Goal: Information Seeking & Learning: Learn about a topic

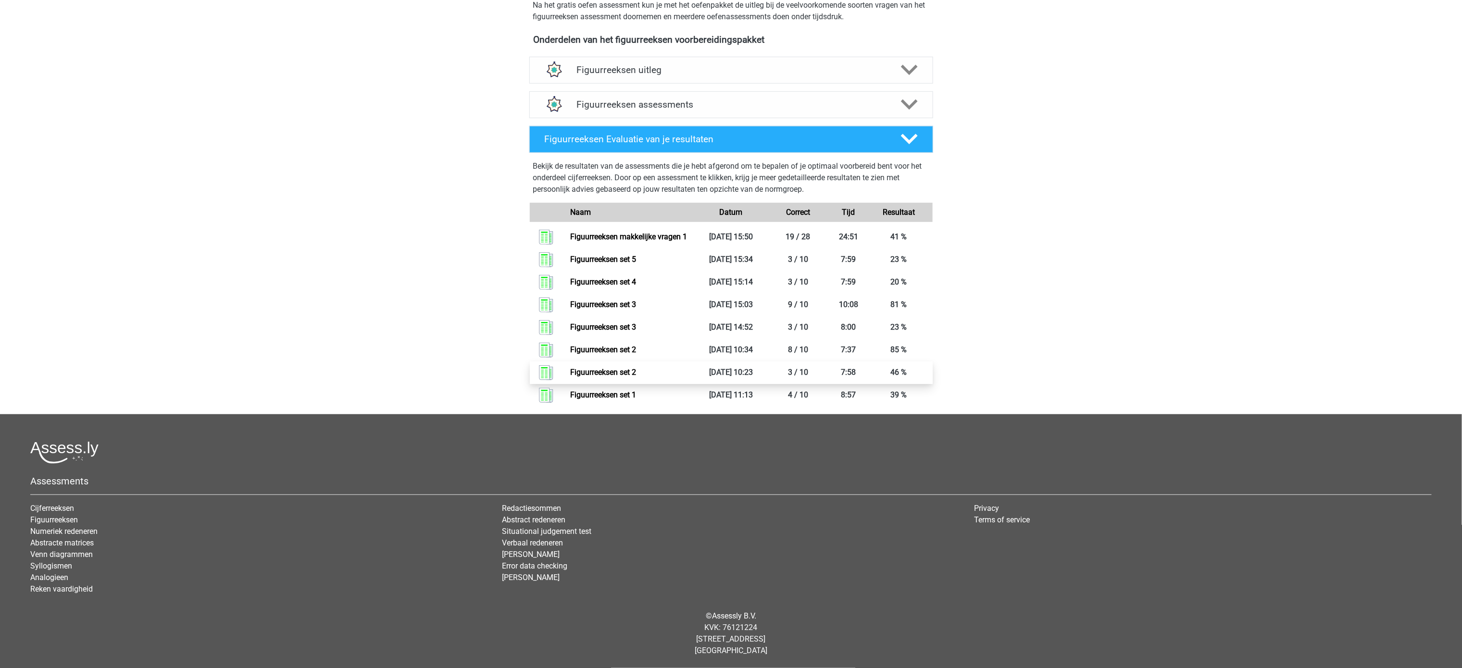
scroll to position [331, 0]
click at [1132, 237] on div "Emmy emmy_vandenbogaerde@hotmail.com Nederlands English" at bounding box center [731, 169] width 1462 height 998
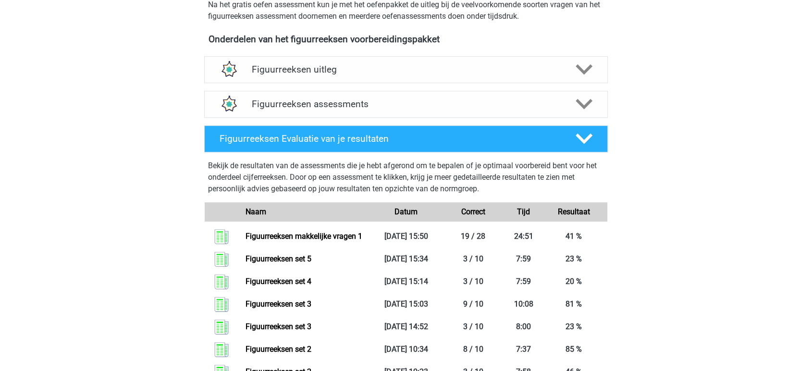
drag, startPoint x: 1156, startPoint y: 211, endPoint x: 173, endPoint y: 87, distance: 990.4
click at [173, 87] on div "Emmy emmy_vandenbogaerde@hotmail.com Nederlands English" at bounding box center [406, 168] width 812 height 998
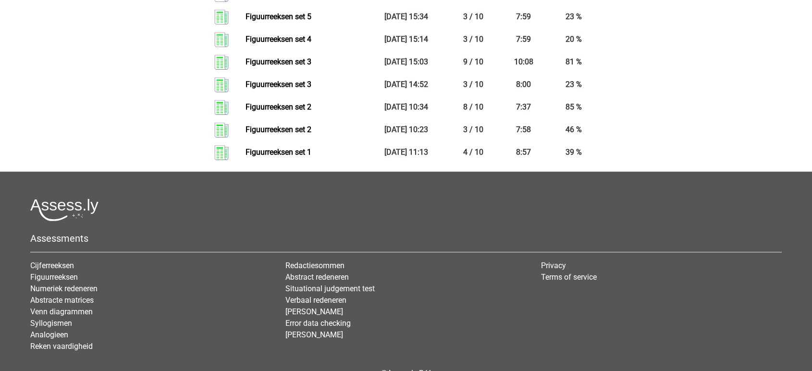
scroll to position [413, 0]
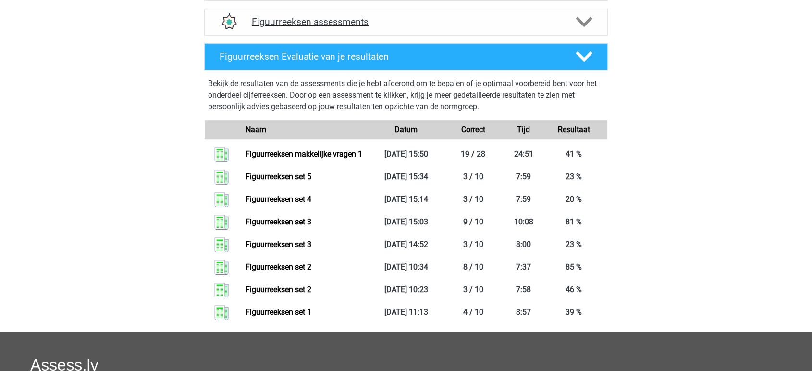
click at [323, 17] on h4 "Figuurreeksen assessments" at bounding box center [406, 21] width 309 height 11
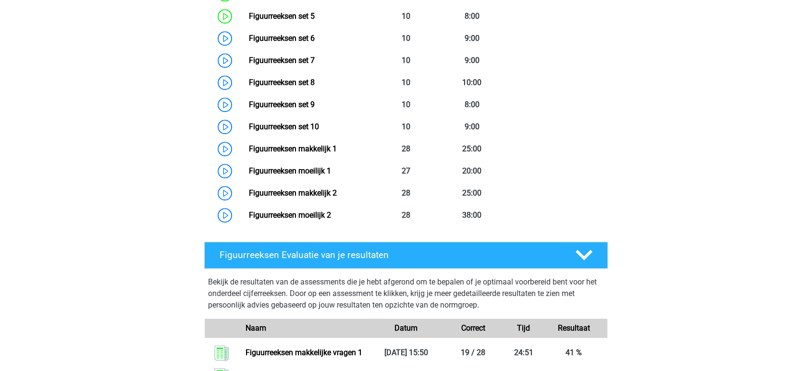
scroll to position [627, 0]
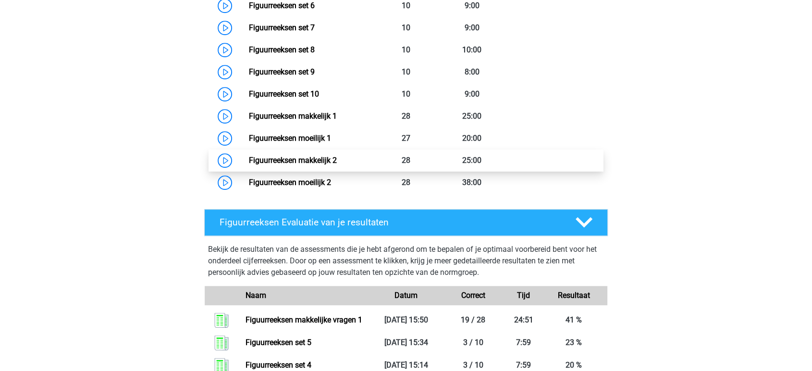
click at [312, 159] on link "Figuurreeksen makkelijk 2" at bounding box center [293, 160] width 88 height 9
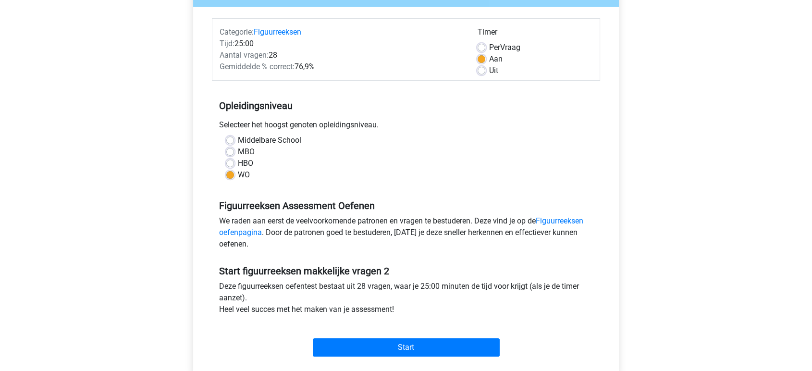
scroll to position [213, 0]
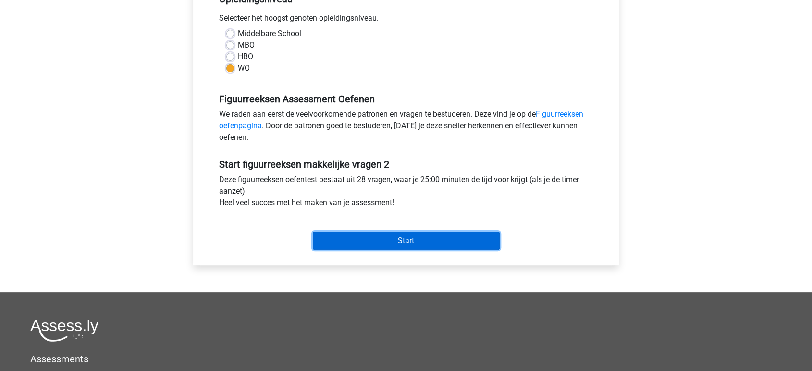
click at [421, 238] on input "Start" at bounding box center [406, 241] width 187 height 18
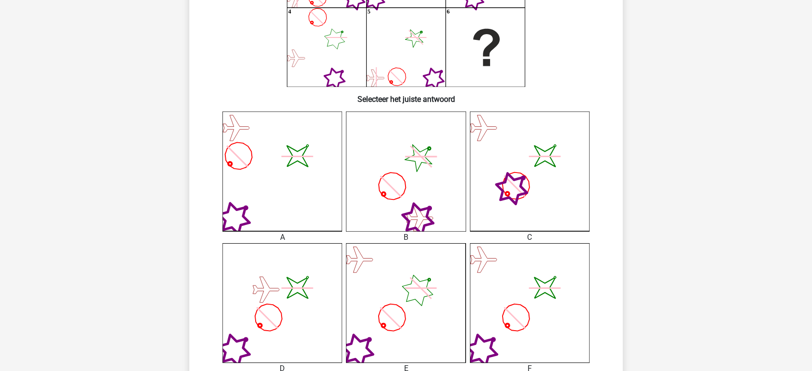
scroll to position [267, 0]
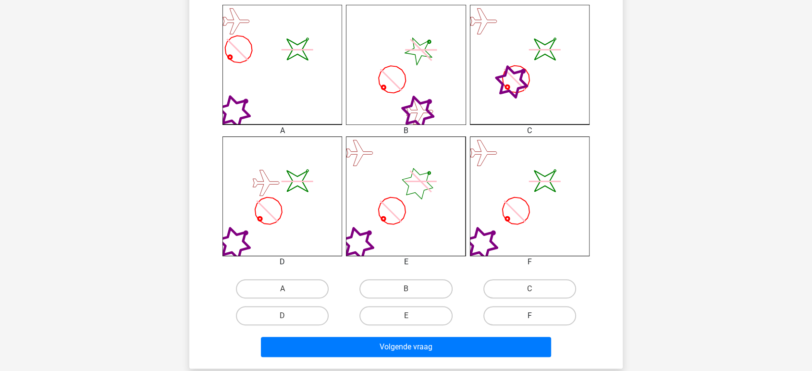
click at [511, 325] on div "F" at bounding box center [530, 315] width 124 height 27
click at [519, 310] on label "F" at bounding box center [530, 315] width 93 height 19
click at [530, 316] on input "F" at bounding box center [533, 319] width 6 height 6
radio input "true"
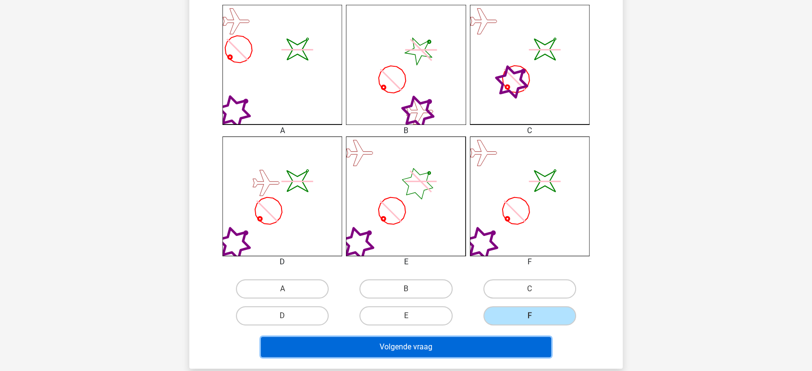
click at [484, 338] on button "Volgende vraag" at bounding box center [406, 347] width 291 height 20
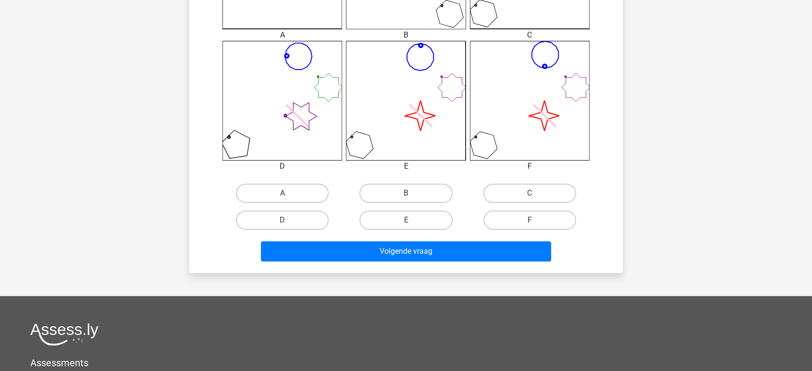
scroll to position [374, 0]
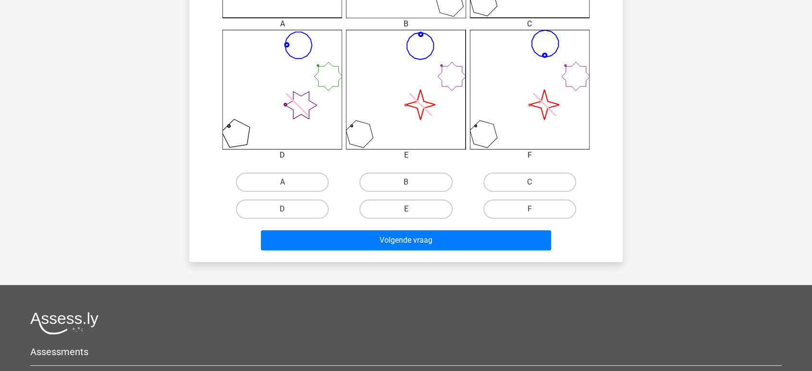
click at [404, 207] on label "E" at bounding box center [406, 209] width 93 height 19
click at [406, 209] on input "E" at bounding box center [409, 212] width 6 height 6
radio input "true"
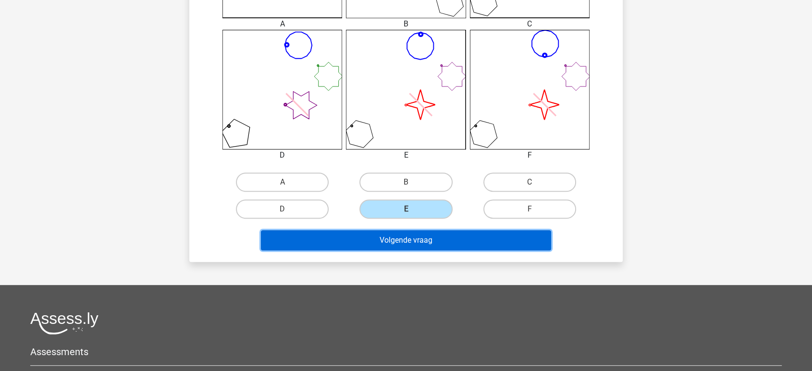
click at [398, 247] on button "Volgende vraag" at bounding box center [406, 240] width 291 height 20
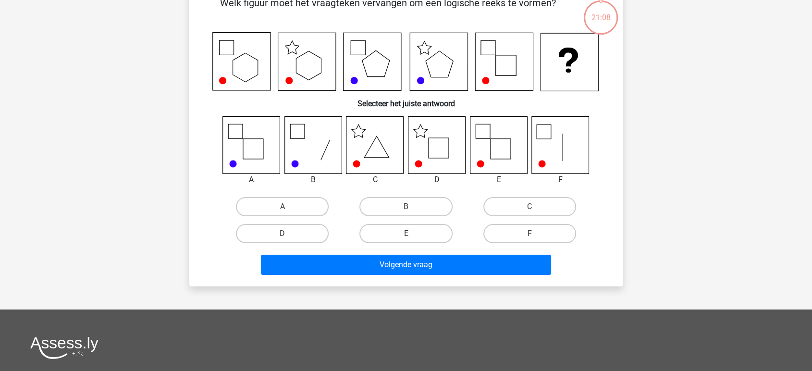
scroll to position [44, 0]
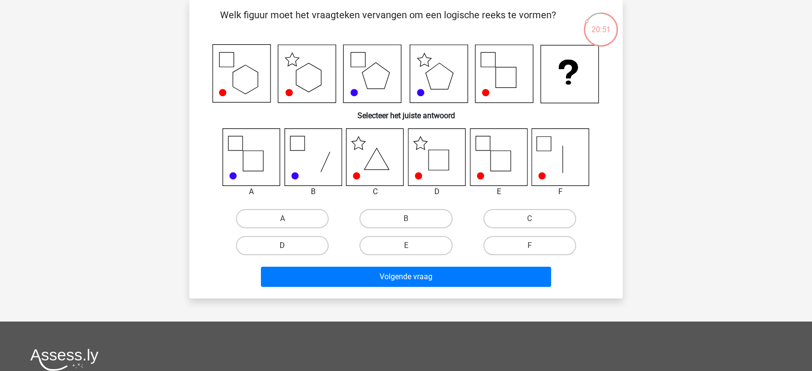
click at [310, 241] on label "D" at bounding box center [282, 245] width 93 height 19
click at [289, 246] on input "D" at bounding box center [286, 249] width 6 height 6
radio input "true"
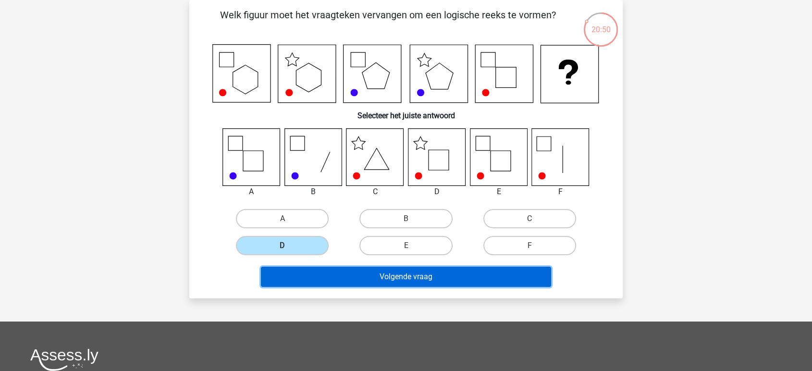
click at [359, 284] on button "Volgende vraag" at bounding box center [406, 277] width 291 height 20
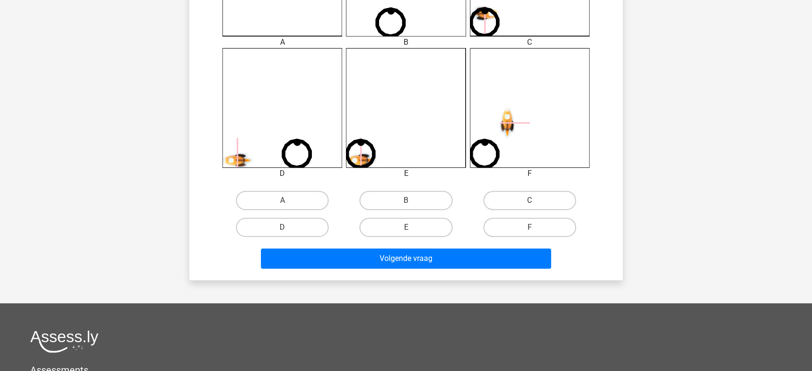
scroll to position [374, 0]
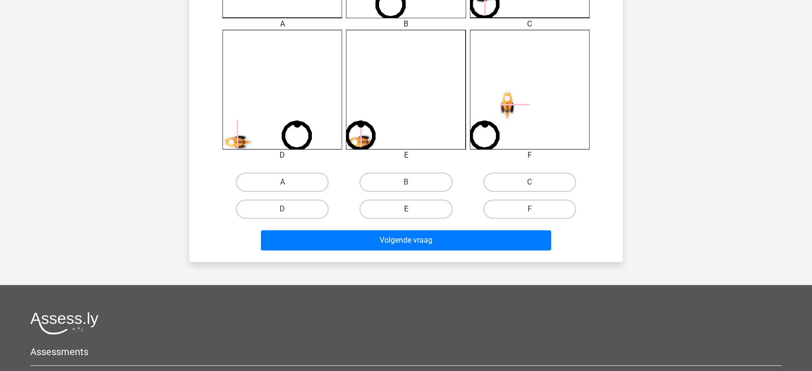
click at [398, 206] on label "E" at bounding box center [406, 209] width 93 height 19
click at [406, 209] on input "E" at bounding box center [409, 212] width 6 height 6
radio input "true"
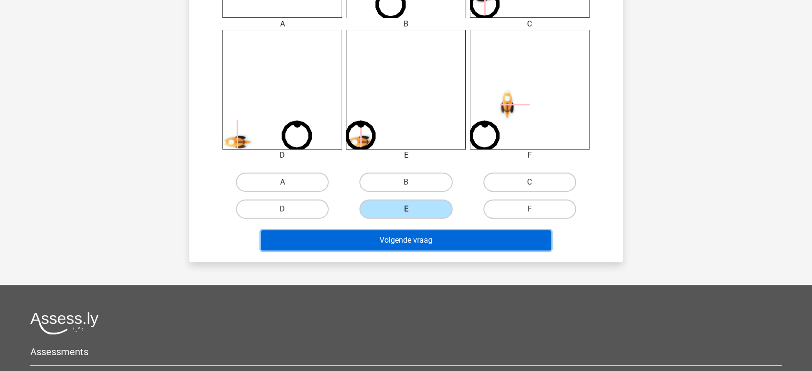
click at [387, 237] on button "Volgende vraag" at bounding box center [406, 240] width 291 height 20
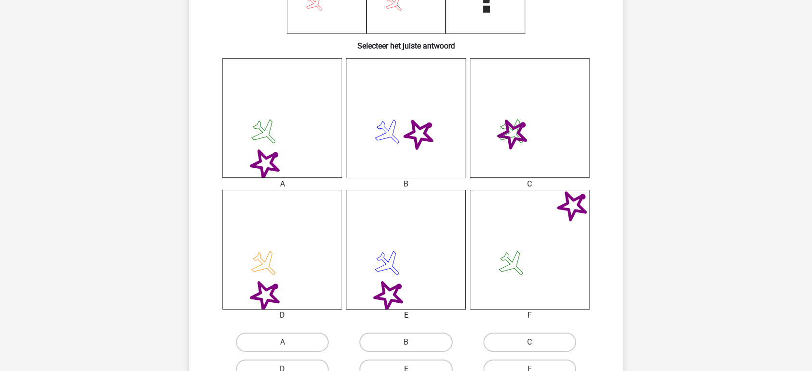
scroll to position [320, 0]
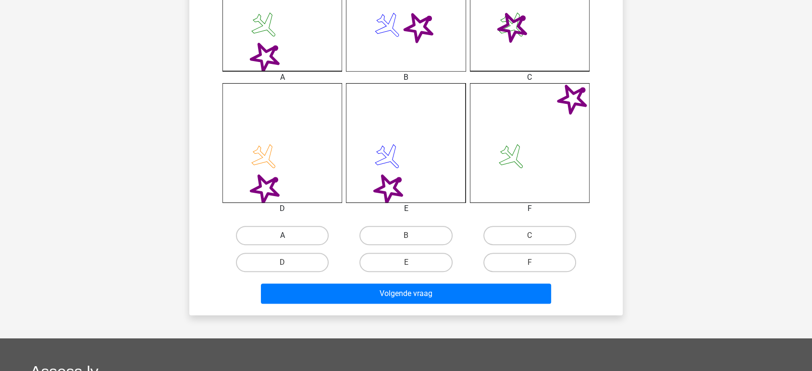
click at [279, 245] on div "A" at bounding box center [283, 235] width 124 height 27
click at [274, 231] on label "A" at bounding box center [282, 235] width 93 height 19
click at [283, 236] on input "A" at bounding box center [286, 239] width 6 height 6
radio input "true"
click at [385, 309] on div "Wat is de meest logische volgende figuur in de reeks? 1 2 3 4 5 6 Selecteer het…" at bounding box center [406, 19] width 434 height 591
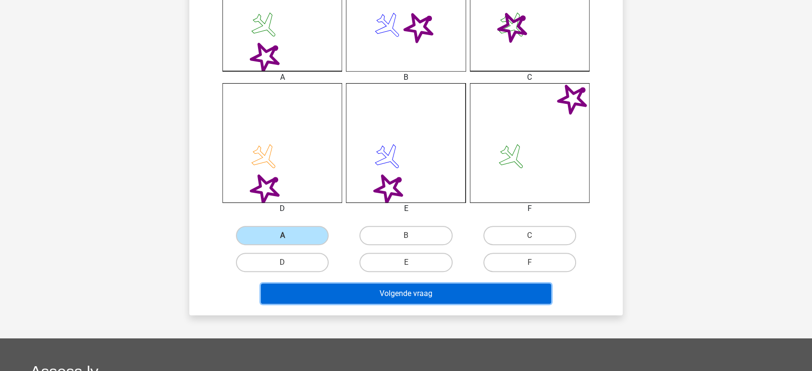
click at [379, 293] on button "Volgende vraag" at bounding box center [406, 294] width 291 height 20
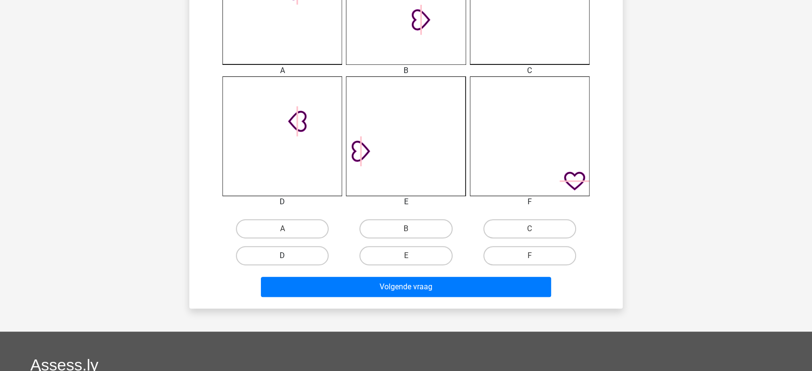
scroll to position [427, 0]
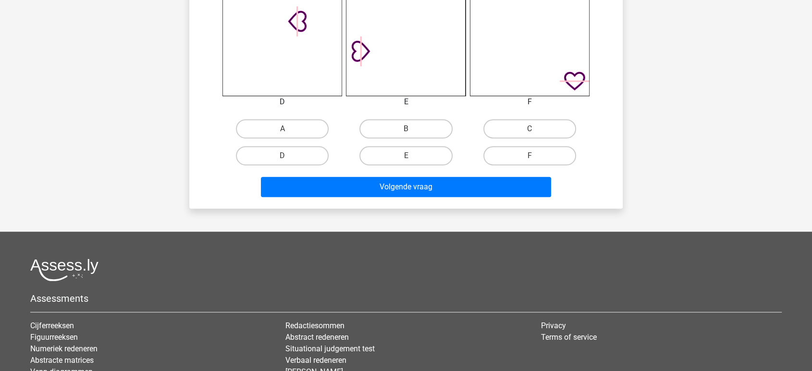
click at [279, 122] on label "A" at bounding box center [282, 128] width 93 height 19
click at [283, 129] on input "A" at bounding box center [286, 132] width 6 height 6
radio input "true"
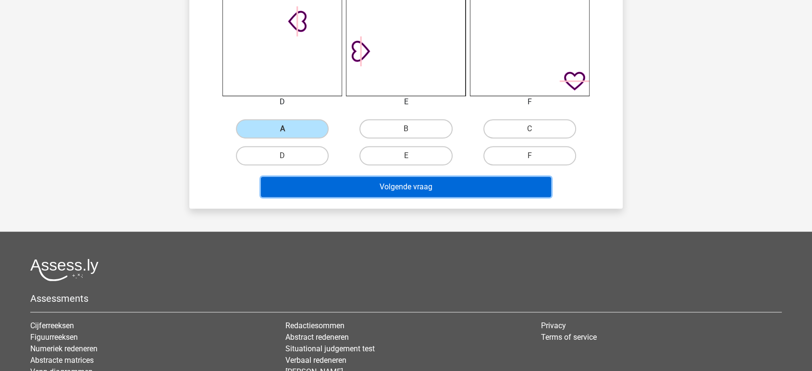
click at [328, 183] on button "Volgende vraag" at bounding box center [406, 187] width 291 height 20
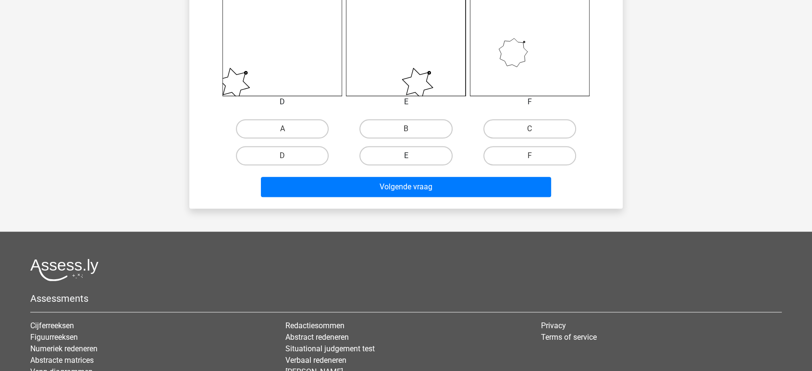
click at [413, 157] on label "E" at bounding box center [406, 155] width 93 height 19
click at [412, 157] on input "E" at bounding box center [409, 159] width 6 height 6
radio input "true"
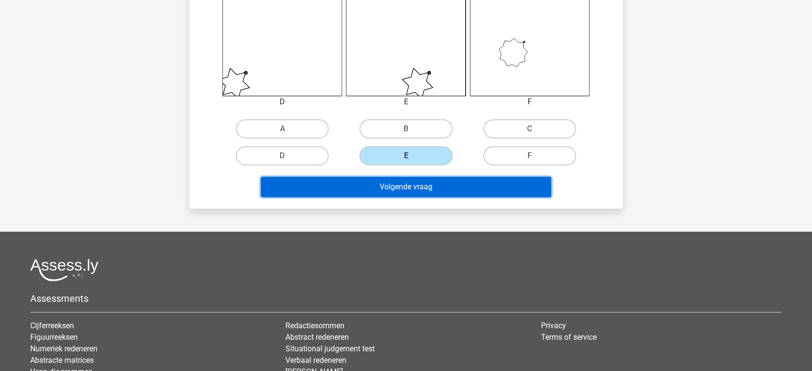
click at [411, 179] on button "Volgende vraag" at bounding box center [406, 187] width 291 height 20
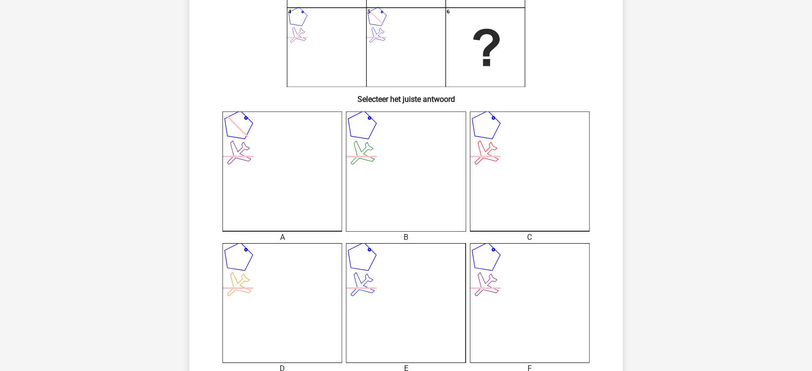
scroll to position [213, 0]
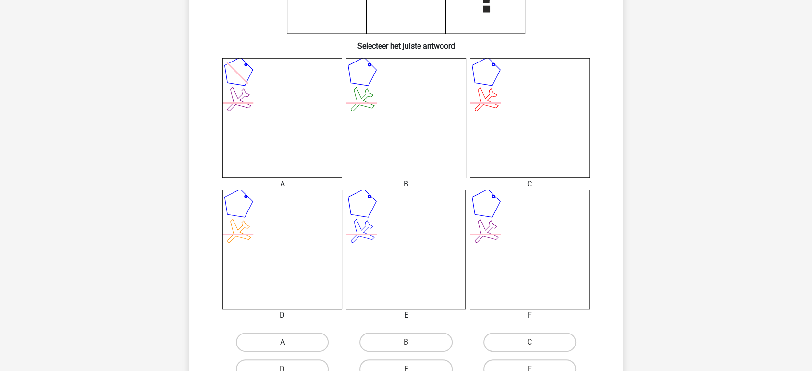
click at [292, 336] on label "A" at bounding box center [282, 342] width 93 height 19
click at [289, 342] on input "A" at bounding box center [286, 345] width 6 height 6
radio input "true"
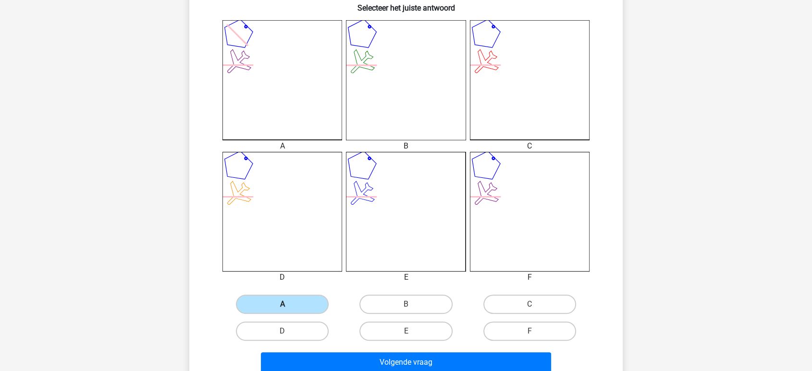
scroll to position [320, 0]
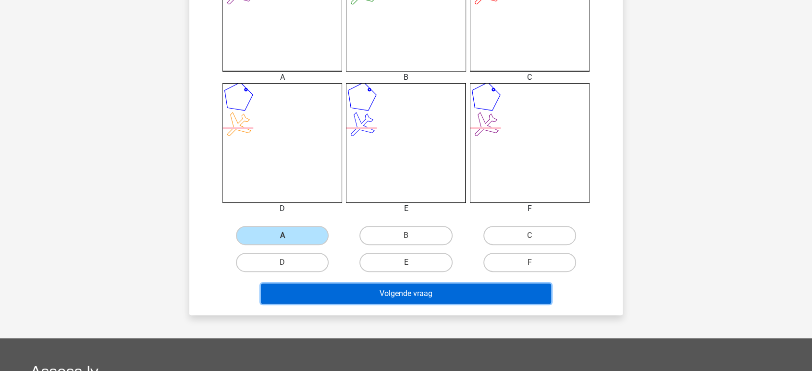
click at [406, 288] on button "Volgende vraag" at bounding box center [406, 294] width 291 height 20
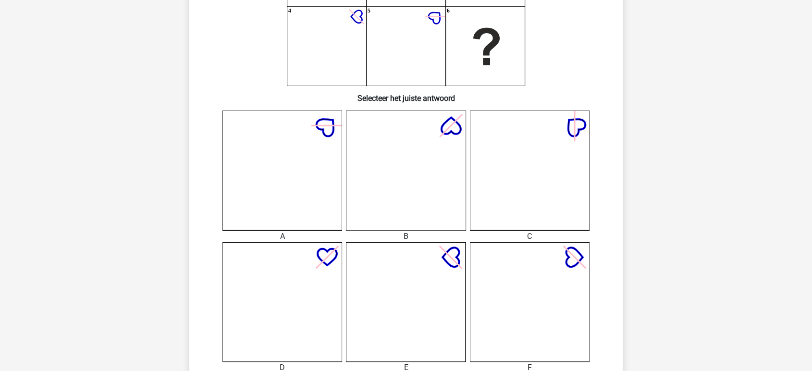
scroll to position [267, 0]
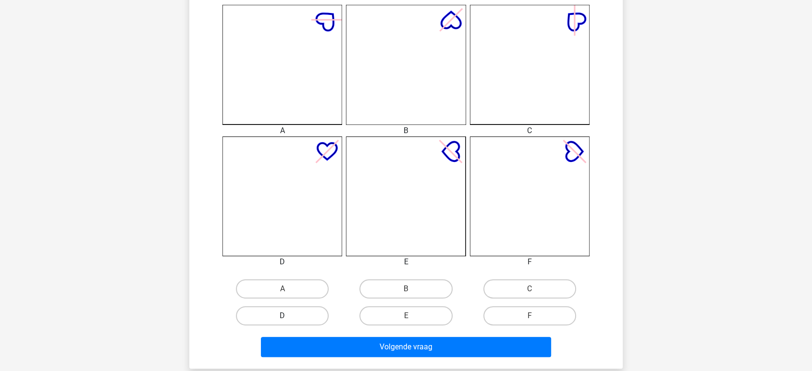
click at [292, 315] on label "D" at bounding box center [282, 315] width 93 height 19
click at [289, 316] on input "D" at bounding box center [286, 319] width 6 height 6
radio input "true"
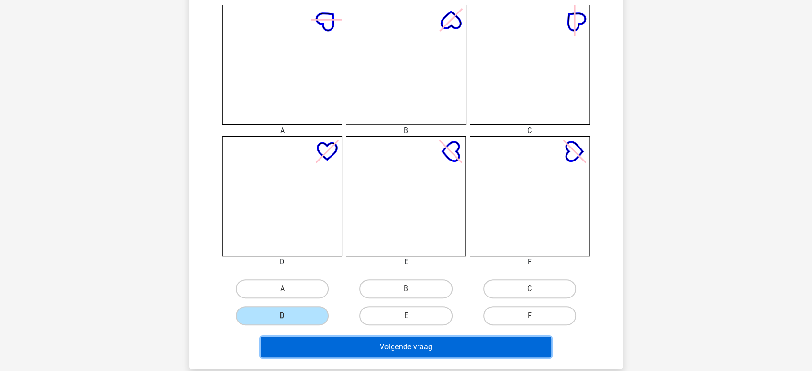
click at [414, 350] on button "Volgende vraag" at bounding box center [406, 347] width 291 height 20
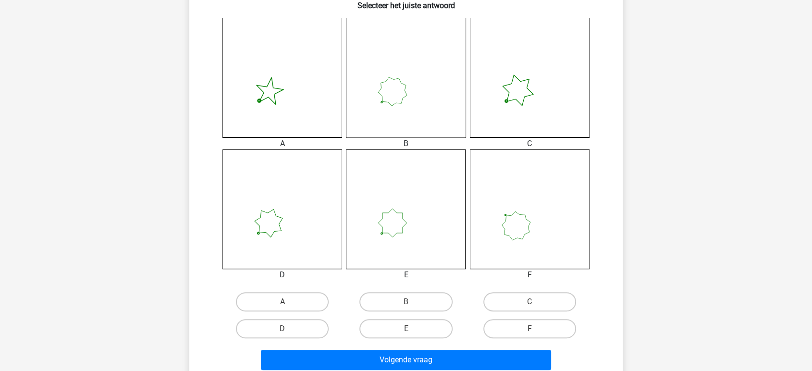
scroll to position [258, 0]
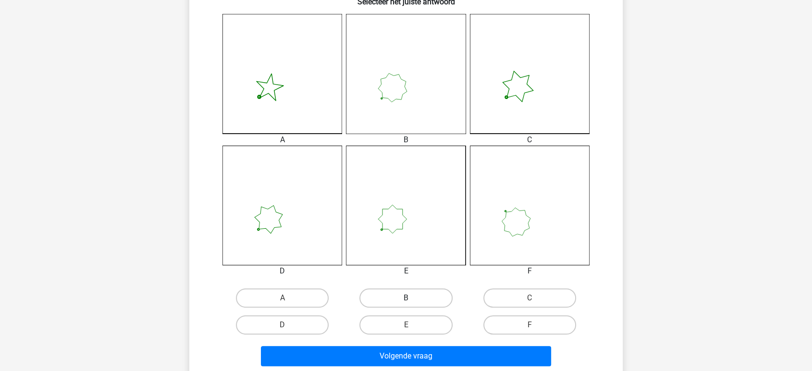
click at [393, 295] on label "B" at bounding box center [406, 297] width 93 height 19
click at [406, 298] on input "B" at bounding box center [409, 301] width 6 height 6
radio input "true"
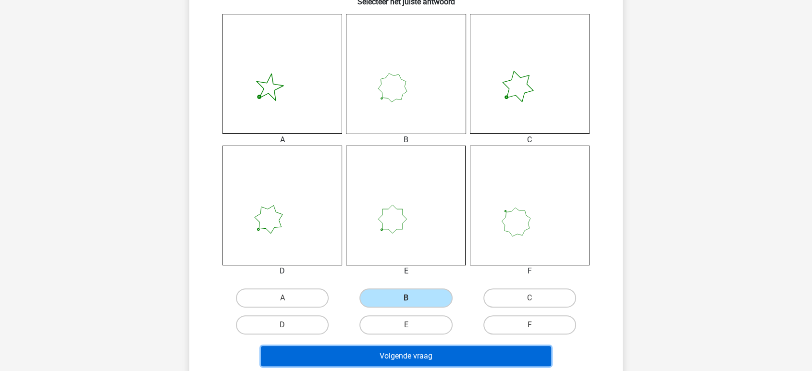
click at [394, 357] on button "Volgende vraag" at bounding box center [406, 356] width 291 height 20
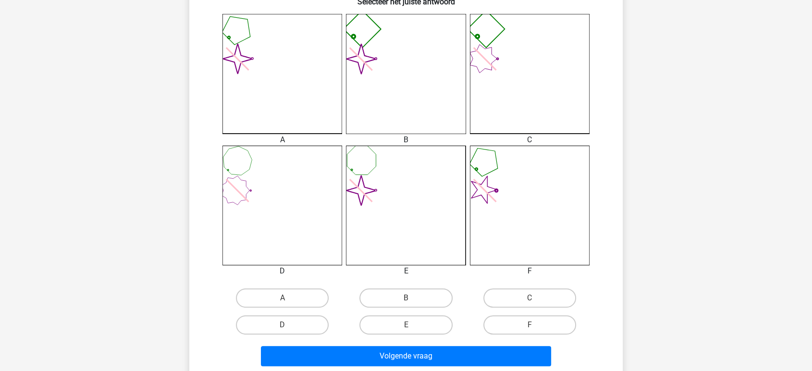
scroll to position [418, 0]
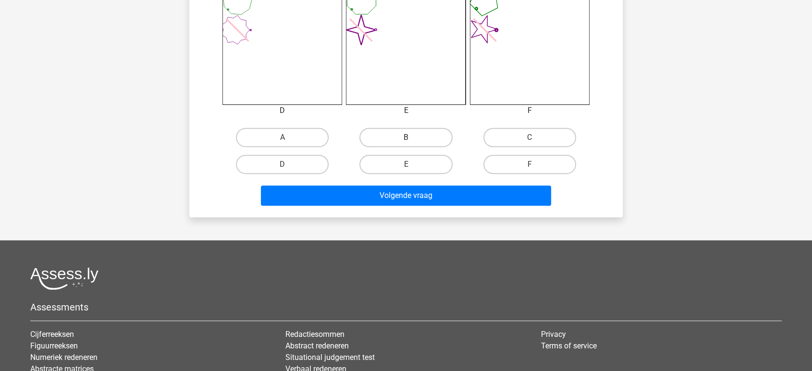
click at [398, 137] on label "B" at bounding box center [406, 137] width 93 height 19
click at [406, 137] on input "B" at bounding box center [409, 140] width 6 height 6
radio input "true"
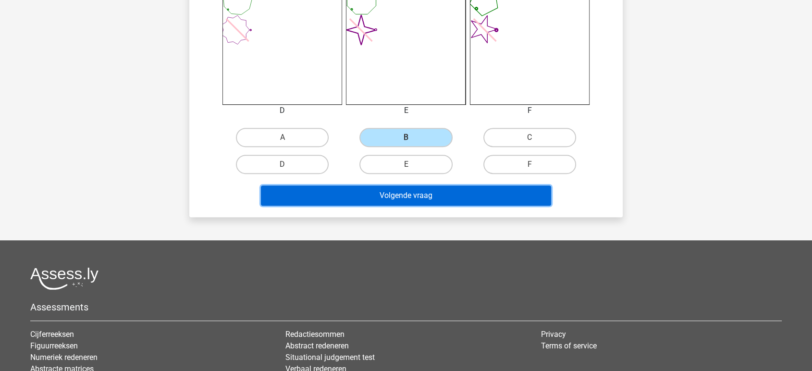
click at [391, 195] on button "Volgende vraag" at bounding box center [406, 196] width 291 height 20
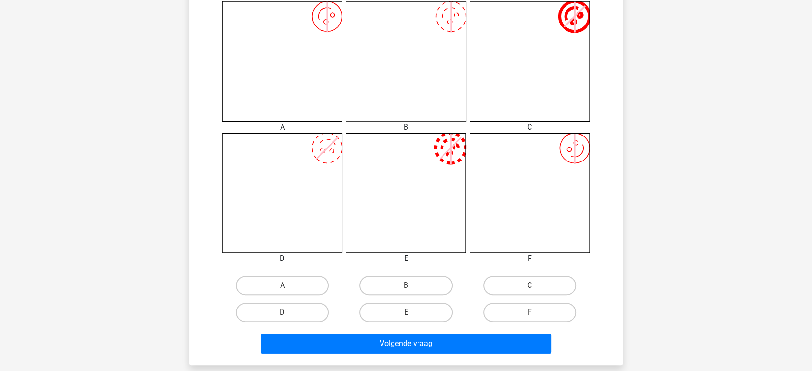
scroll to position [320, 0]
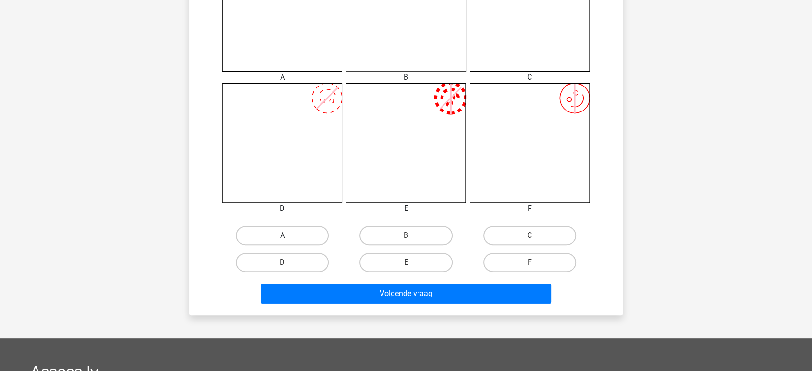
click at [298, 232] on label "A" at bounding box center [282, 235] width 93 height 19
click at [289, 236] on input "A" at bounding box center [286, 239] width 6 height 6
radio input "true"
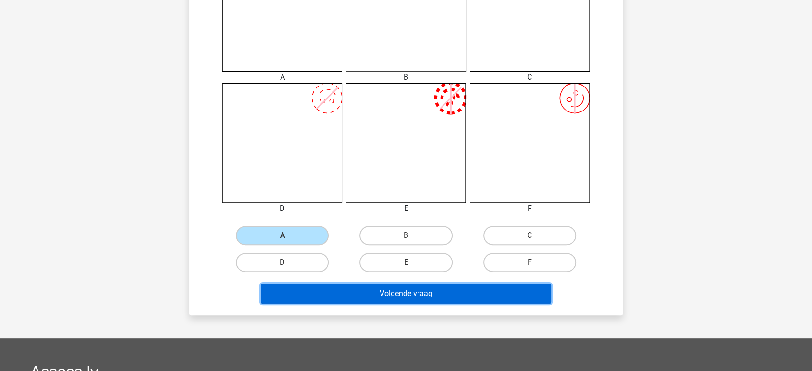
click at [365, 300] on button "Volgende vraag" at bounding box center [406, 294] width 291 height 20
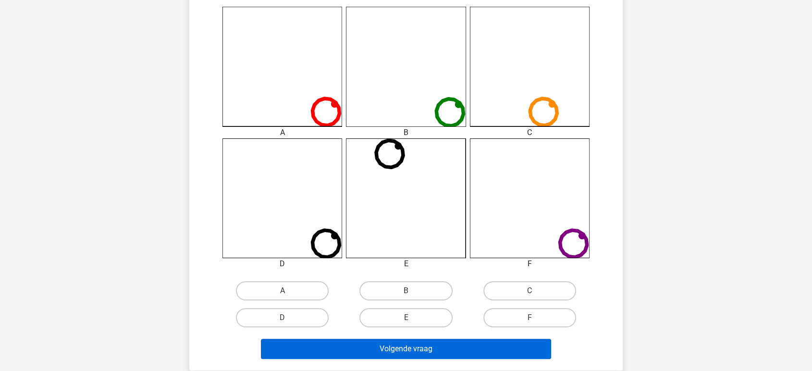
scroll to position [267, 0]
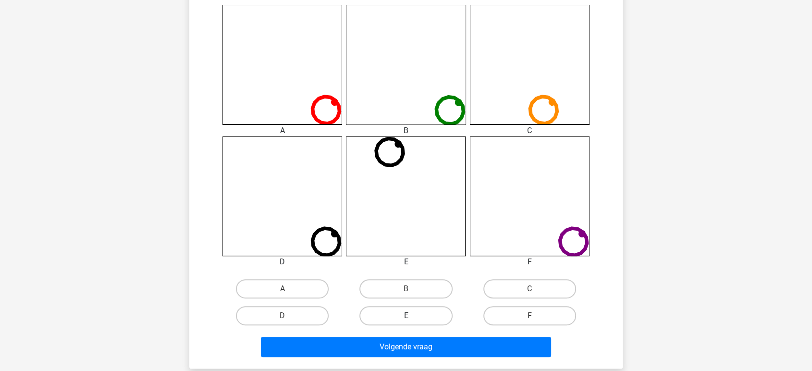
click at [400, 315] on label "E" at bounding box center [406, 315] width 93 height 19
click at [406, 316] on input "E" at bounding box center [409, 319] width 6 height 6
radio input "true"
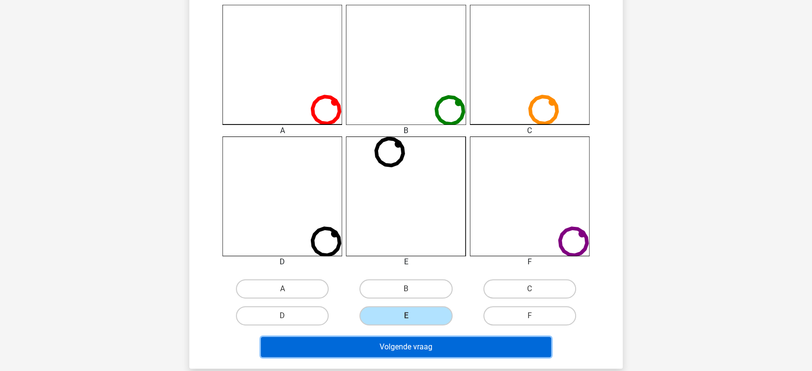
click at [396, 347] on button "Volgende vraag" at bounding box center [406, 347] width 291 height 20
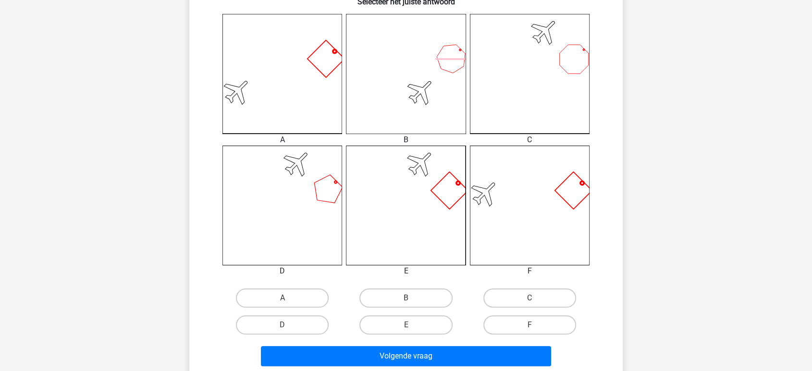
scroll to position [365, 0]
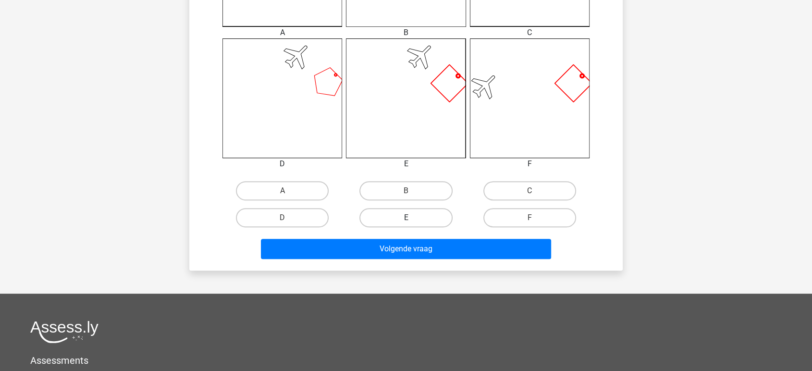
click at [377, 212] on label "E" at bounding box center [406, 217] width 93 height 19
click at [406, 218] on input "E" at bounding box center [409, 221] width 6 height 6
radio input "true"
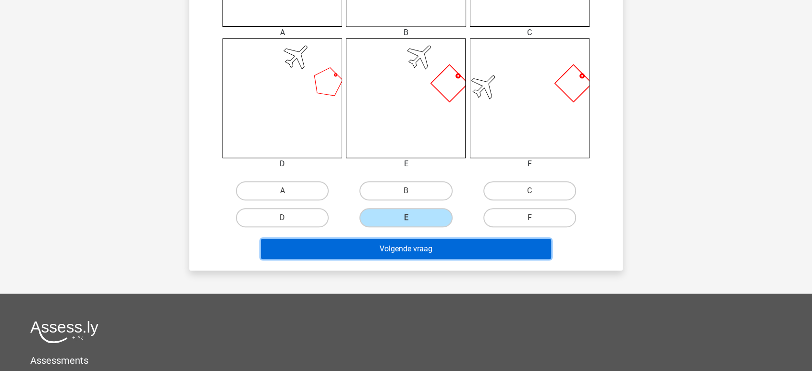
click at [384, 252] on button "Volgende vraag" at bounding box center [406, 249] width 291 height 20
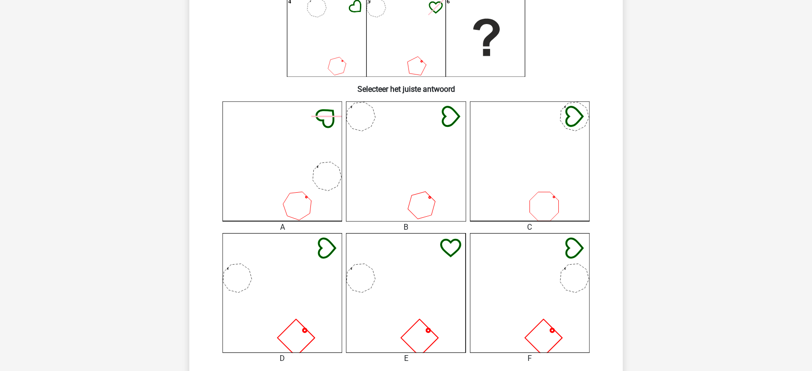
scroll to position [267, 0]
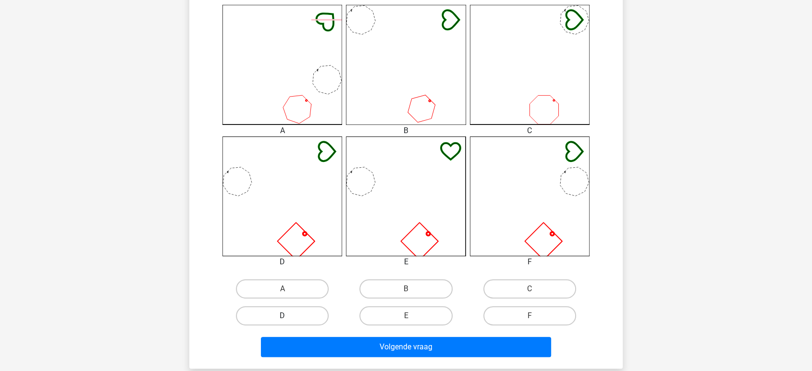
click at [299, 312] on label "D" at bounding box center [282, 315] width 93 height 19
click at [289, 316] on input "D" at bounding box center [286, 319] width 6 height 6
radio input "true"
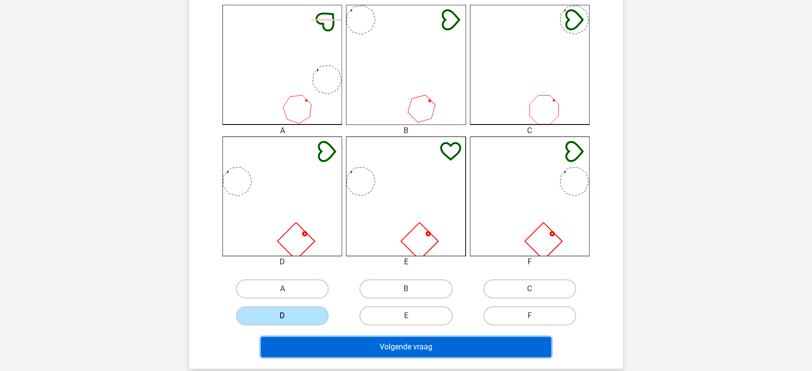
click at [419, 345] on button "Volgende vraag" at bounding box center [406, 347] width 291 height 20
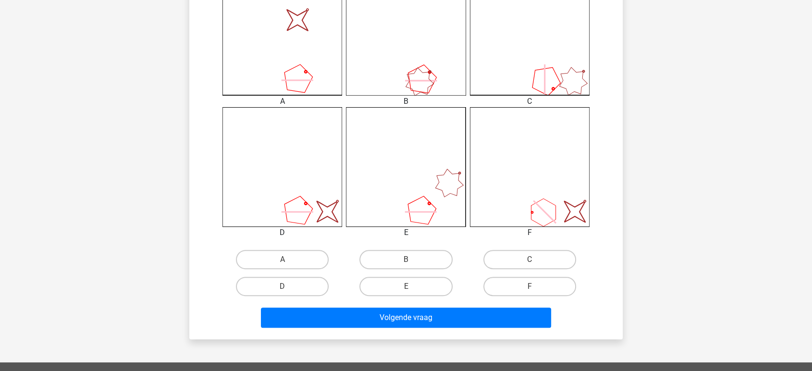
scroll to position [320, 0]
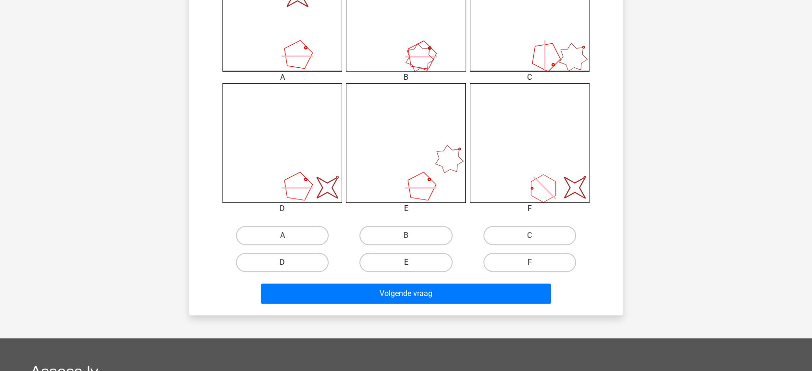
click at [281, 262] on label "D" at bounding box center [282, 262] width 93 height 19
click at [283, 262] on input "D" at bounding box center [286, 265] width 6 height 6
radio input "true"
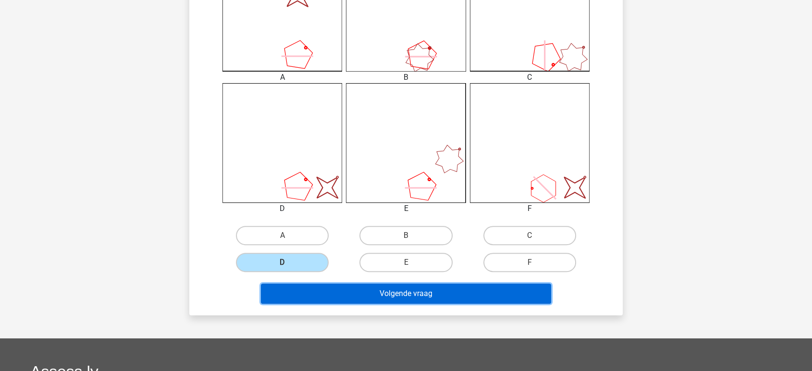
click at [337, 296] on button "Volgende vraag" at bounding box center [406, 294] width 291 height 20
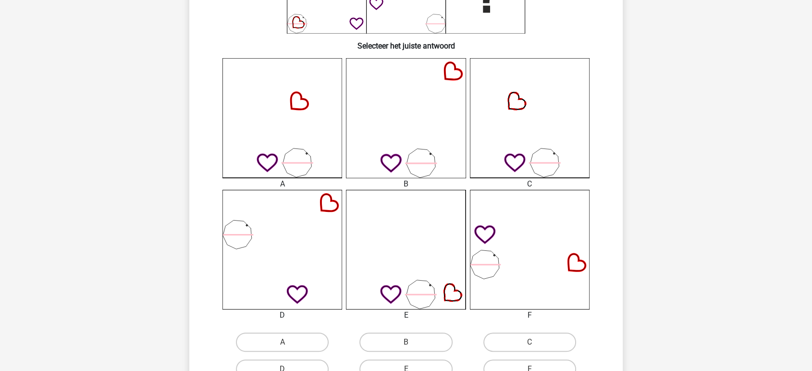
scroll to position [374, 0]
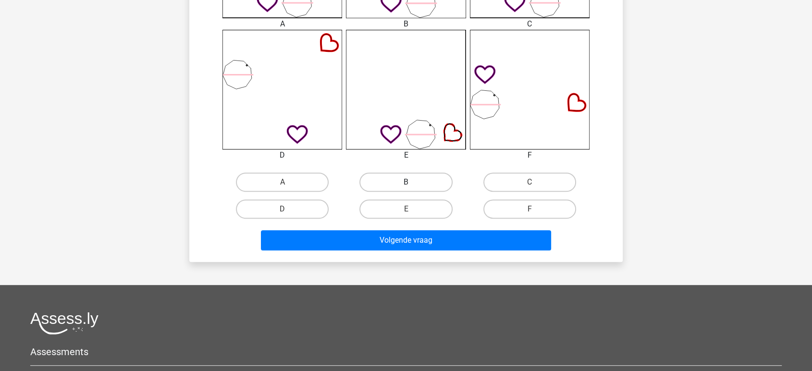
click at [403, 175] on label "B" at bounding box center [406, 182] width 93 height 19
click at [406, 182] on input "B" at bounding box center [409, 185] width 6 height 6
radio input "true"
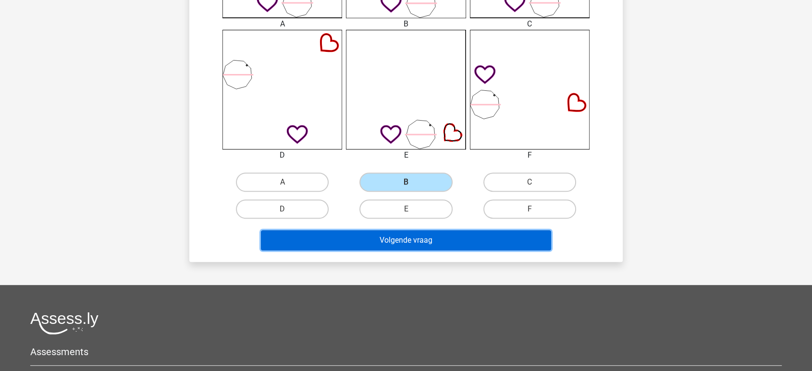
click at [402, 240] on button "Volgende vraag" at bounding box center [406, 240] width 291 height 20
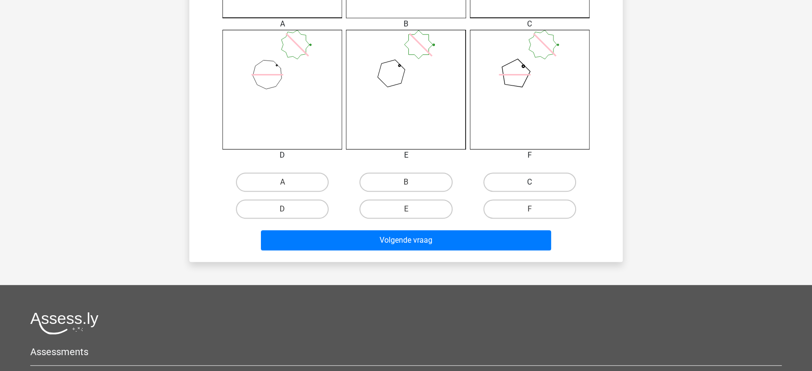
click at [504, 180] on label "C" at bounding box center [530, 182] width 93 height 19
click at [530, 182] on input "C" at bounding box center [533, 185] width 6 height 6
radio input "true"
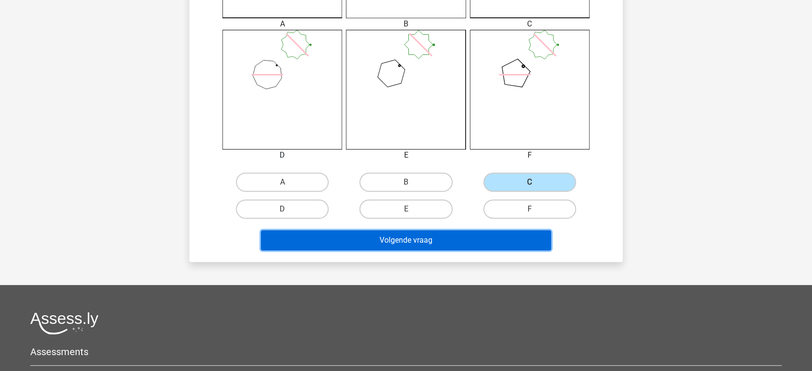
click at [387, 239] on button "Volgende vraag" at bounding box center [406, 240] width 291 height 20
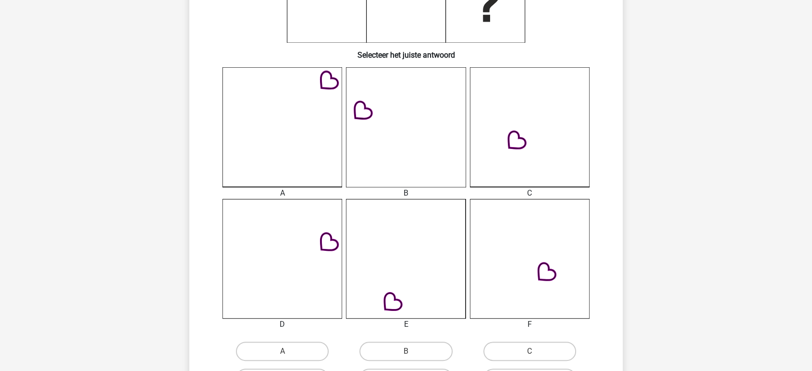
scroll to position [258, 0]
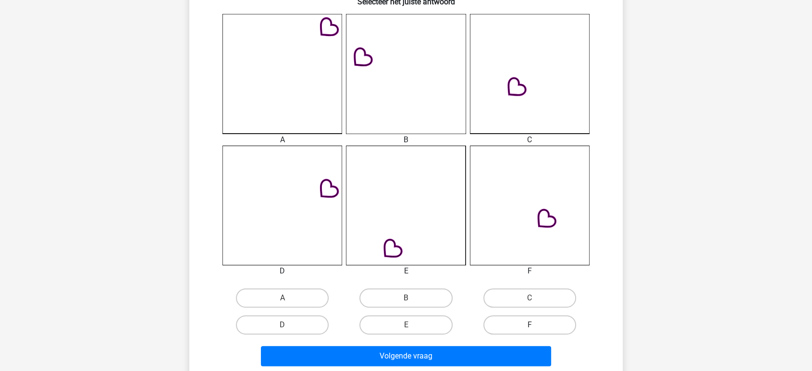
click at [521, 319] on label "F" at bounding box center [530, 324] width 93 height 19
click at [530, 325] on input "F" at bounding box center [533, 328] width 6 height 6
radio input "true"
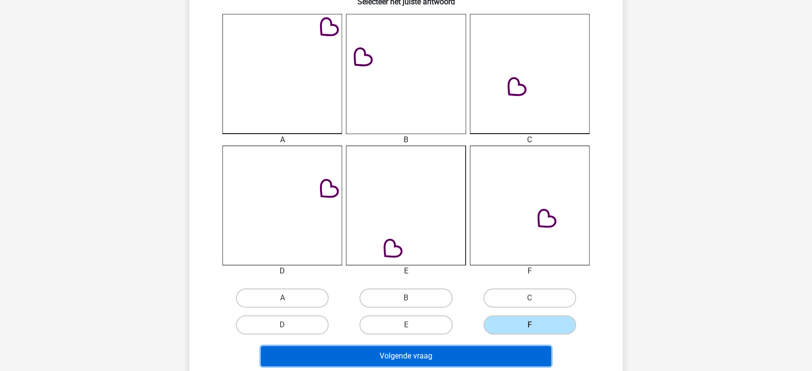
click at [494, 352] on button "Volgende vraag" at bounding box center [406, 356] width 291 height 20
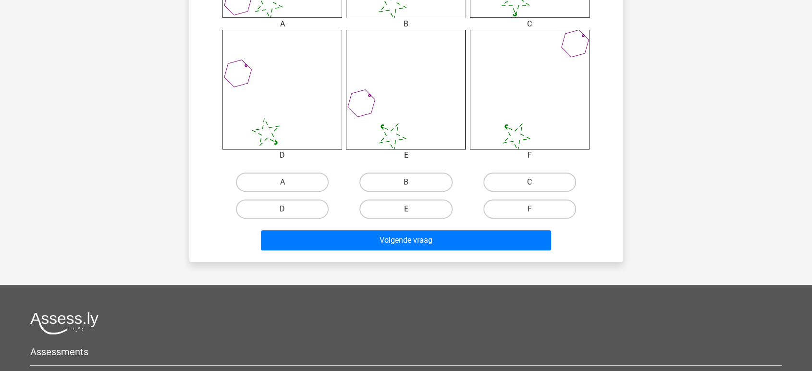
scroll to position [427, 0]
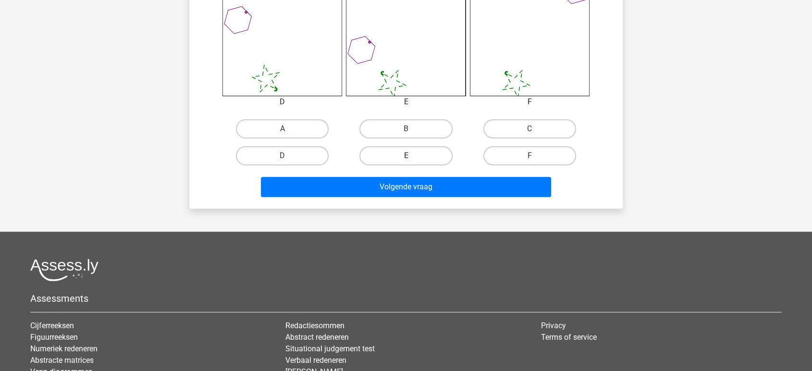
click at [398, 154] on label "E" at bounding box center [406, 155] width 93 height 19
click at [406, 156] on input "E" at bounding box center [409, 159] width 6 height 6
radio input "true"
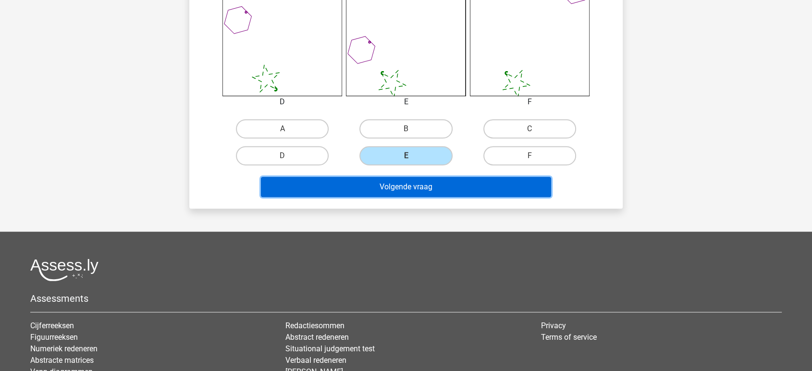
click at [399, 185] on button "Volgende vraag" at bounding box center [406, 187] width 291 height 20
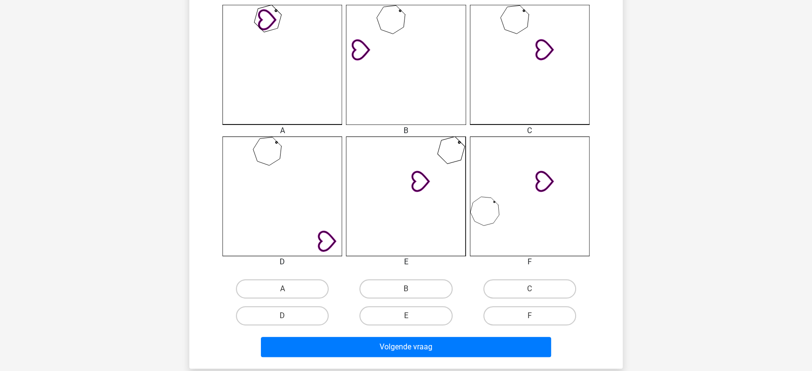
scroll to position [481, 0]
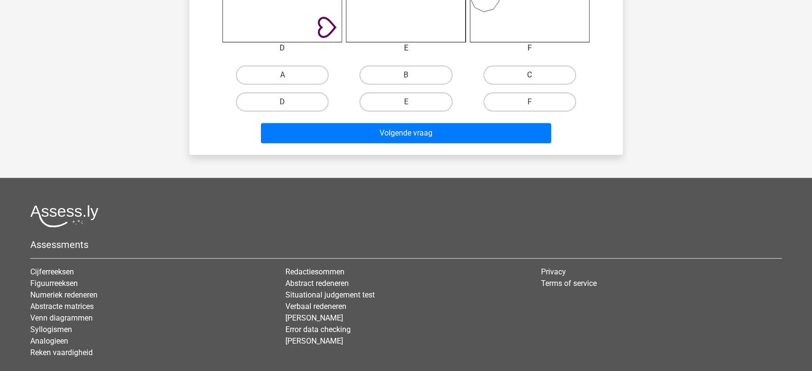
click at [524, 75] on label "C" at bounding box center [530, 74] width 93 height 19
click at [530, 75] on input "C" at bounding box center [533, 78] width 6 height 6
radio input "true"
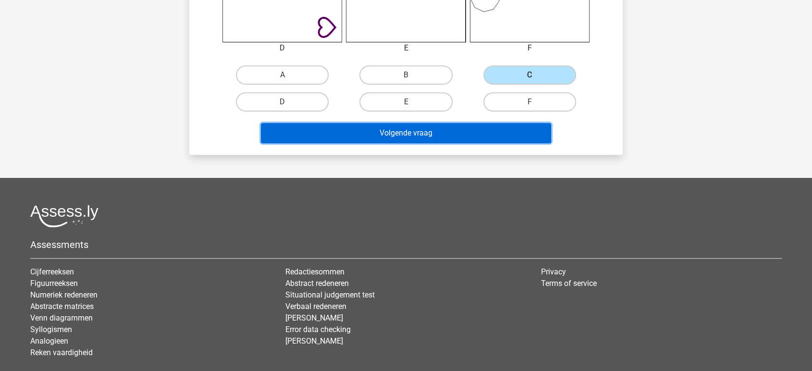
click at [411, 130] on button "Volgende vraag" at bounding box center [406, 133] width 291 height 20
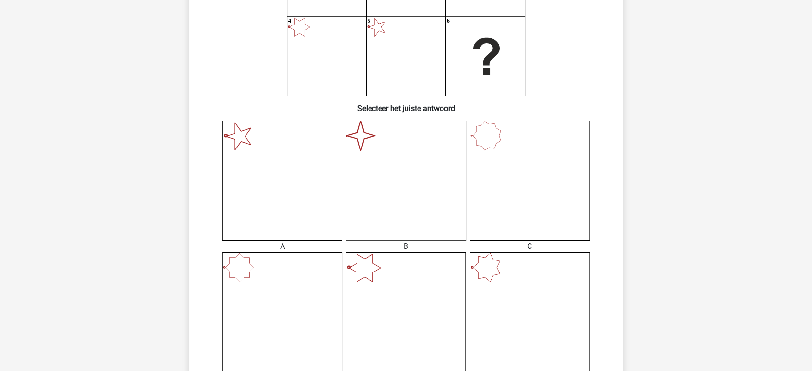
scroll to position [204, 0]
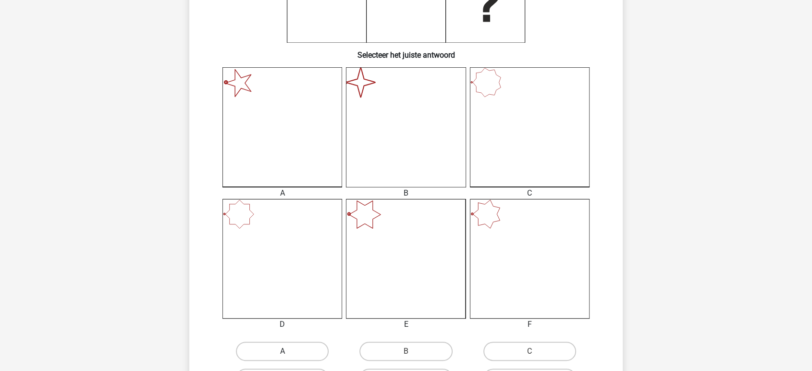
click at [286, 345] on label "A" at bounding box center [282, 351] width 93 height 19
click at [286, 351] on input "A" at bounding box center [286, 354] width 6 height 6
radio input "true"
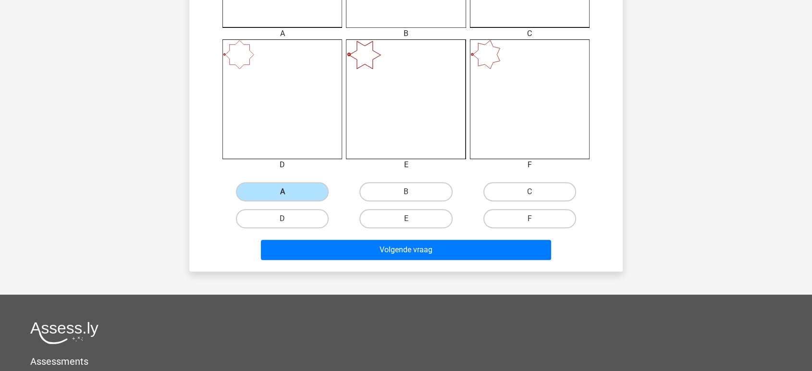
scroll to position [365, 0]
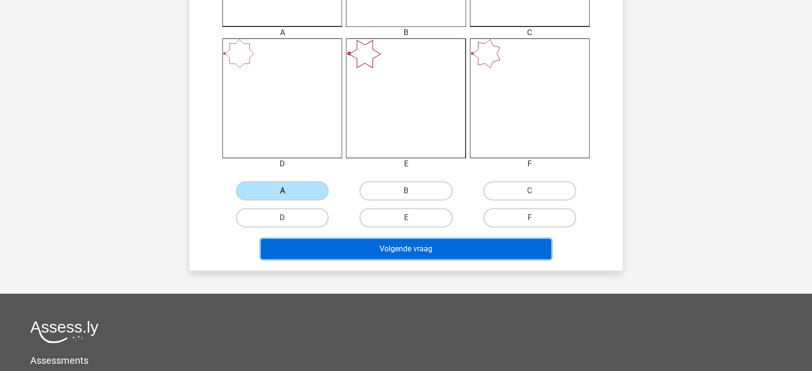
click at [384, 247] on button "Volgende vraag" at bounding box center [406, 249] width 291 height 20
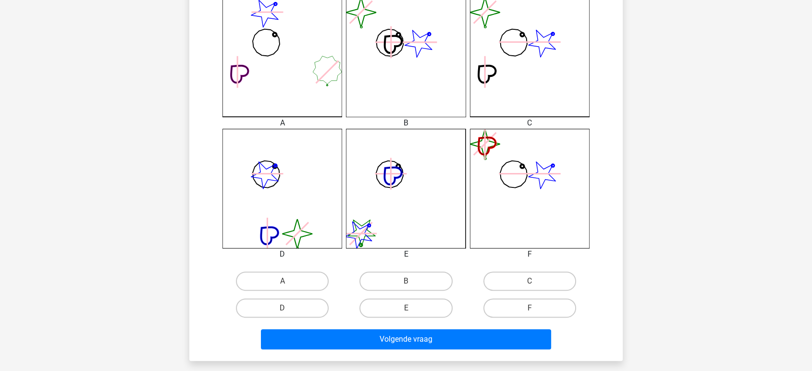
scroll to position [374, 0]
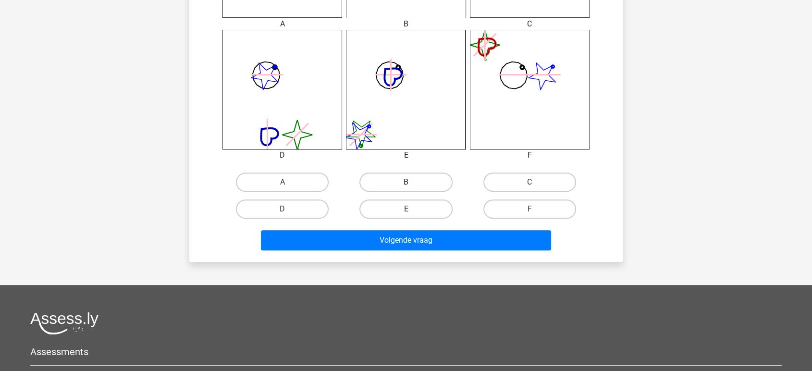
click at [394, 176] on label "B" at bounding box center [406, 182] width 93 height 19
click at [406, 182] on input "B" at bounding box center [409, 185] width 6 height 6
radio input "true"
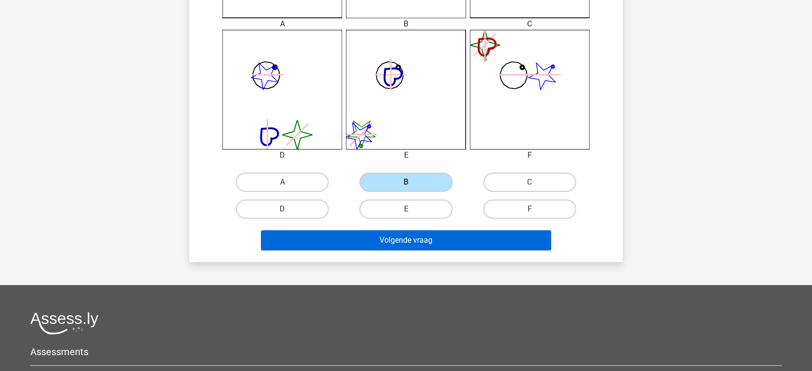
click at [391, 234] on button "Volgende vraag" at bounding box center [406, 240] width 291 height 20
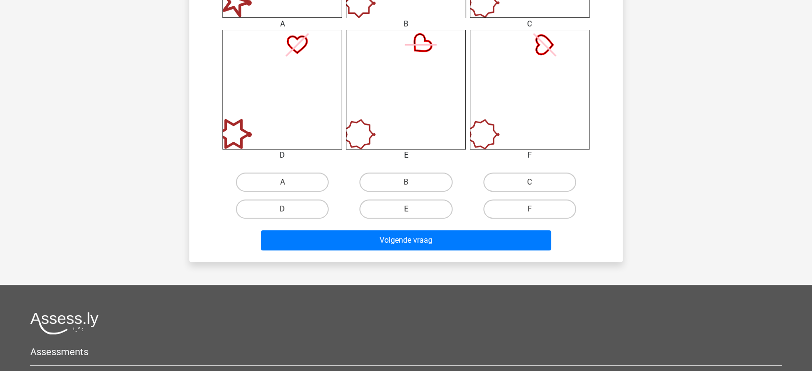
click at [410, 183] on input "B" at bounding box center [409, 185] width 6 height 6
radio input "true"
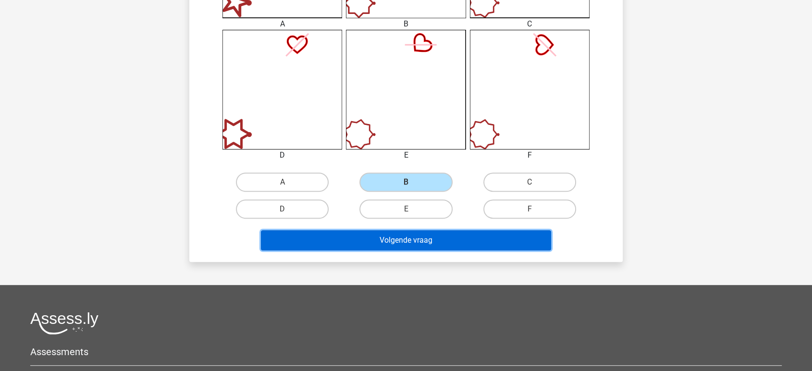
click at [398, 238] on button "Volgende vraag" at bounding box center [406, 240] width 291 height 20
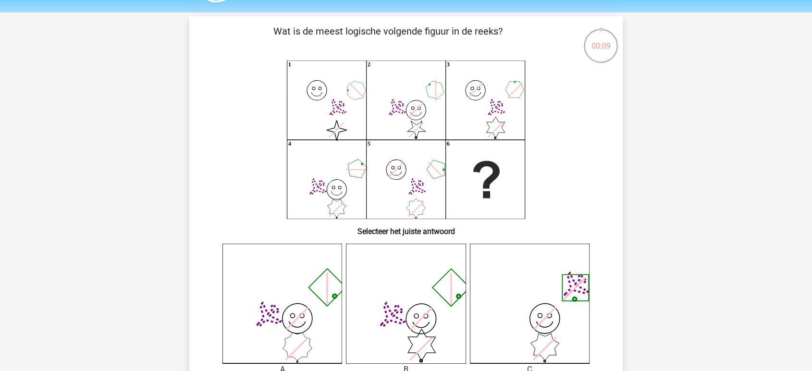
scroll to position [0, 0]
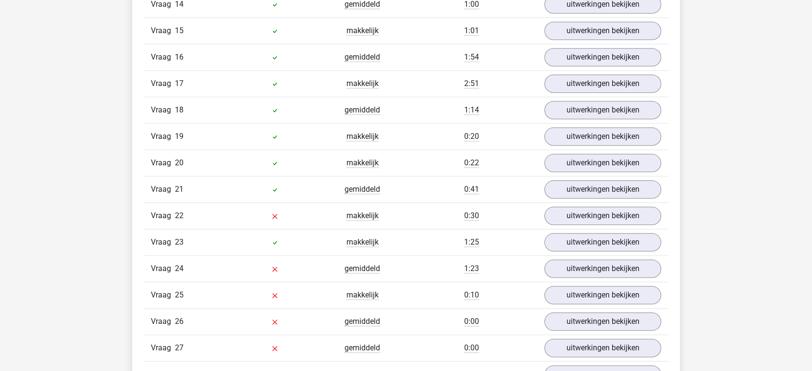
scroll to position [1068, 0]
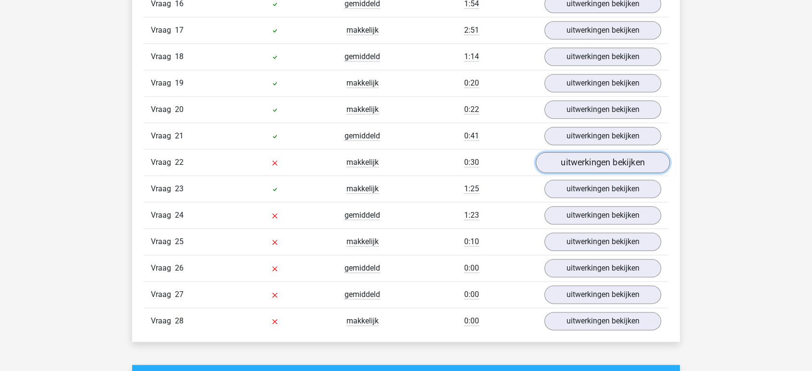
click at [582, 157] on link "uitwerkingen bekijken" at bounding box center [603, 162] width 134 height 21
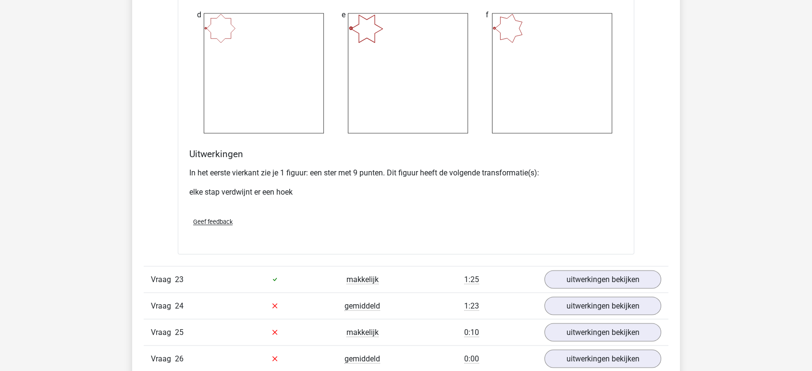
scroll to position [1709, 0]
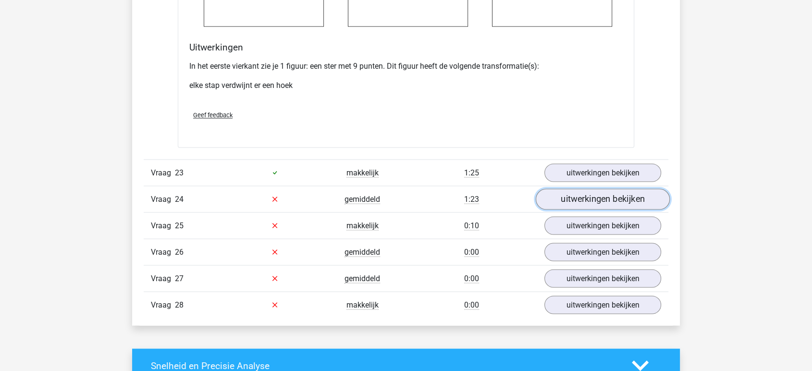
click at [611, 197] on link "uitwerkingen bekijken" at bounding box center [603, 198] width 134 height 21
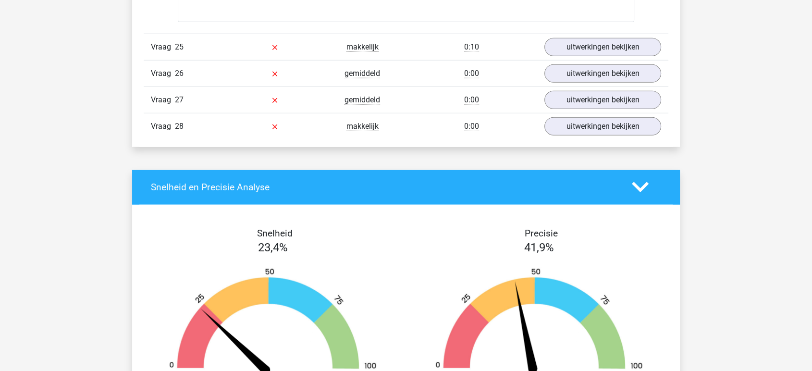
scroll to position [2617, 0]
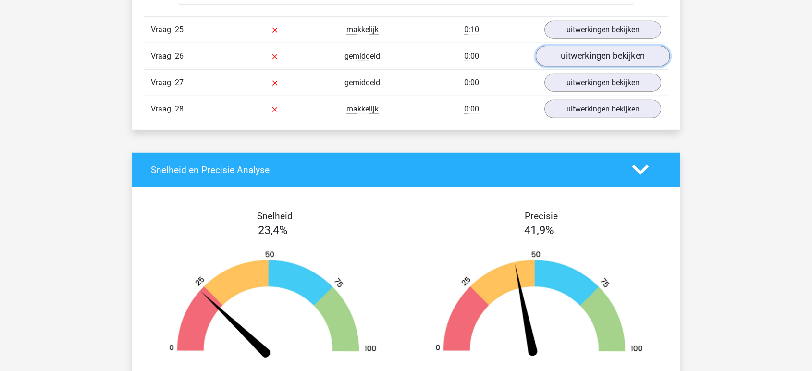
click at [574, 56] on link "uitwerkingen bekijken" at bounding box center [603, 56] width 134 height 21
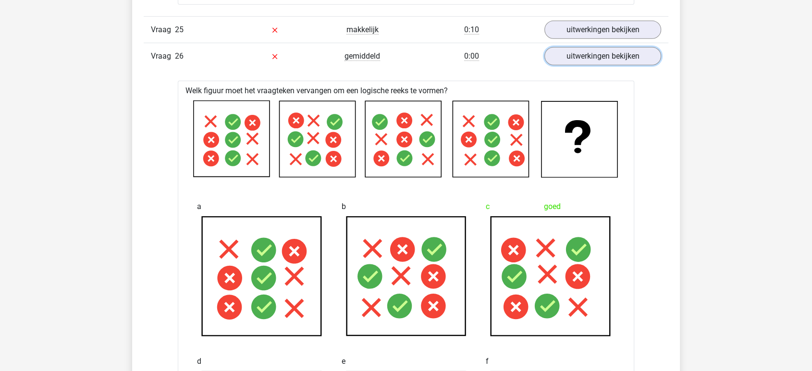
scroll to position [2564, 0]
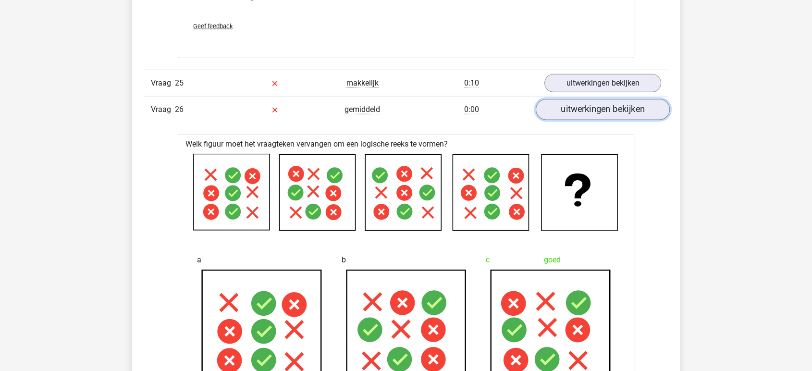
click at [604, 111] on link "uitwerkingen bekijken" at bounding box center [603, 109] width 134 height 21
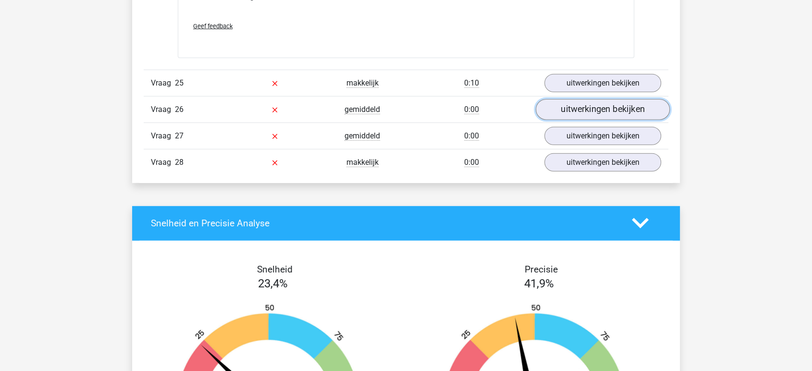
click at [597, 105] on link "uitwerkingen bekijken" at bounding box center [603, 109] width 134 height 21
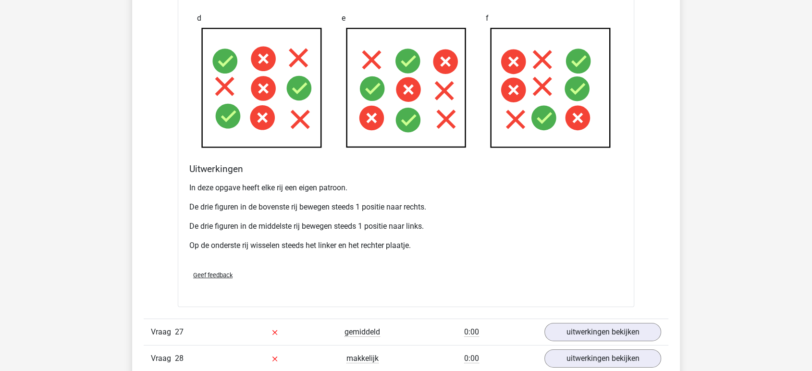
scroll to position [2991, 0]
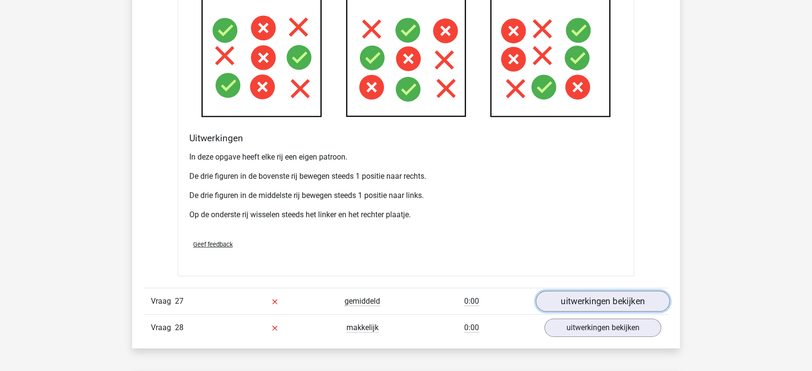
click at [597, 298] on link "uitwerkingen bekijken" at bounding box center [603, 301] width 134 height 21
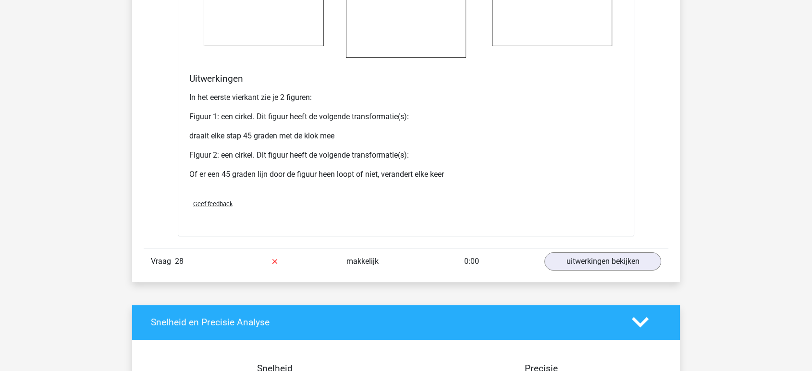
scroll to position [3792, 0]
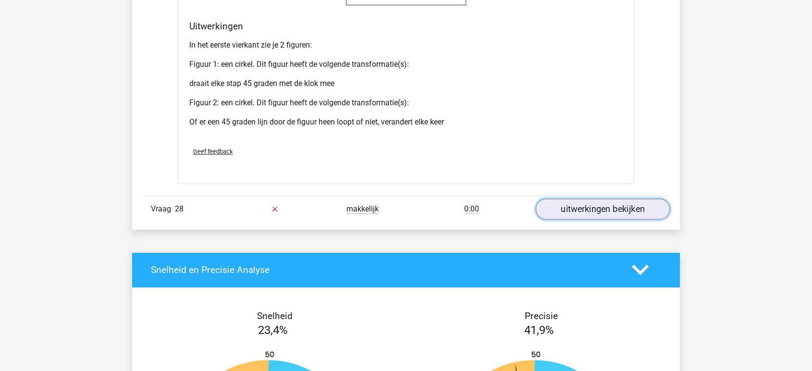
click at [600, 203] on link "uitwerkingen bekijken" at bounding box center [603, 209] width 134 height 21
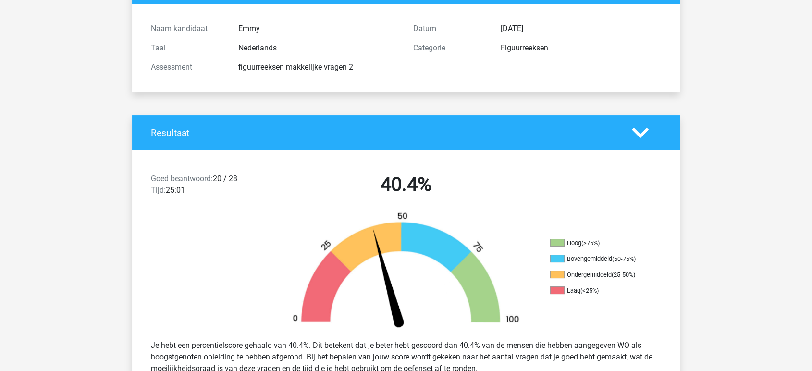
scroll to position [0, 0]
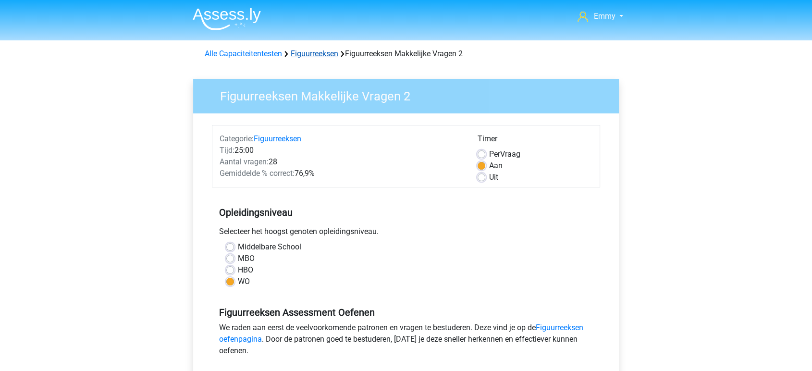
click at [318, 54] on link "Figuurreeksen" at bounding box center [315, 53] width 48 height 9
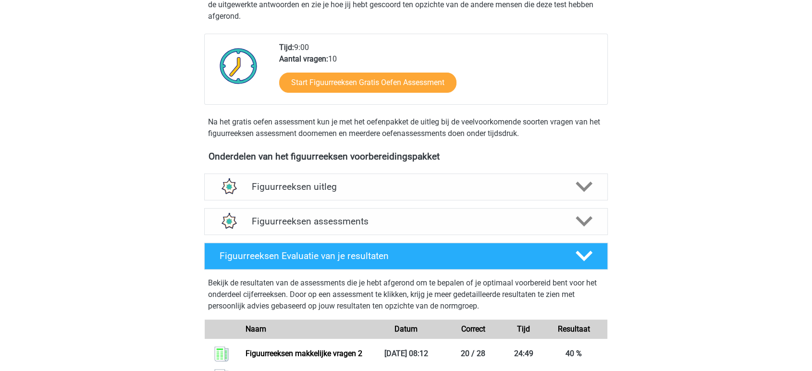
scroll to position [160, 0]
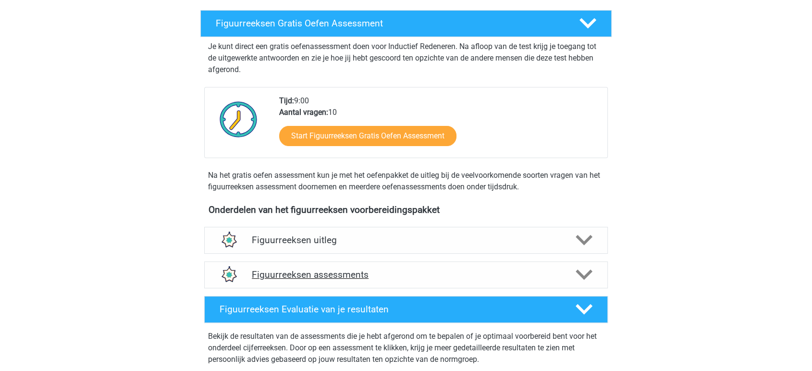
click at [316, 274] on h4 "Figuurreeksen assessments" at bounding box center [406, 274] width 309 height 11
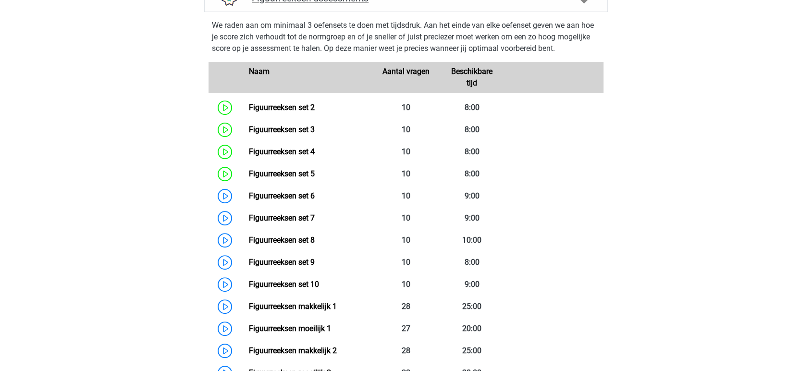
scroll to position [427, 0]
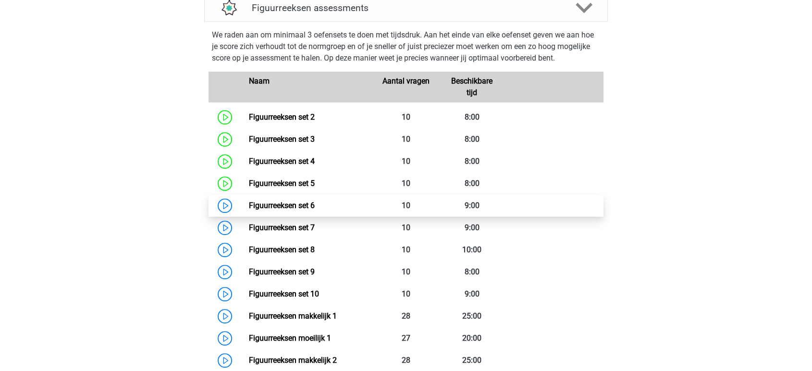
click at [287, 204] on link "Figuurreeksen set 6" at bounding box center [282, 205] width 66 height 9
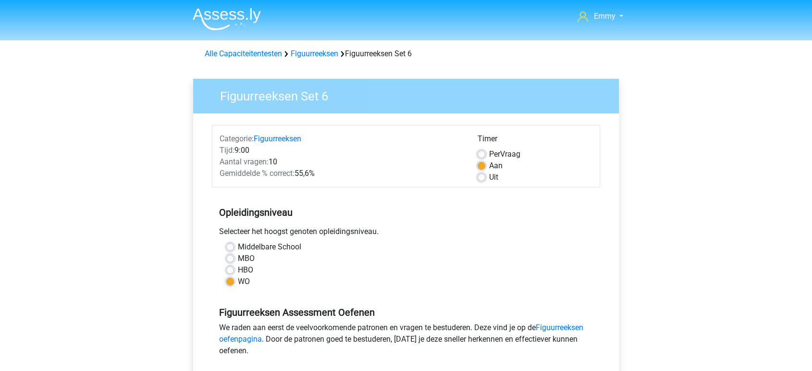
scroll to position [160, 0]
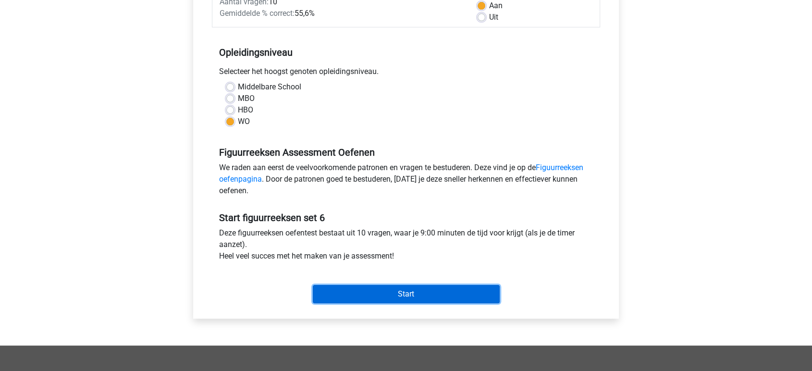
click at [390, 292] on input "Start" at bounding box center [406, 294] width 187 height 18
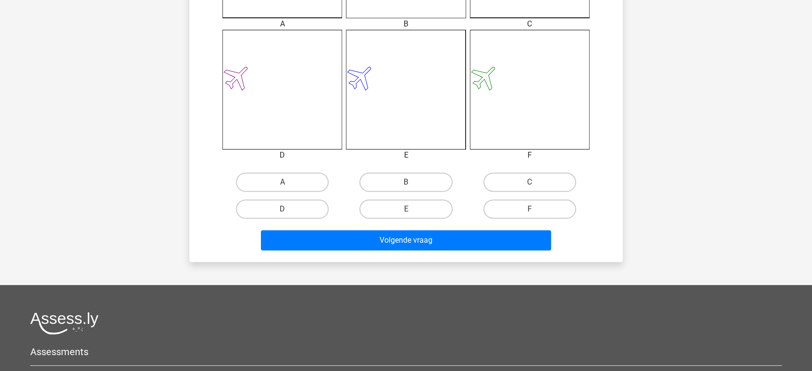
scroll to position [427, 0]
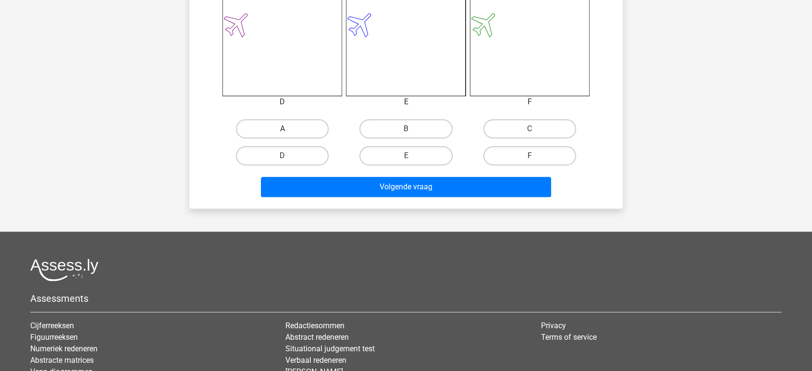
click at [295, 128] on label "A" at bounding box center [282, 128] width 93 height 19
click at [289, 129] on input "A" at bounding box center [286, 132] width 6 height 6
radio input "true"
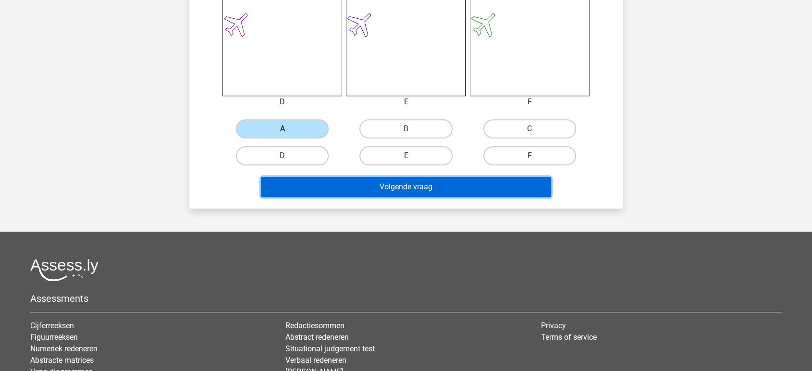
click at [335, 187] on button "Volgende vraag" at bounding box center [406, 187] width 291 height 20
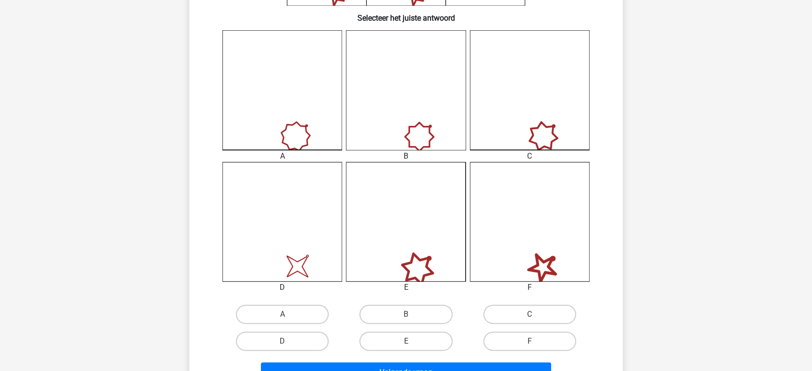
scroll to position [258, 0]
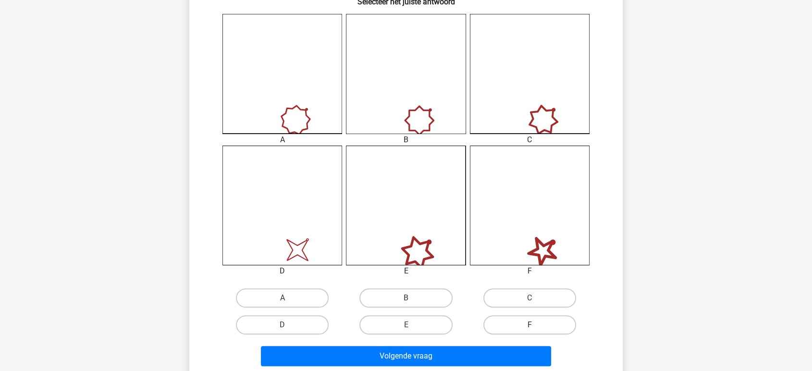
click at [522, 329] on label "F" at bounding box center [530, 324] width 93 height 19
click at [530, 329] on input "F" at bounding box center [533, 328] width 6 height 6
radio input "true"
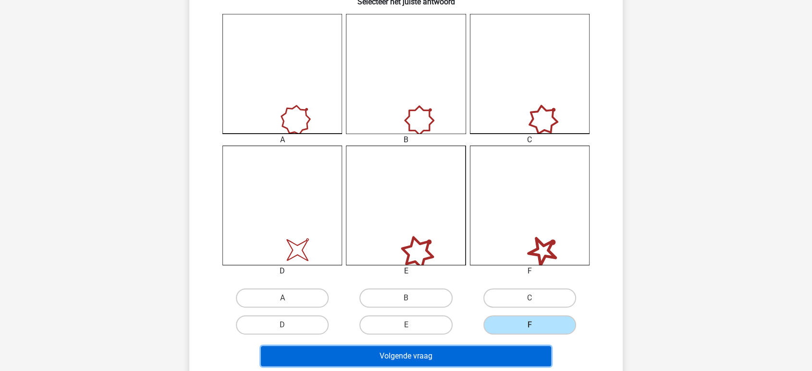
click at [479, 353] on button "Volgende vraag" at bounding box center [406, 356] width 291 height 20
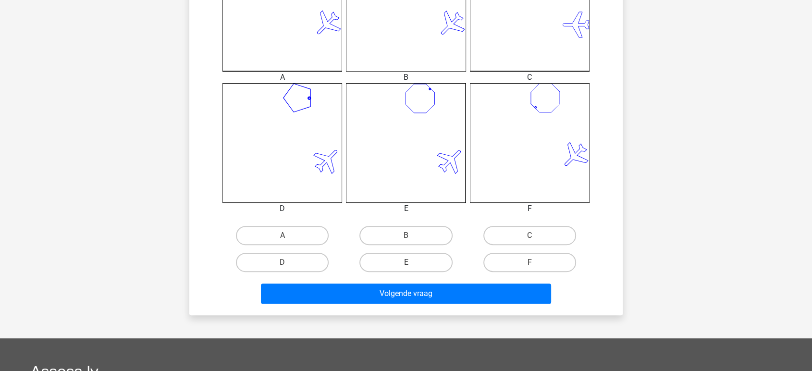
scroll to position [374, 0]
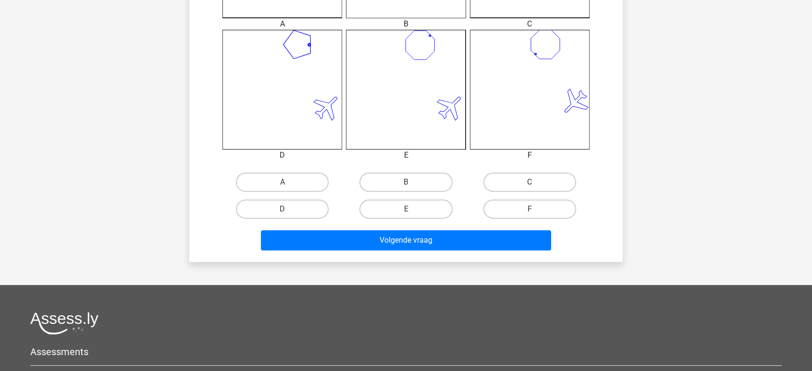
click at [405, 187] on label "B" at bounding box center [406, 182] width 93 height 19
click at [406, 187] on input "B" at bounding box center [409, 185] width 6 height 6
radio input "true"
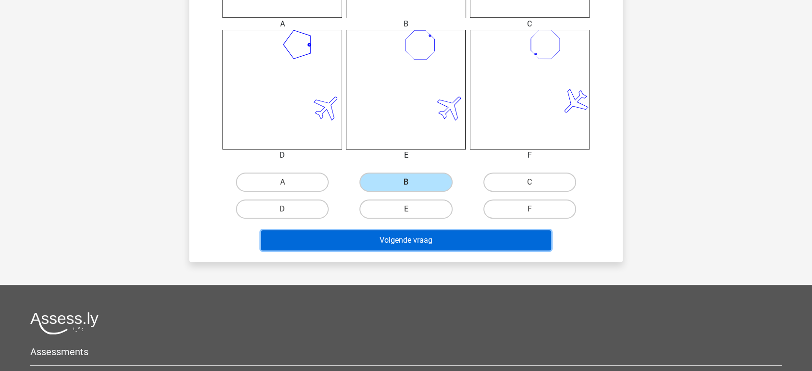
click at [391, 239] on button "Volgende vraag" at bounding box center [406, 240] width 291 height 20
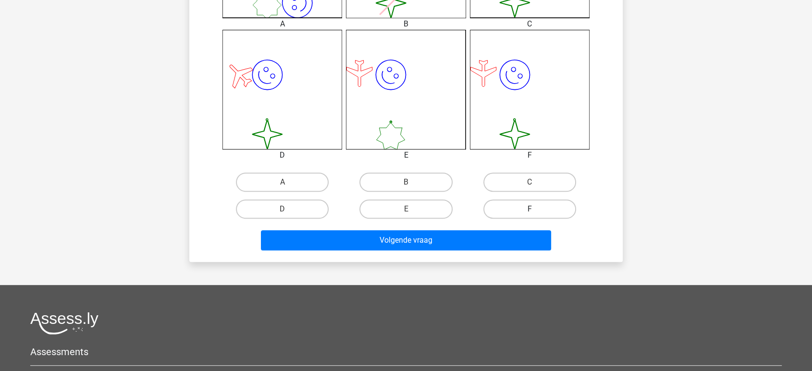
click at [519, 203] on label "F" at bounding box center [530, 209] width 93 height 19
click at [530, 209] on input "F" at bounding box center [533, 212] width 6 height 6
radio input "true"
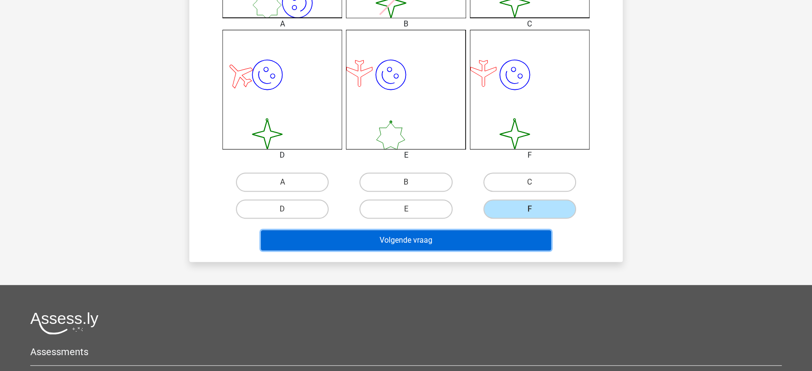
click at [488, 236] on button "Volgende vraag" at bounding box center [406, 240] width 291 height 20
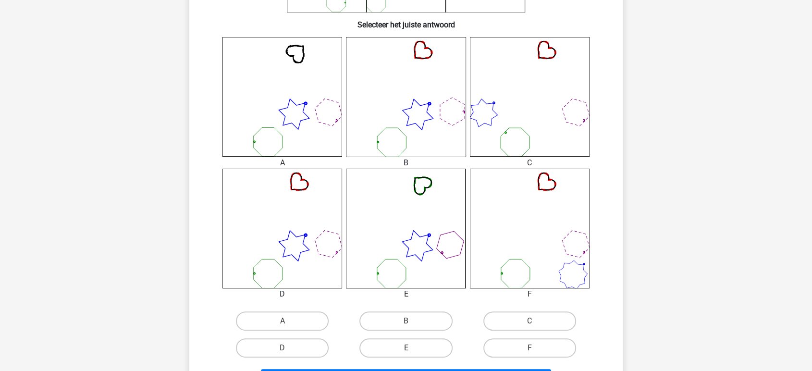
scroll to position [267, 0]
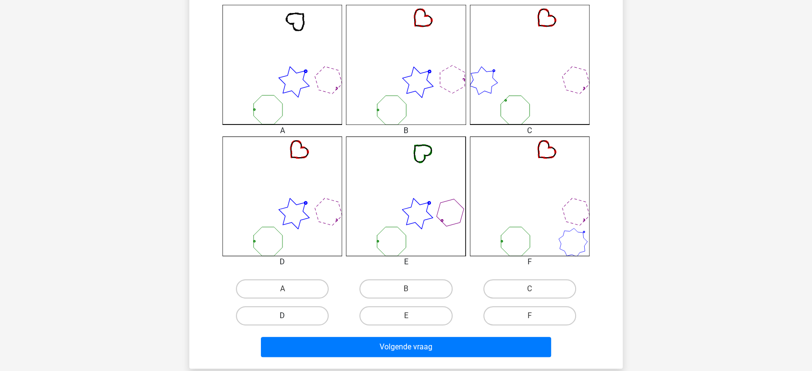
click at [297, 314] on label "D" at bounding box center [282, 315] width 93 height 19
click at [289, 316] on input "D" at bounding box center [286, 319] width 6 height 6
radio input "true"
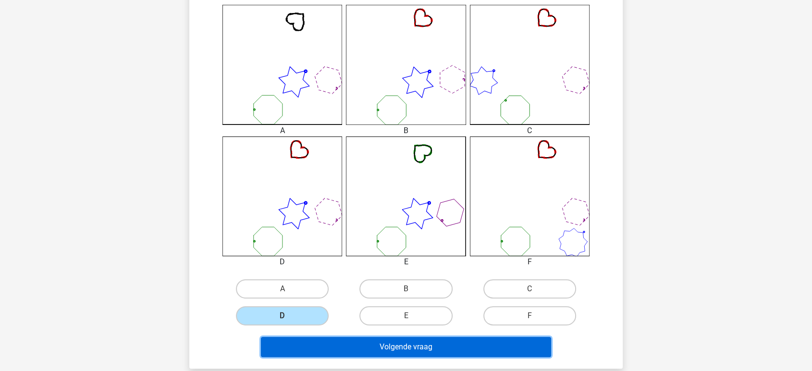
click at [381, 349] on button "Volgende vraag" at bounding box center [406, 347] width 291 height 20
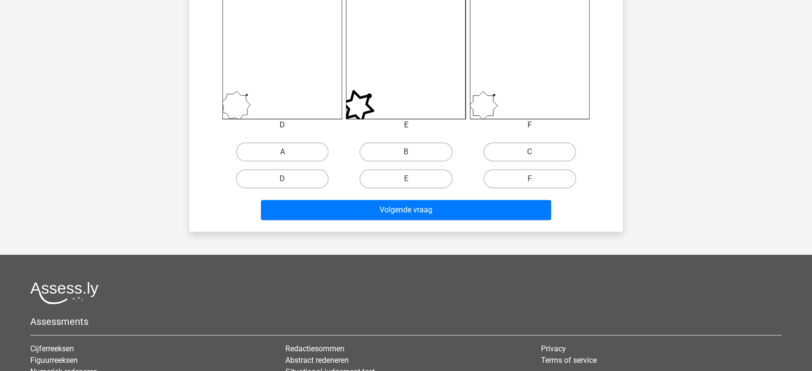
scroll to position [418, 0]
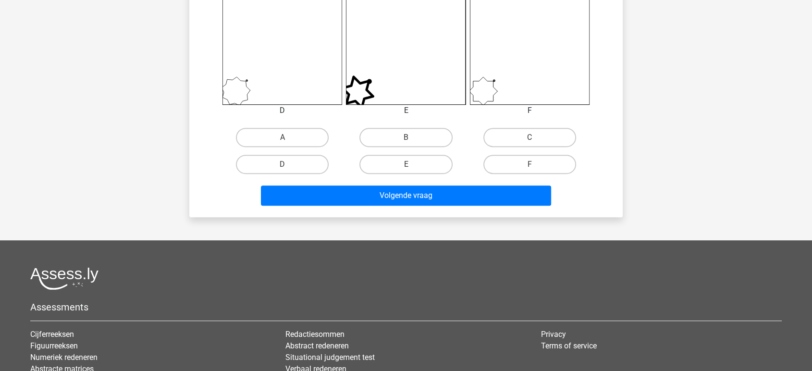
click at [286, 164] on input "D" at bounding box center [286, 167] width 6 height 6
radio input "true"
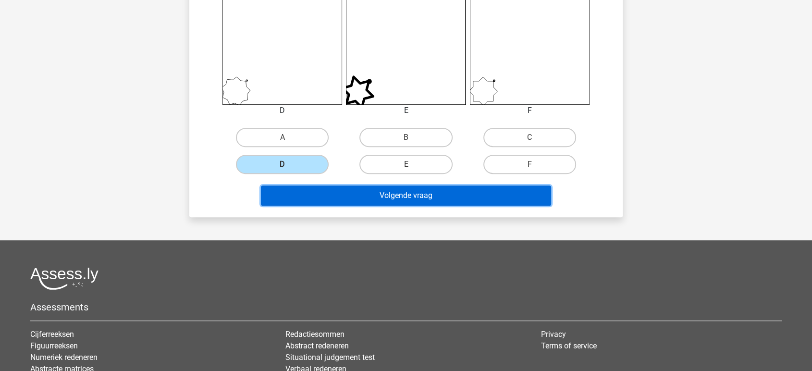
click at [300, 196] on button "Volgende vraag" at bounding box center [406, 196] width 291 height 20
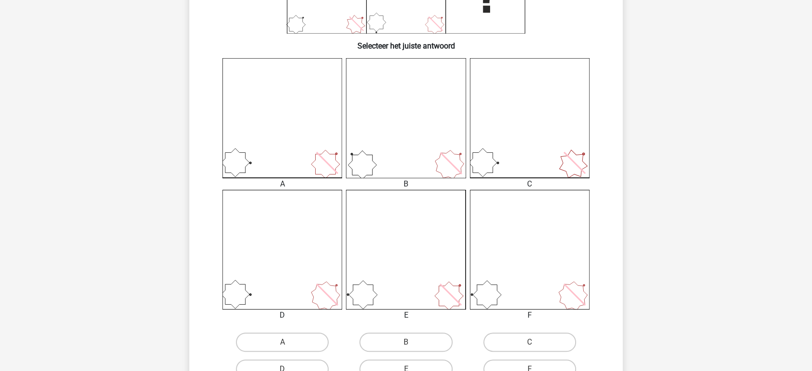
scroll to position [267, 0]
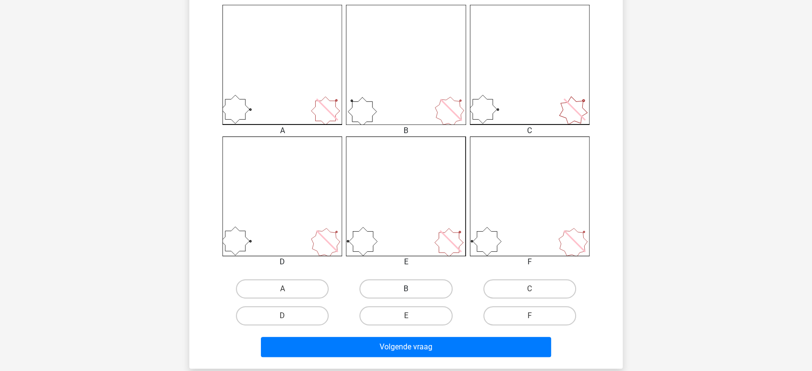
click at [417, 285] on label "B" at bounding box center [406, 288] width 93 height 19
click at [412, 289] on input "B" at bounding box center [409, 292] width 6 height 6
radio input "true"
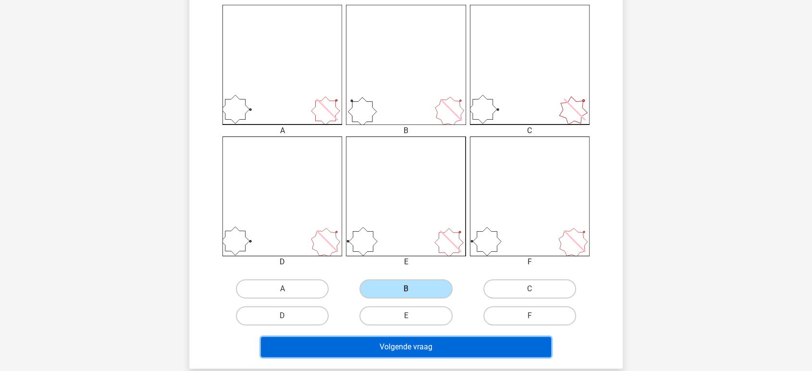
click at [405, 347] on button "Volgende vraag" at bounding box center [406, 347] width 291 height 20
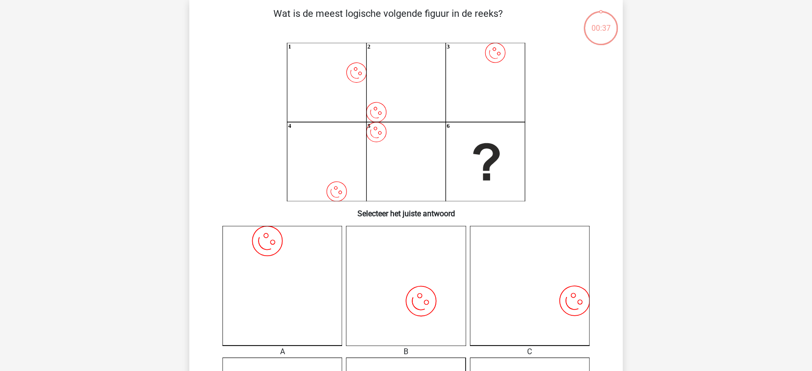
scroll to position [44, 0]
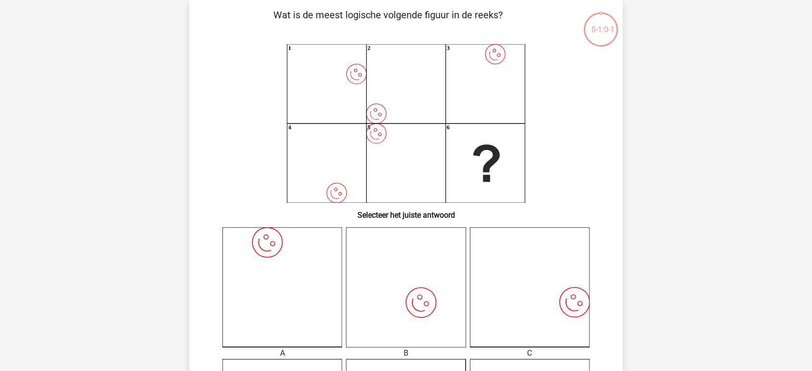
scroll to position [44, 0]
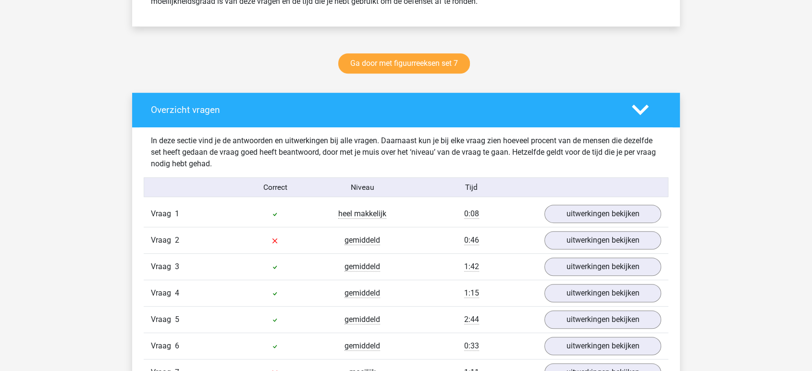
scroll to position [587, 0]
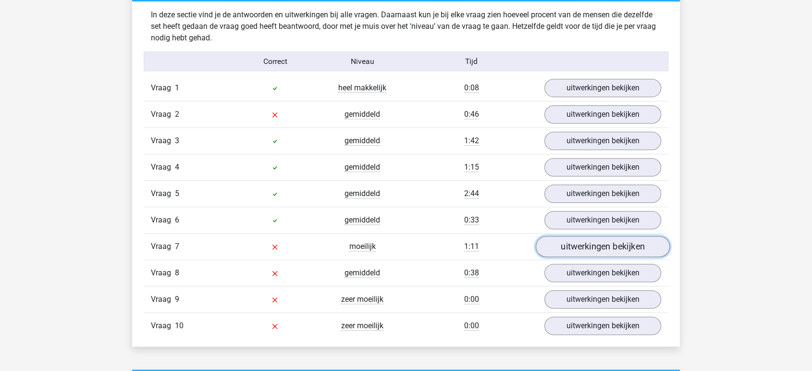
click at [572, 249] on link "uitwerkingen bekijken" at bounding box center [603, 247] width 134 height 21
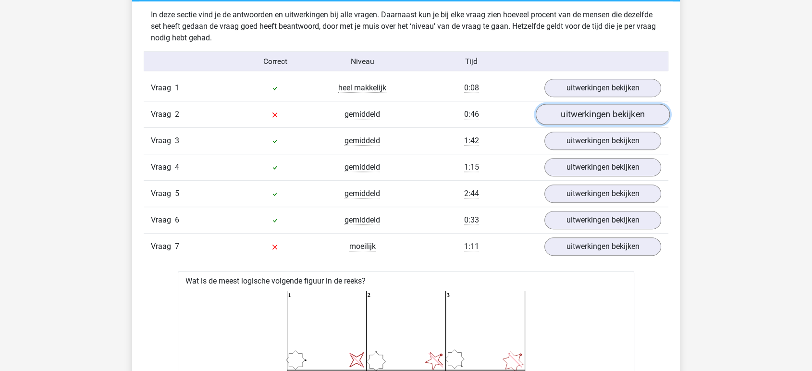
click at [576, 115] on link "uitwerkingen bekijken" at bounding box center [603, 114] width 134 height 21
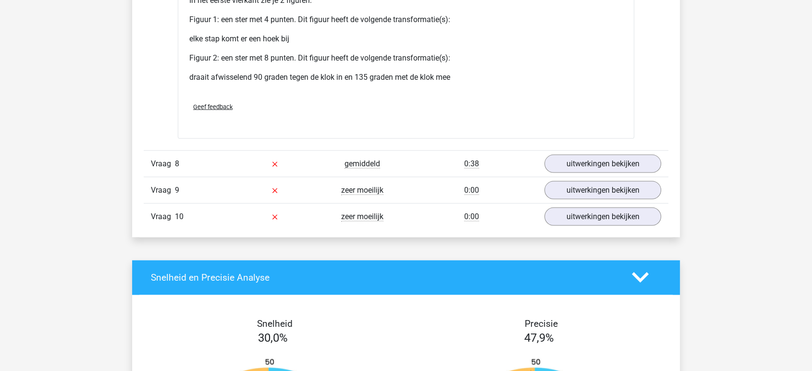
scroll to position [2030, 0]
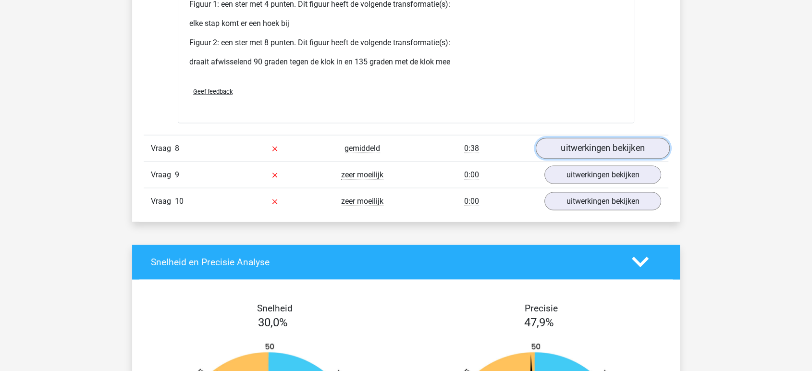
click at [586, 150] on link "uitwerkingen bekijken" at bounding box center [603, 148] width 134 height 21
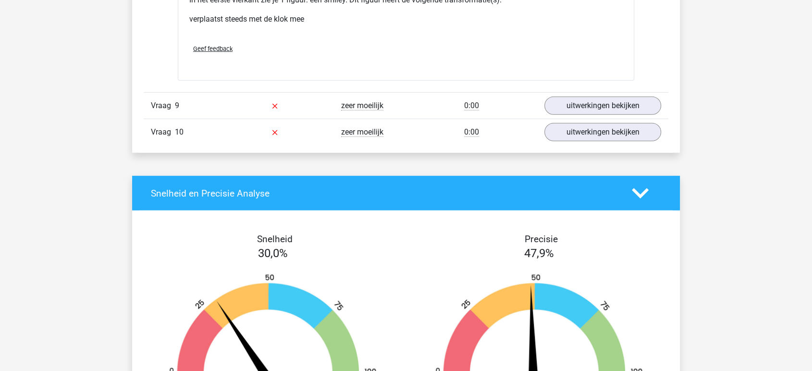
scroll to position [2724, 0]
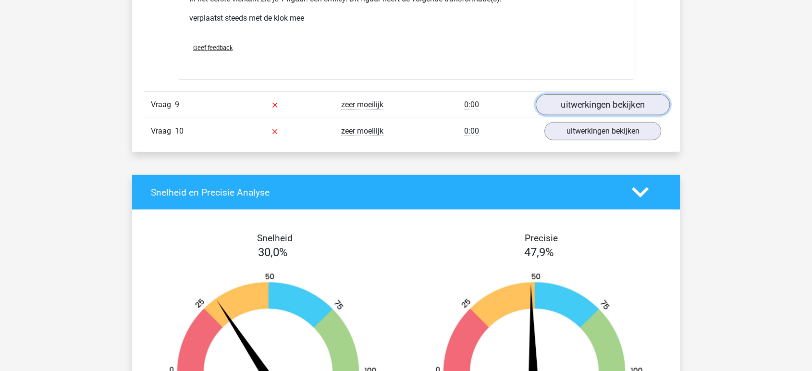
click at [586, 97] on link "uitwerkingen bekijken" at bounding box center [603, 104] width 134 height 21
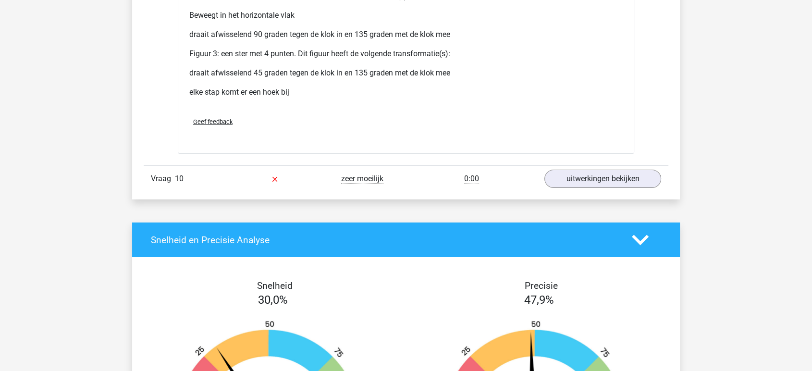
scroll to position [3472, 0]
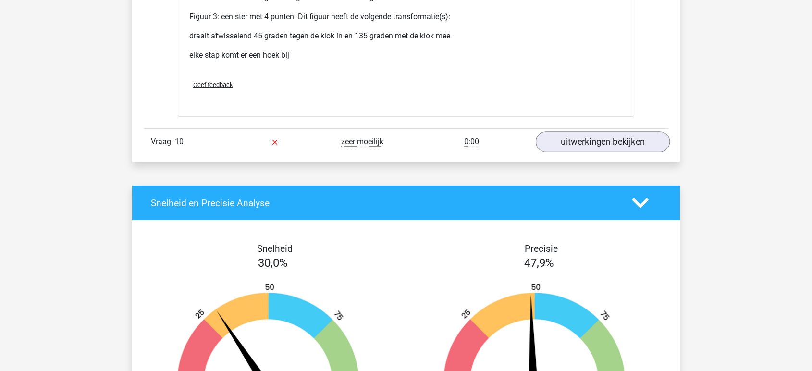
click at [600, 149] on link "uitwerkingen bekijken" at bounding box center [603, 141] width 134 height 21
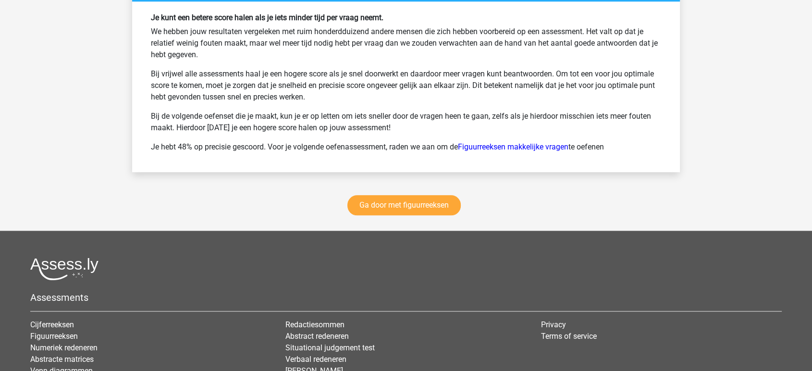
scroll to position [4807, 0]
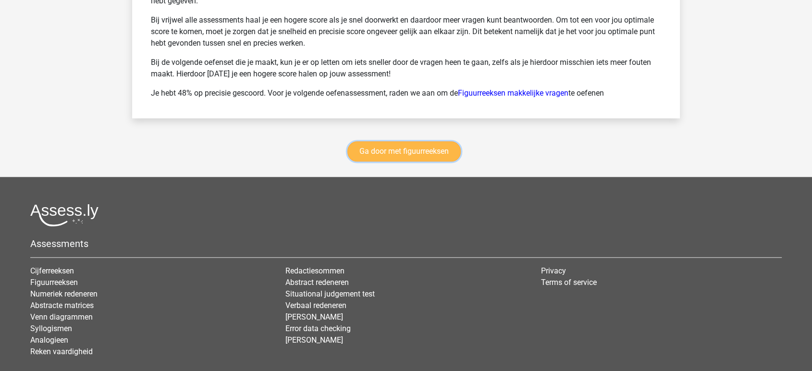
click at [408, 149] on link "Ga door met figuurreeksen" at bounding box center [404, 151] width 113 height 20
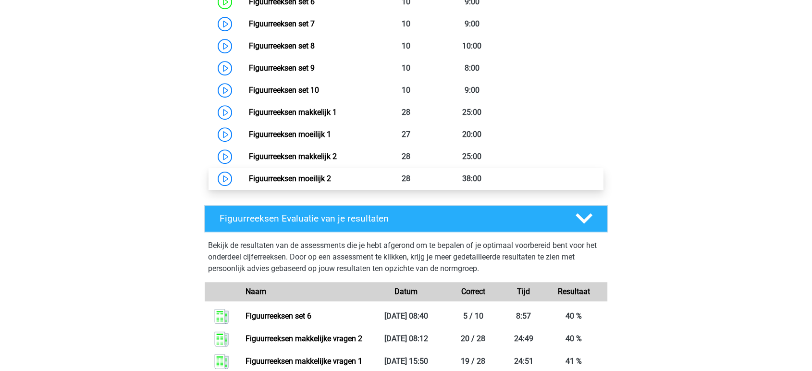
scroll to position [524, 0]
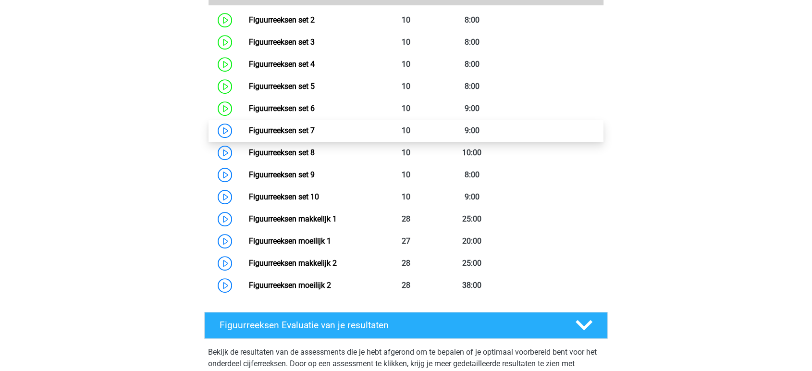
click at [273, 132] on link "Figuurreeksen set 7" at bounding box center [282, 130] width 66 height 9
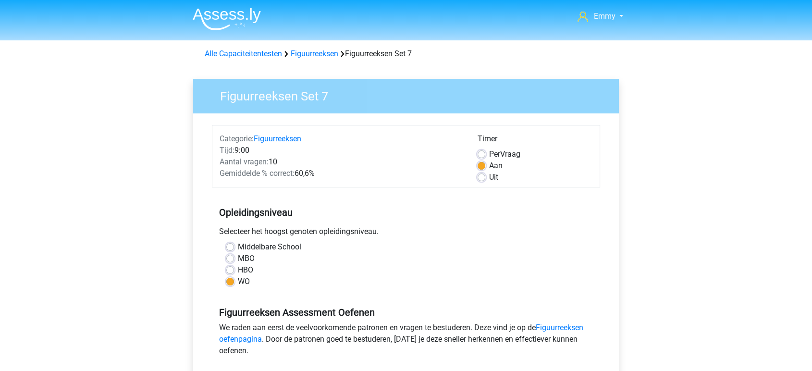
scroll to position [160, 0]
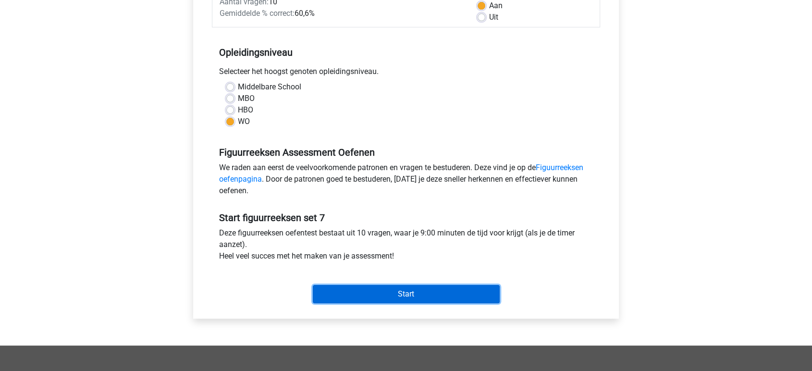
click at [368, 292] on input "Start" at bounding box center [406, 294] width 187 height 18
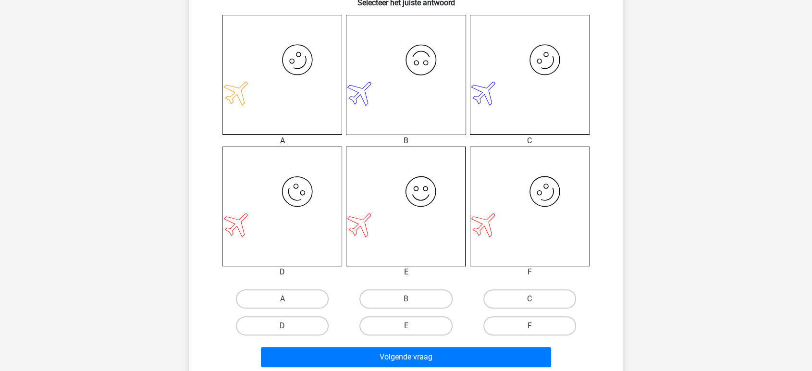
scroll to position [267, 0]
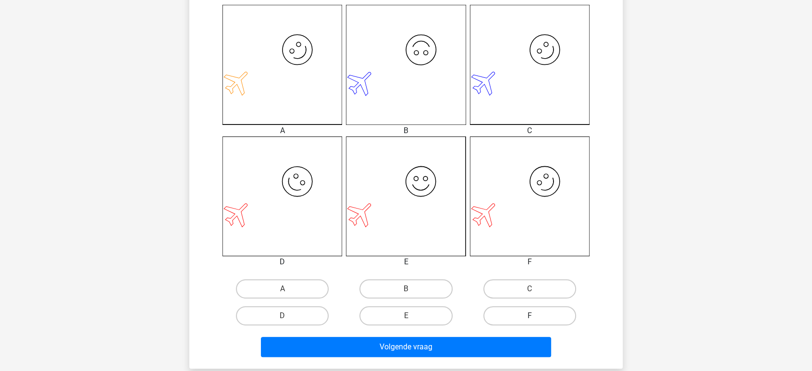
click at [511, 318] on label "F" at bounding box center [530, 315] width 93 height 19
click at [530, 318] on input "F" at bounding box center [533, 319] width 6 height 6
radio input "true"
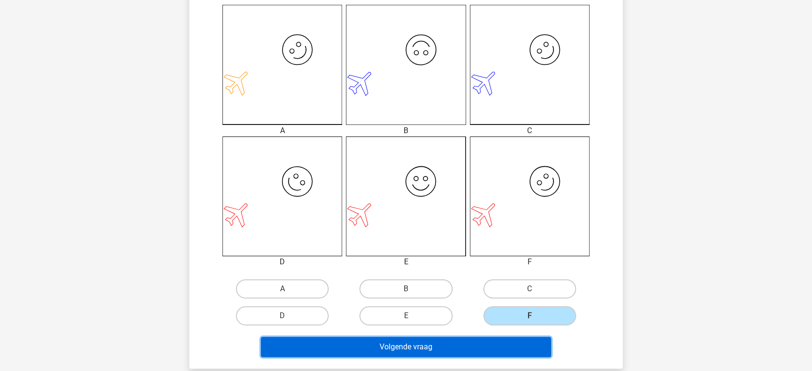
click at [461, 351] on button "Volgende vraag" at bounding box center [406, 347] width 291 height 20
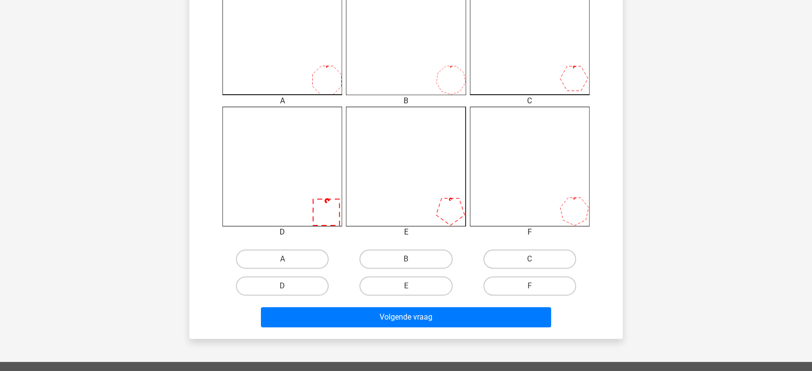
scroll to position [320, 0]
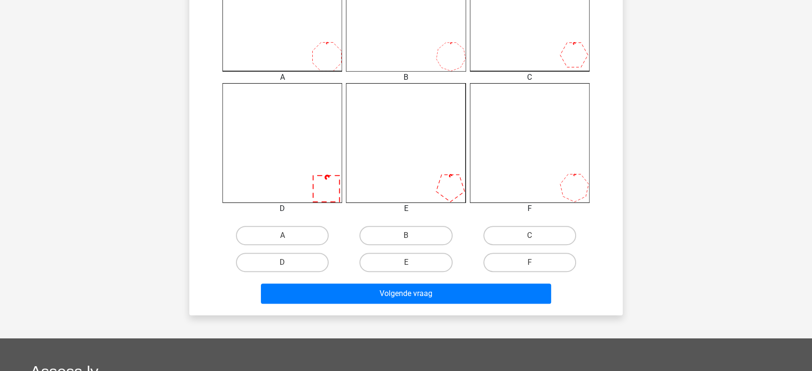
click at [286, 262] on input "D" at bounding box center [286, 265] width 6 height 6
radio input "true"
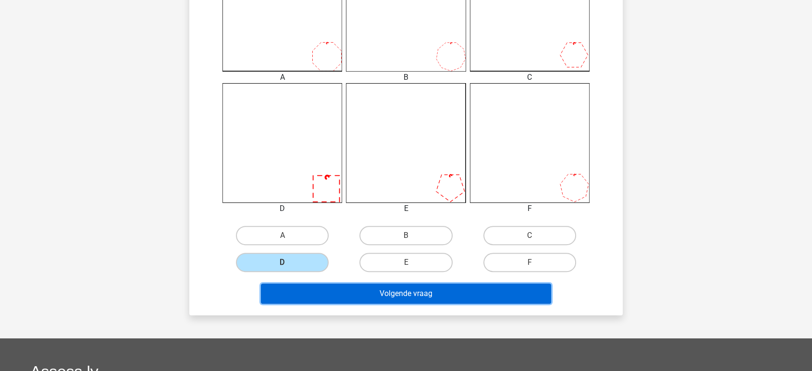
click at [301, 299] on button "Volgende vraag" at bounding box center [406, 294] width 291 height 20
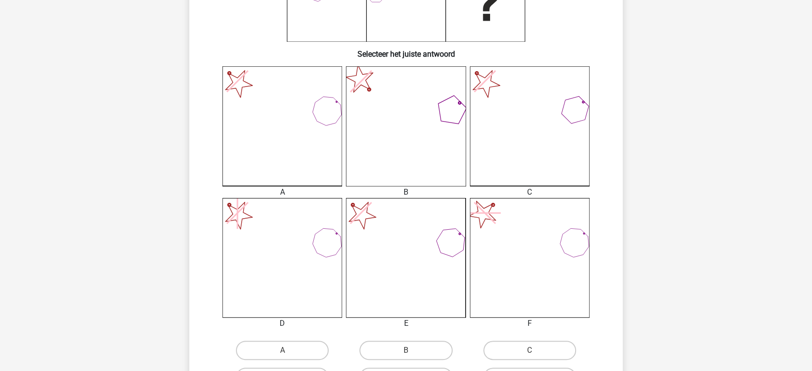
scroll to position [258, 0]
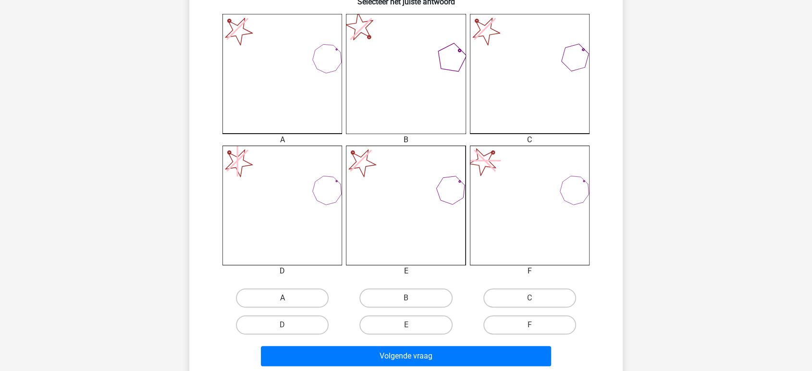
click at [257, 299] on label "A" at bounding box center [282, 297] width 93 height 19
click at [283, 299] on input "A" at bounding box center [286, 301] width 6 height 6
radio input "true"
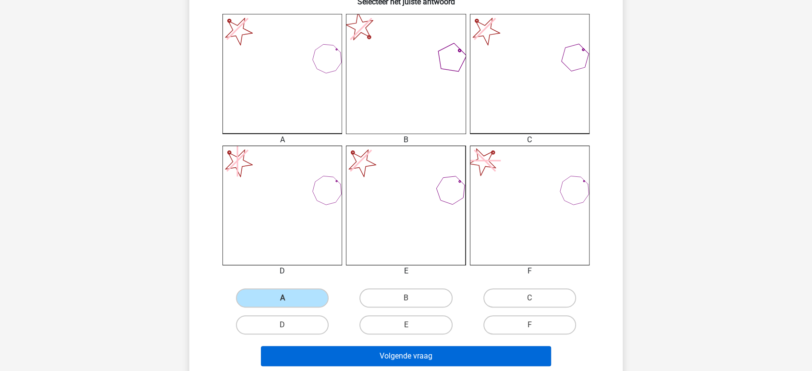
click at [305, 352] on button "Volgende vraag" at bounding box center [406, 356] width 291 height 20
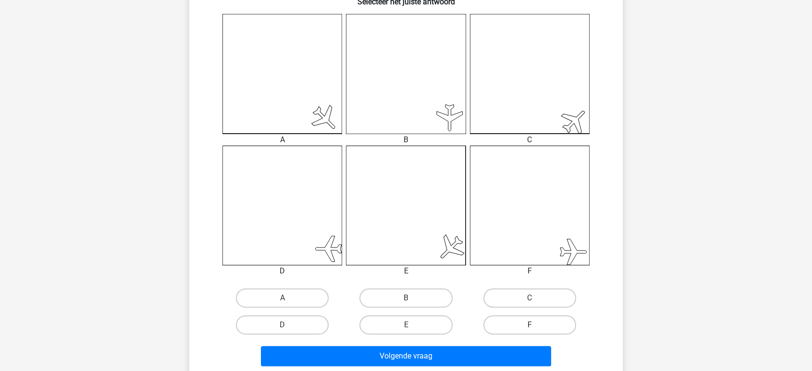
click at [511, 331] on label "F" at bounding box center [530, 324] width 93 height 19
click at [530, 331] on input "F" at bounding box center [533, 328] width 6 height 6
radio input "true"
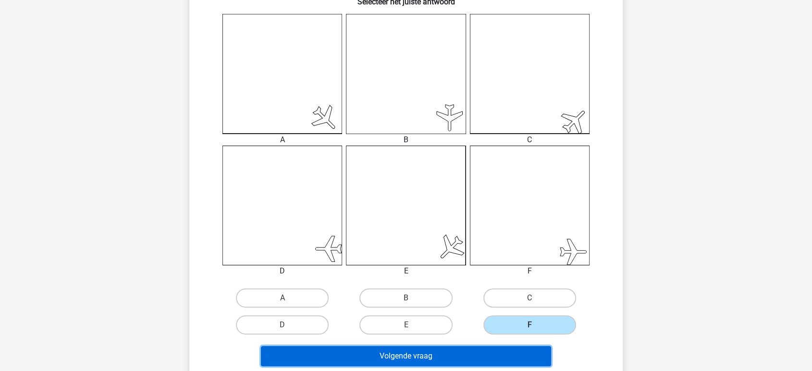
click at [487, 349] on button "Volgende vraag" at bounding box center [406, 356] width 291 height 20
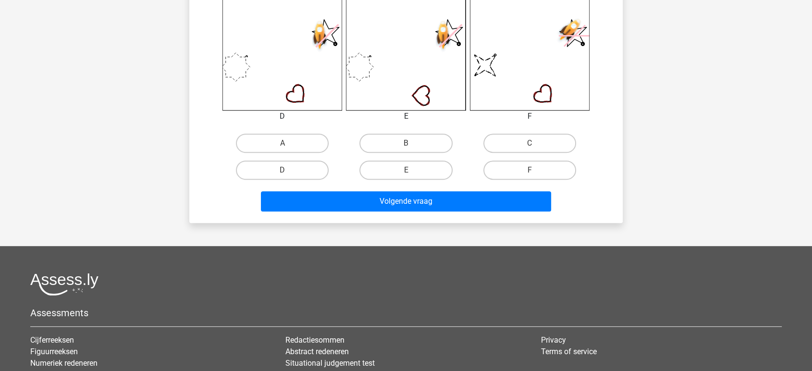
scroll to position [427, 0]
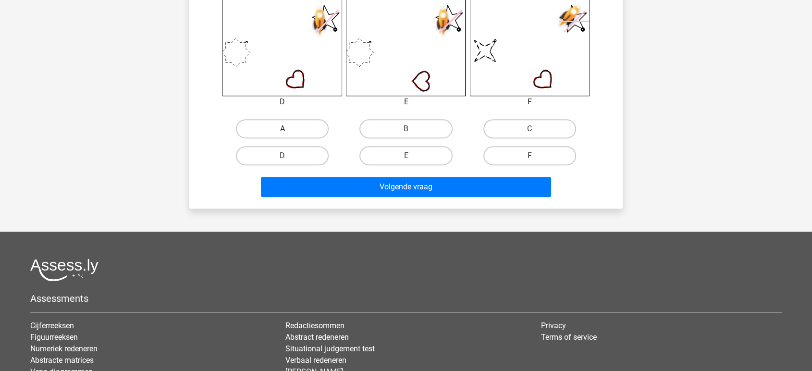
click at [279, 122] on label "A" at bounding box center [282, 128] width 93 height 19
click at [283, 129] on input "A" at bounding box center [286, 132] width 6 height 6
radio input "true"
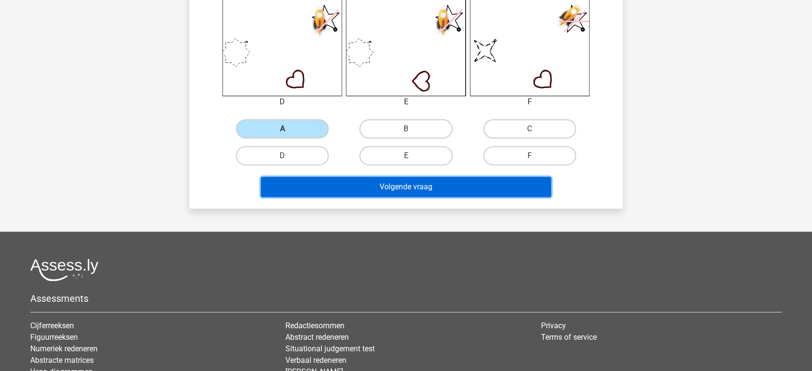
click at [334, 184] on button "Volgende vraag" at bounding box center [406, 187] width 291 height 20
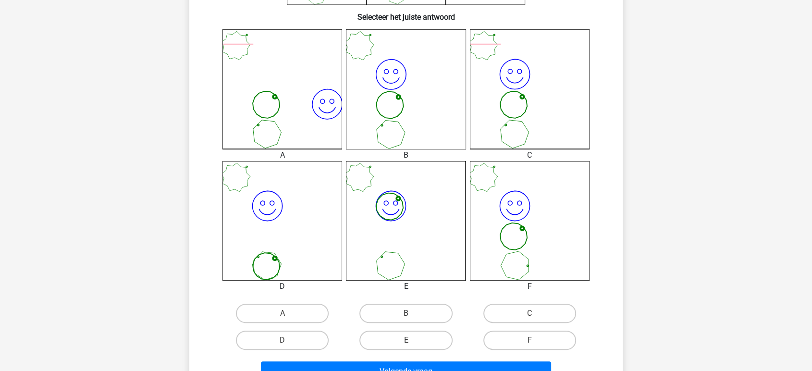
scroll to position [267, 0]
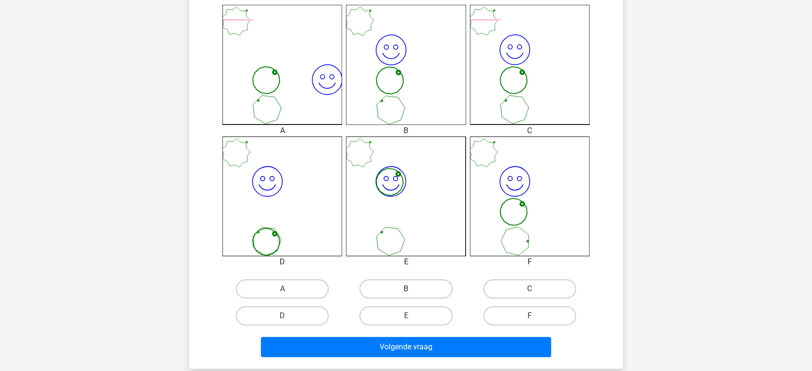
click at [417, 287] on label "B" at bounding box center [406, 288] width 93 height 19
click at [412, 289] on input "B" at bounding box center [409, 292] width 6 height 6
radio input "true"
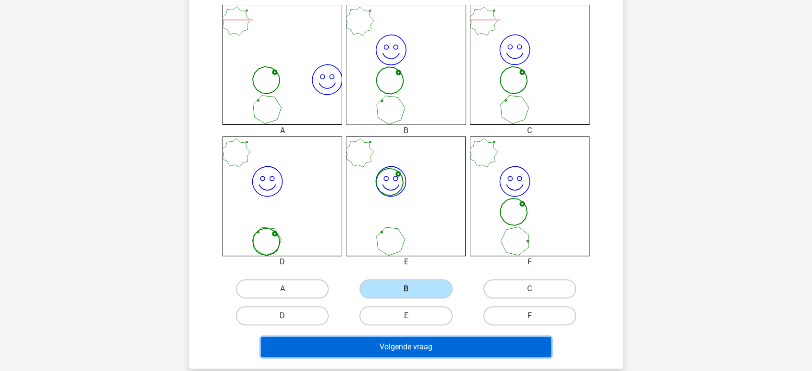
click at [414, 348] on button "Volgende vraag" at bounding box center [406, 347] width 291 height 20
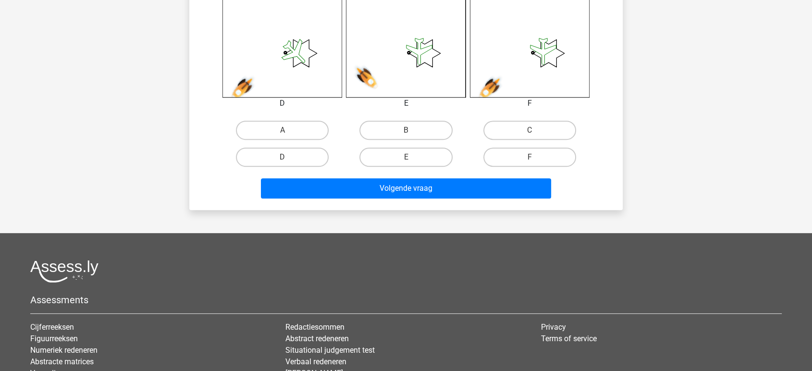
scroll to position [427, 0]
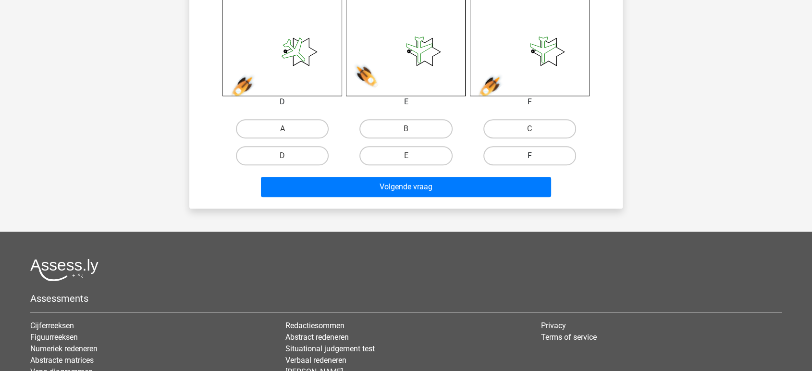
click at [550, 154] on label "F" at bounding box center [530, 155] width 93 height 19
click at [536, 156] on input "F" at bounding box center [533, 159] width 6 height 6
radio input "true"
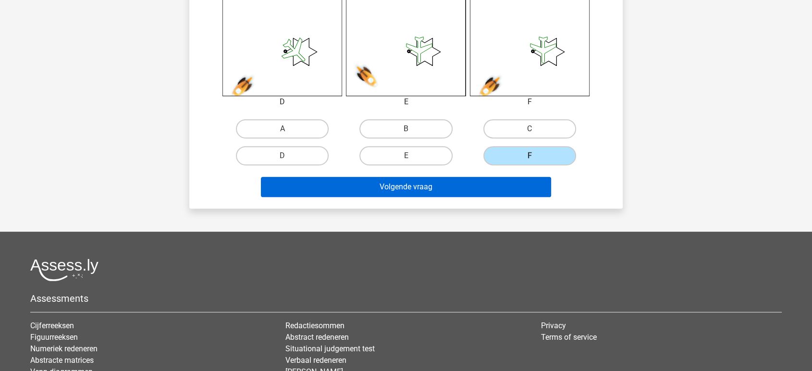
click at [382, 183] on button "Volgende vraag" at bounding box center [406, 187] width 291 height 20
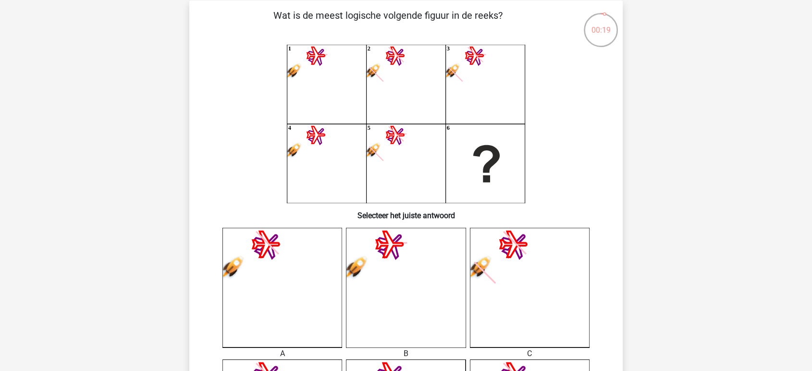
scroll to position [0, 0]
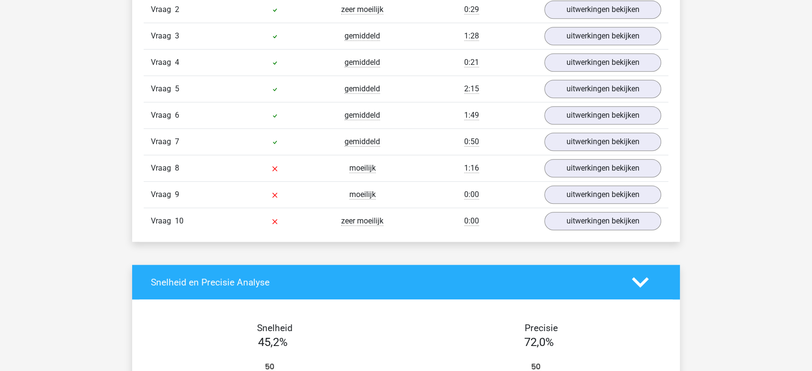
scroll to position [694, 0]
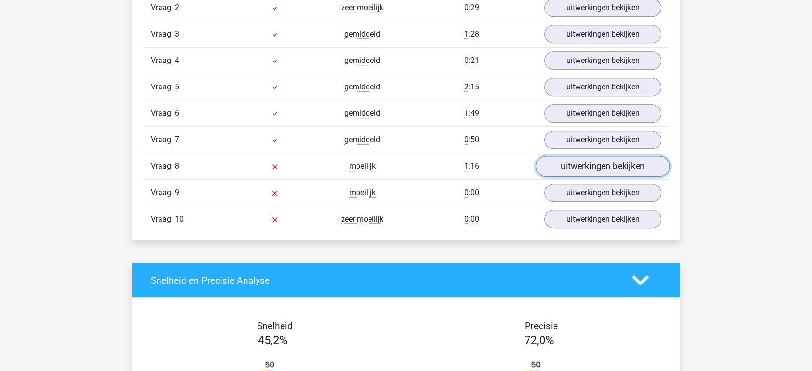
click at [572, 160] on link "uitwerkingen bekijken" at bounding box center [603, 166] width 134 height 21
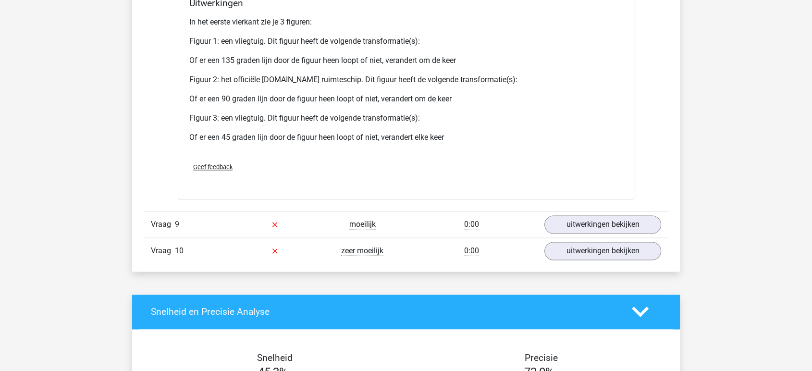
scroll to position [1388, 0]
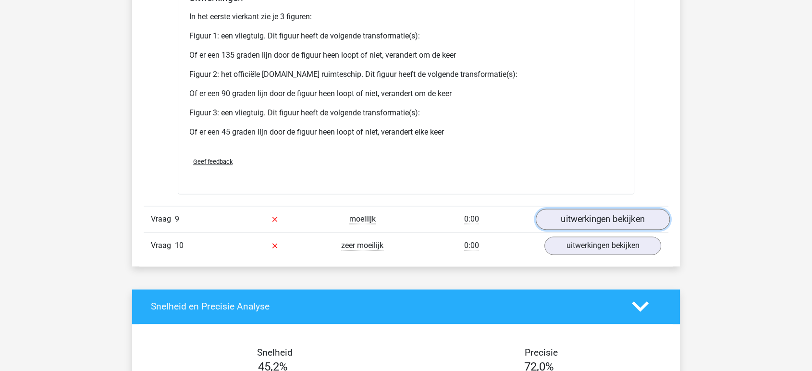
click at [563, 215] on link "uitwerkingen bekijken" at bounding box center [603, 219] width 134 height 21
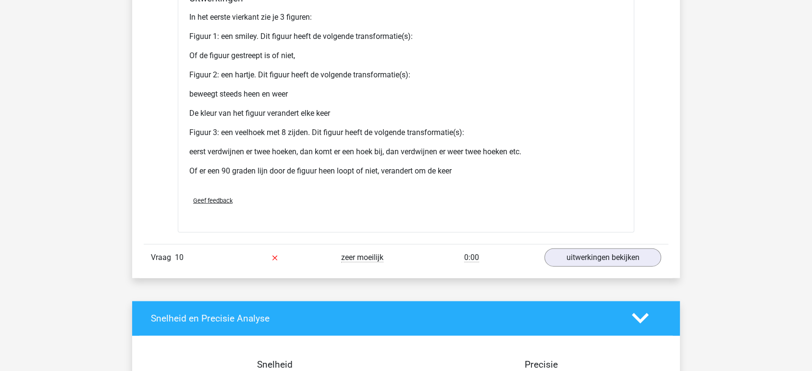
scroll to position [2136, 0]
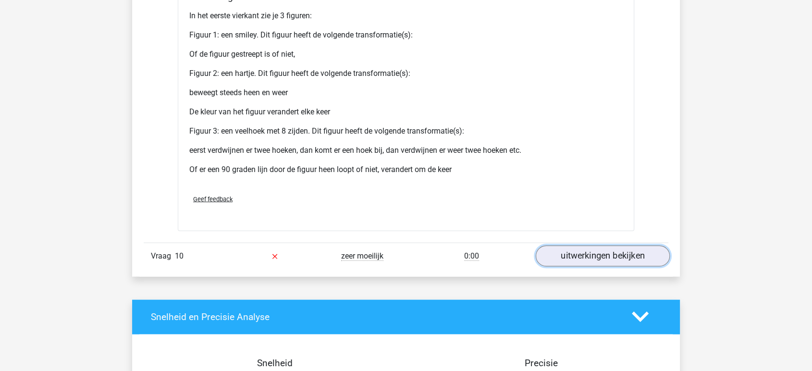
click at [585, 253] on link "uitwerkingen bekijken" at bounding box center [603, 256] width 134 height 21
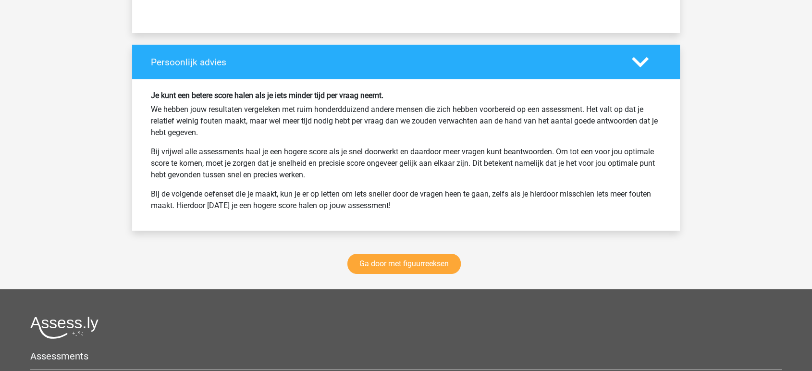
scroll to position [3418, 0]
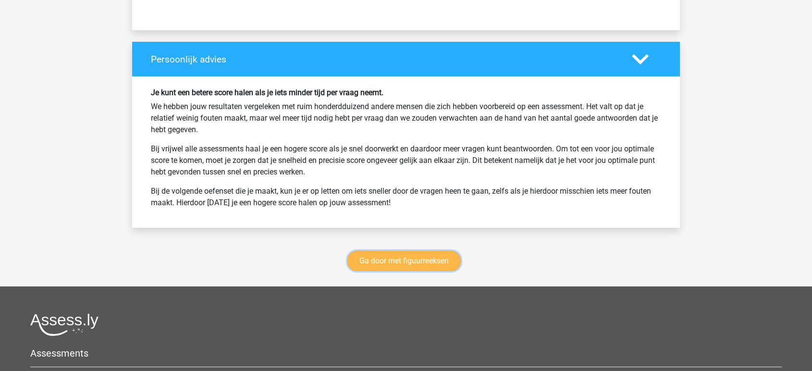
click at [408, 259] on link "Ga door met figuurreeksen" at bounding box center [404, 261] width 113 height 20
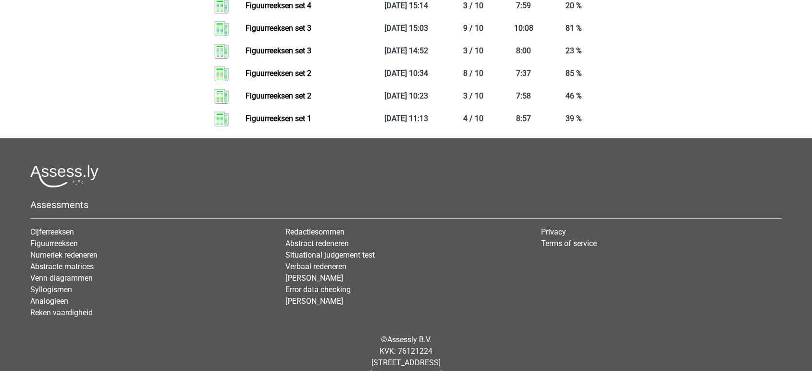
scroll to position [1074, 0]
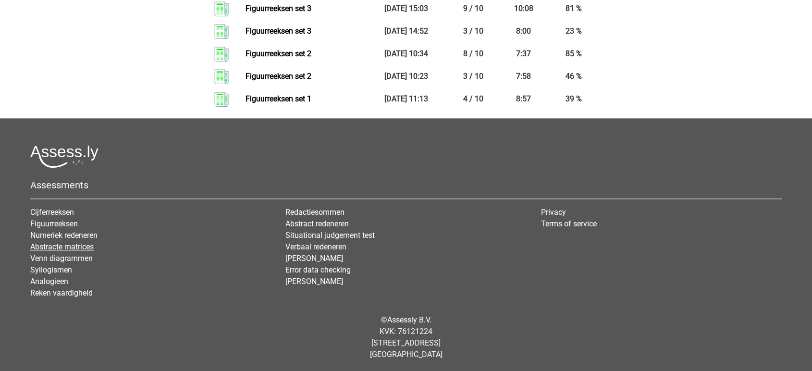
click at [55, 245] on link "Abstracte matrices" at bounding box center [61, 246] width 63 height 9
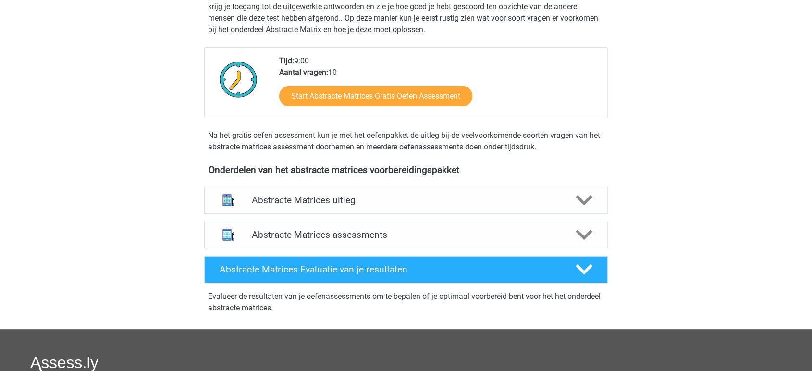
scroll to position [213, 0]
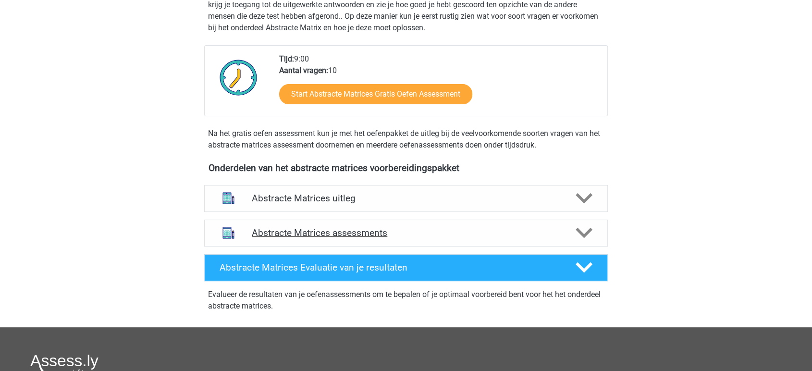
click at [312, 231] on h4 "Abstracte Matrices assessments" at bounding box center [406, 232] width 309 height 11
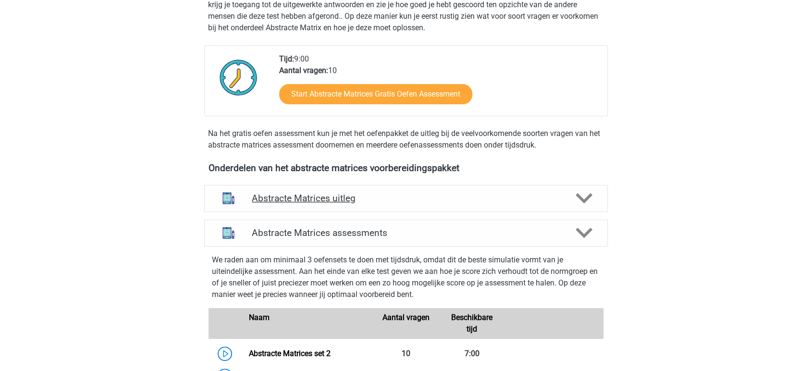
click at [319, 193] on h4 "Abstracte Matrices uitleg" at bounding box center [406, 198] width 309 height 11
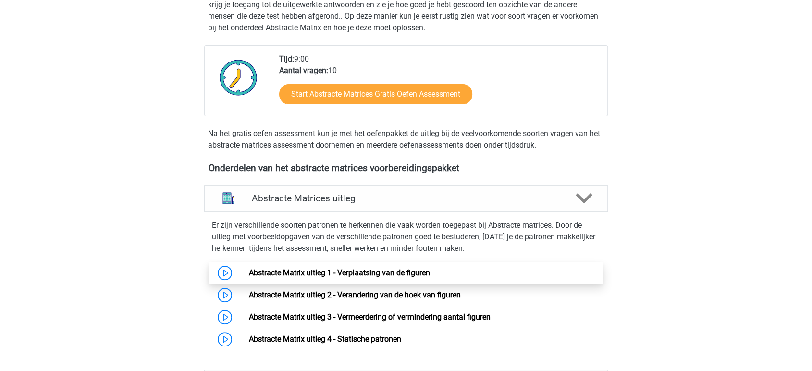
click at [314, 276] on link "Abstracte Matrix uitleg 1 - Verplaatsing van de figuren" at bounding box center [339, 272] width 181 height 9
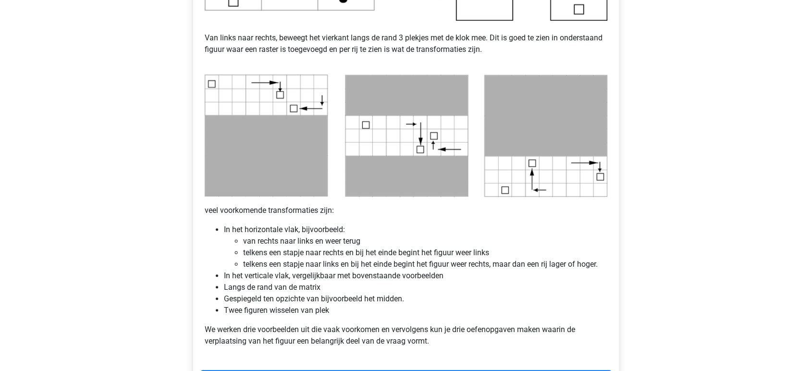
scroll to position [481, 0]
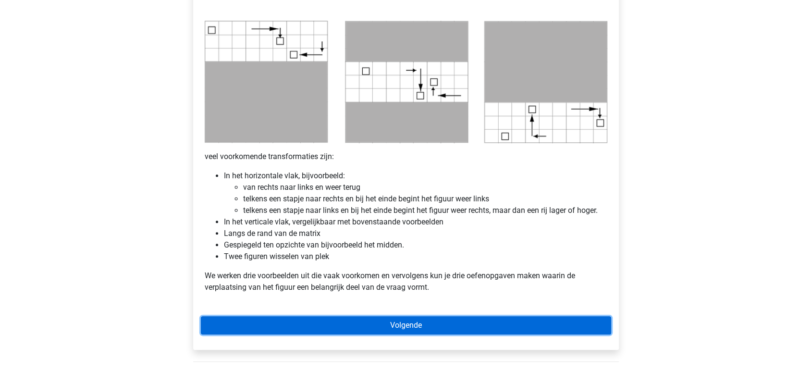
click at [339, 323] on link "Volgende" at bounding box center [406, 325] width 411 height 18
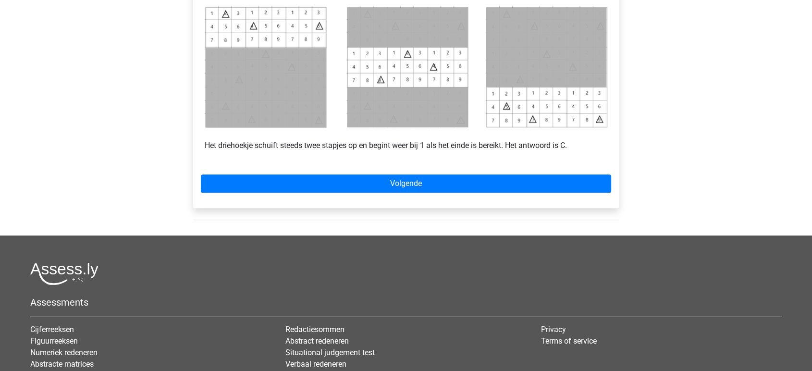
scroll to position [481, 0]
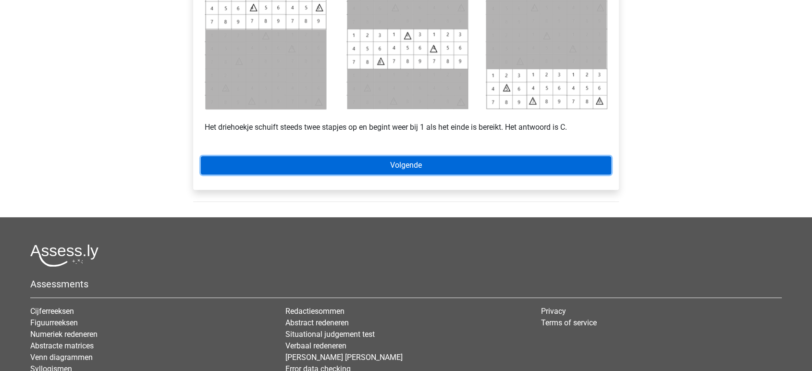
click at [415, 166] on link "Volgende" at bounding box center [406, 165] width 411 height 18
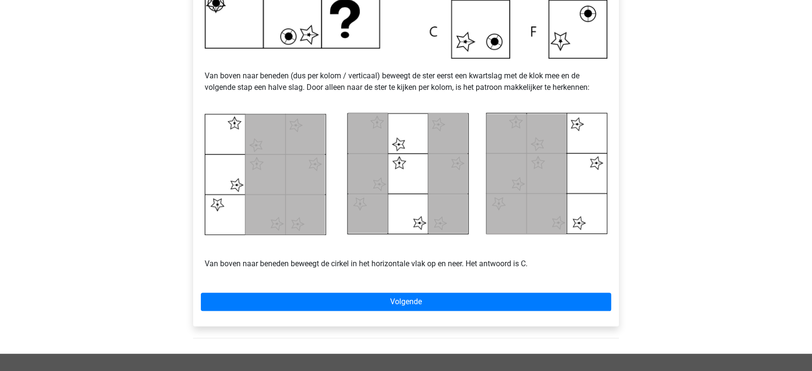
scroll to position [427, 0]
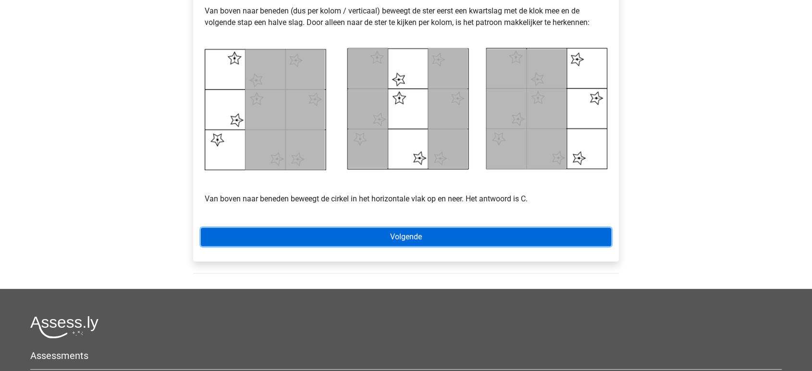
click at [407, 237] on link "Volgende" at bounding box center [406, 237] width 411 height 18
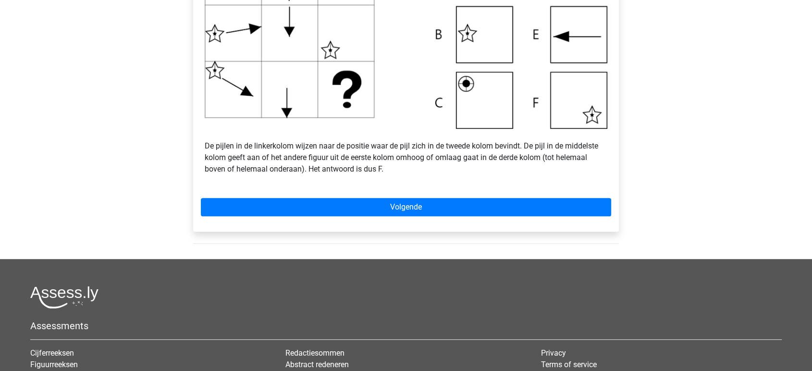
scroll to position [427, 0]
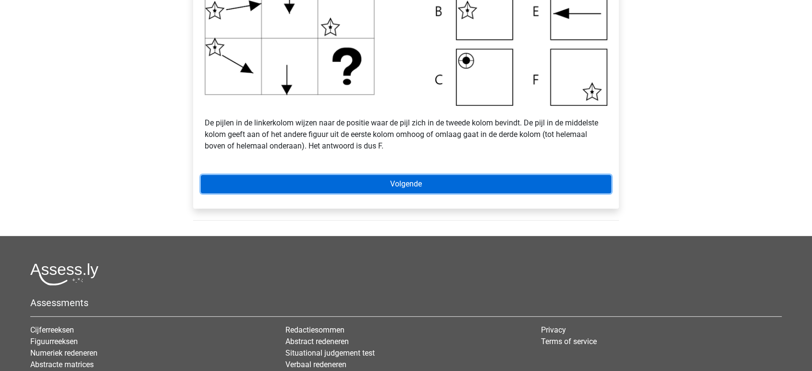
click at [404, 178] on link "Volgende" at bounding box center [406, 184] width 411 height 18
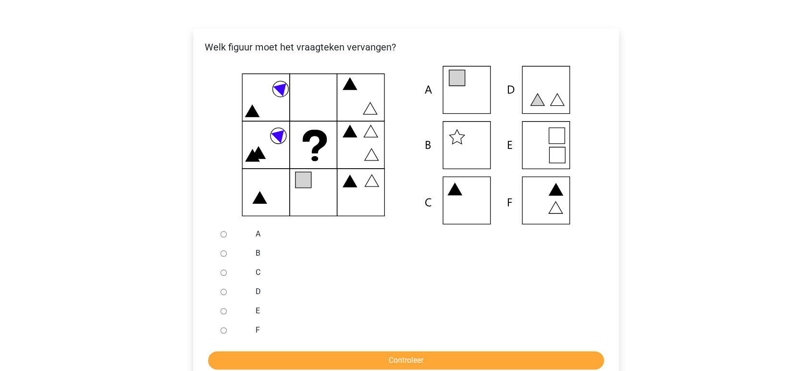
scroll to position [213, 0]
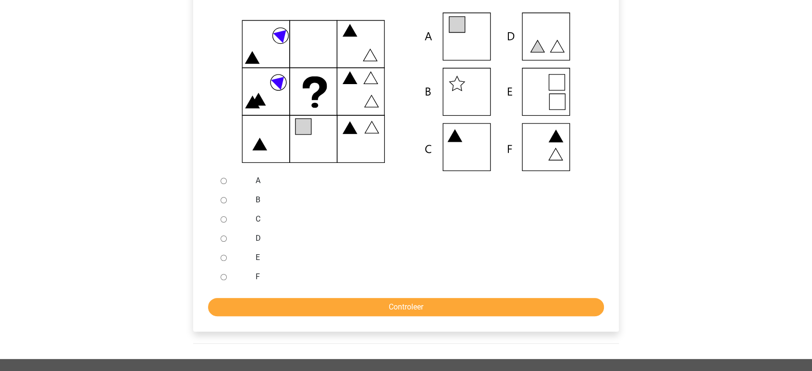
click at [223, 241] on input "D" at bounding box center [224, 239] width 6 height 6
radio input "true"
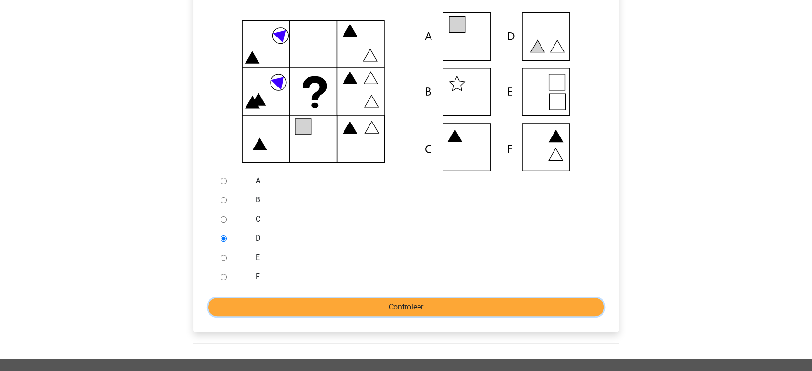
click at [281, 311] on input "Controleer" at bounding box center [406, 307] width 396 height 18
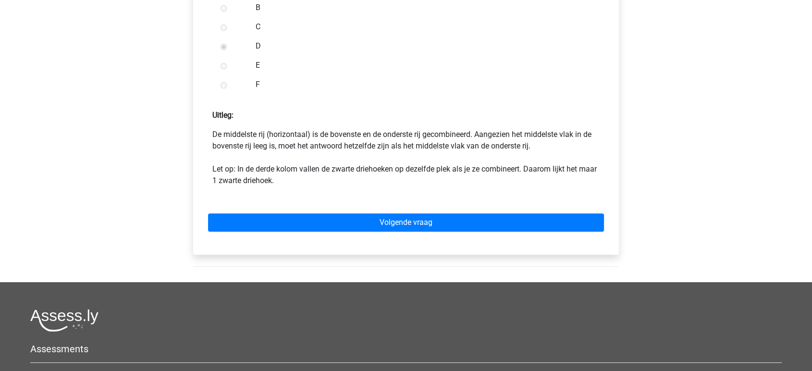
scroll to position [427, 0]
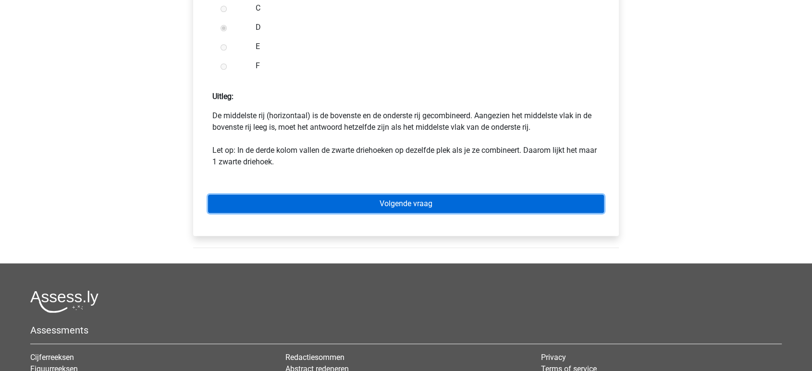
click at [351, 203] on link "Volgende vraag" at bounding box center [406, 204] width 396 height 18
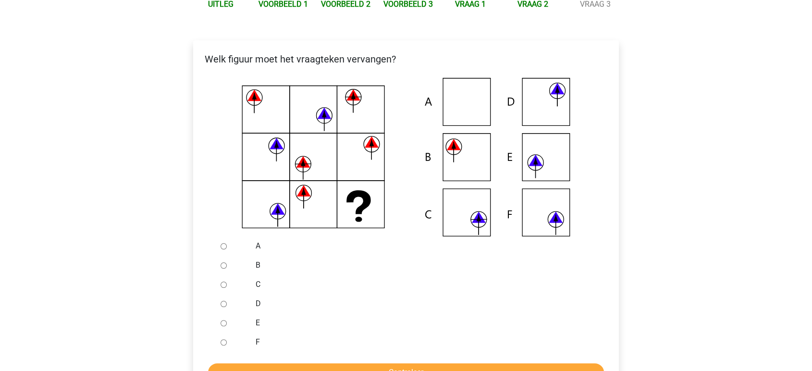
scroll to position [160, 0]
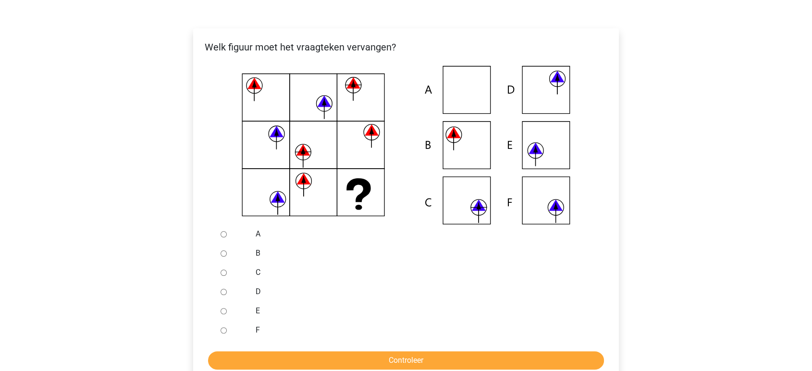
click at [223, 272] on input "C" at bounding box center [224, 273] width 6 height 6
radio input "true"
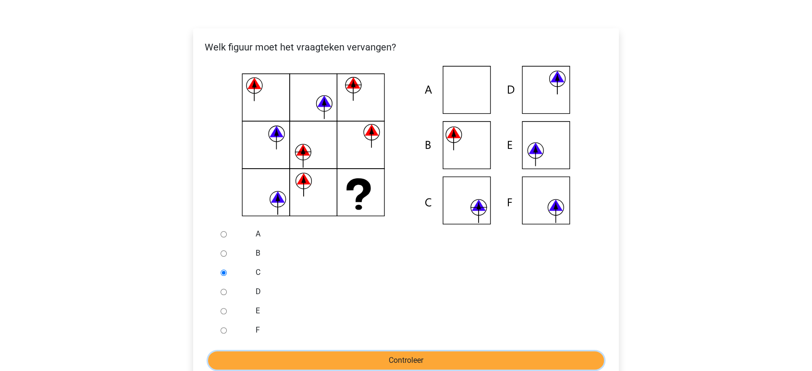
click at [342, 359] on input "Controleer" at bounding box center [406, 360] width 396 height 18
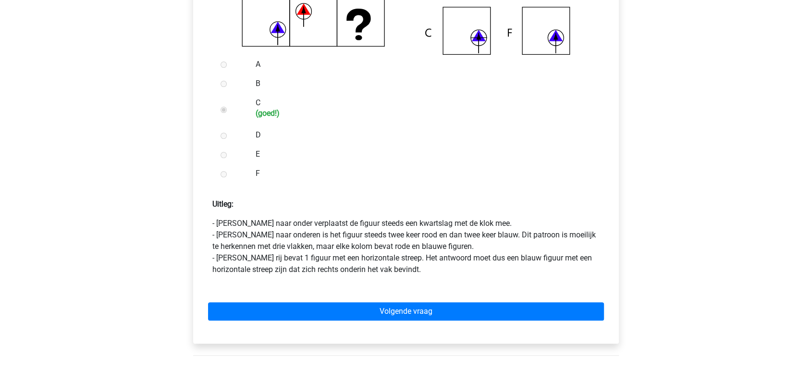
scroll to position [374, 0]
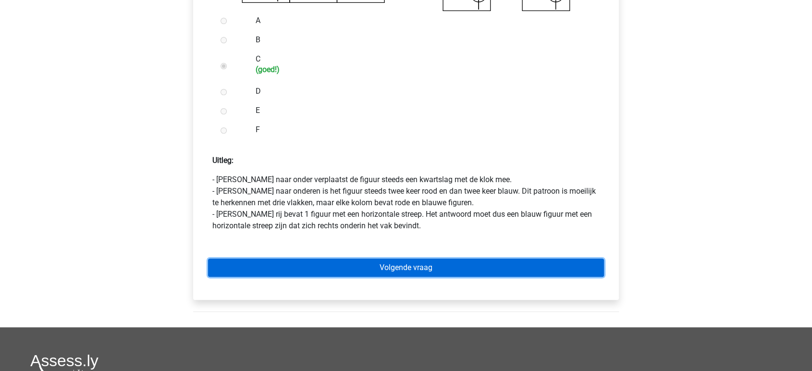
click at [380, 263] on link "Volgende vraag" at bounding box center [406, 268] width 396 height 18
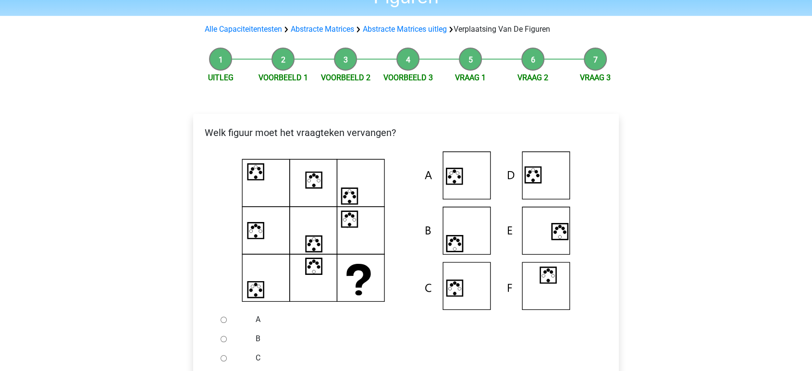
scroll to position [107, 0]
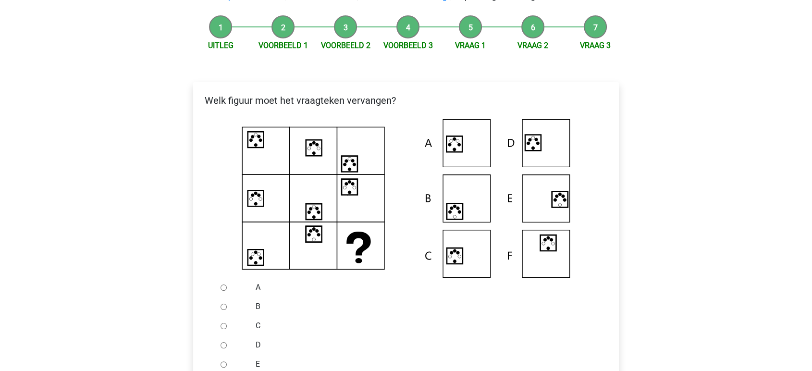
click at [225, 286] on input "A" at bounding box center [224, 288] width 6 height 6
radio input "true"
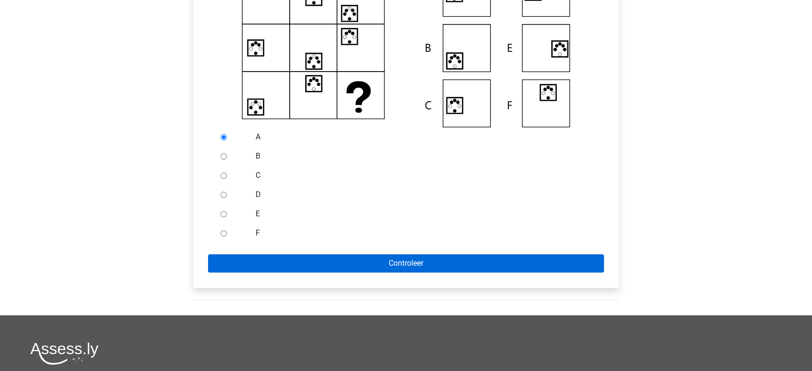
scroll to position [267, 0]
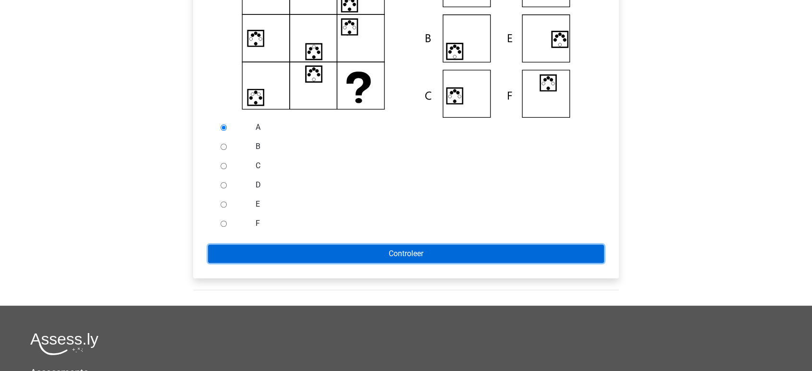
click at [345, 249] on input "Controleer" at bounding box center [406, 254] width 396 height 18
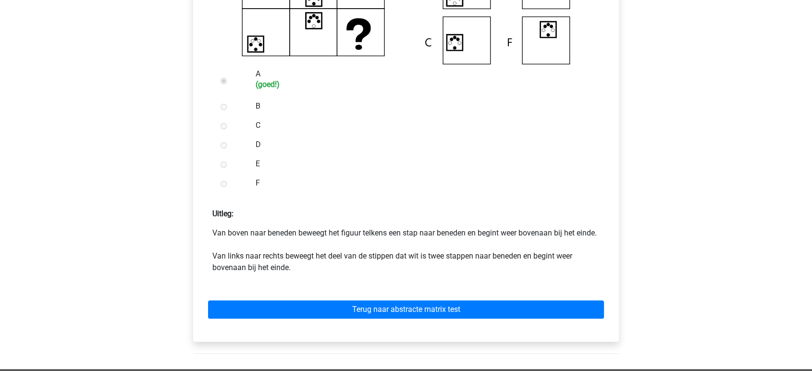
scroll to position [374, 0]
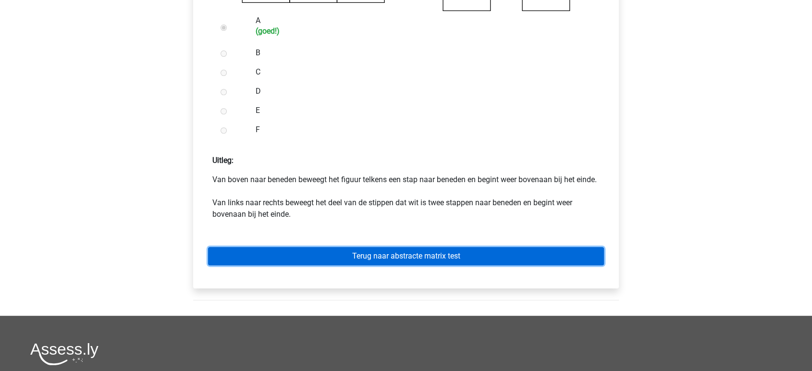
click at [365, 265] on link "Terug naar abstracte matrix test" at bounding box center [406, 256] width 396 height 18
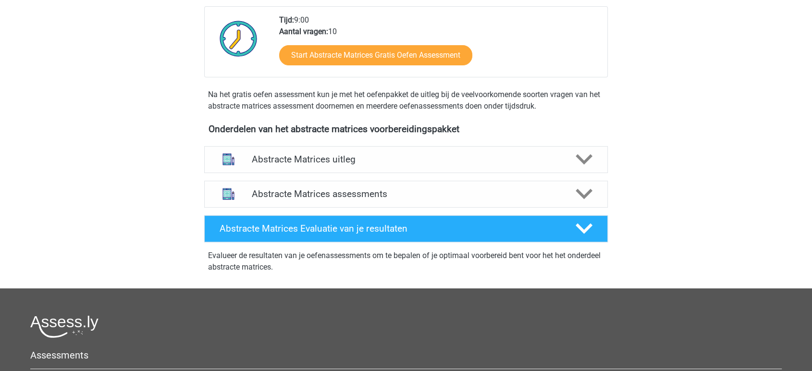
scroll to position [267, 0]
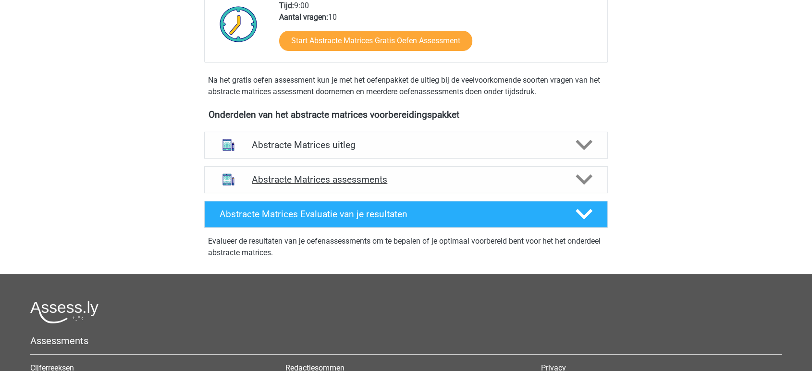
click at [348, 187] on div "Abstracte Matrices assessments" at bounding box center [406, 179] width 404 height 27
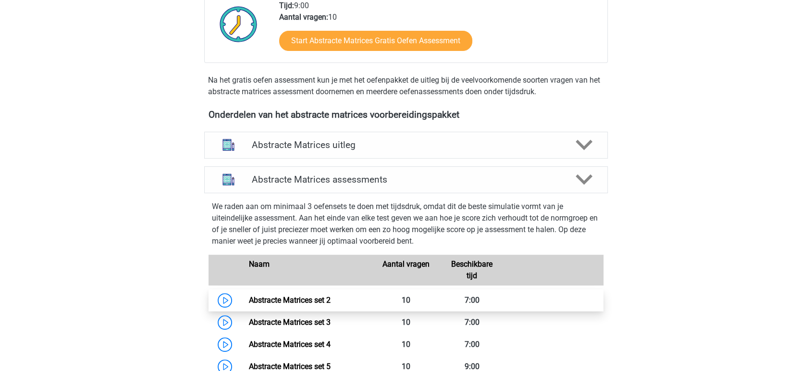
click at [249, 300] on link "Abstracte Matrices set 2" at bounding box center [290, 300] width 82 height 9
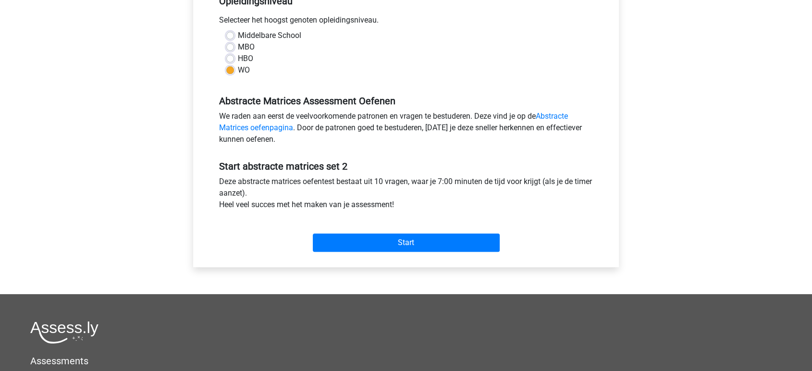
scroll to position [213, 0]
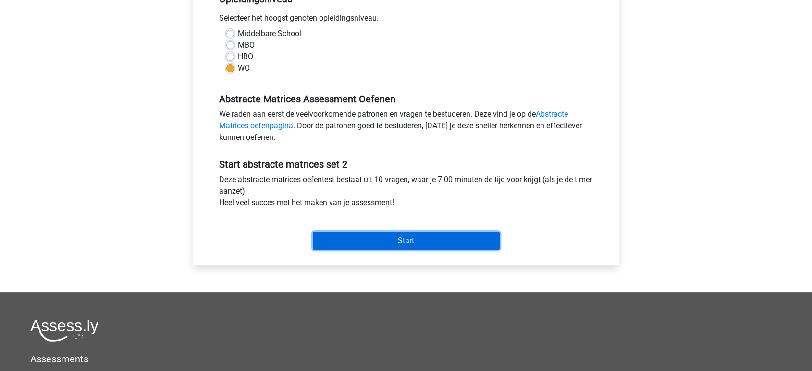
click at [400, 234] on input "Start" at bounding box center [406, 241] width 187 height 18
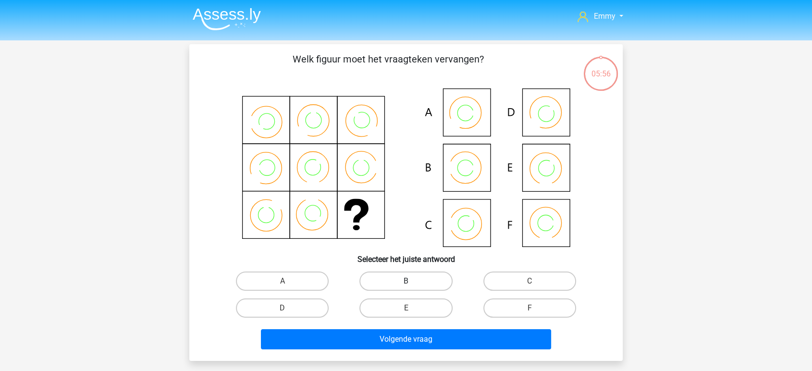
click at [411, 280] on label "B" at bounding box center [406, 281] width 93 height 19
click at [411, 281] on input "B" at bounding box center [409, 284] width 6 height 6
radio input "true"
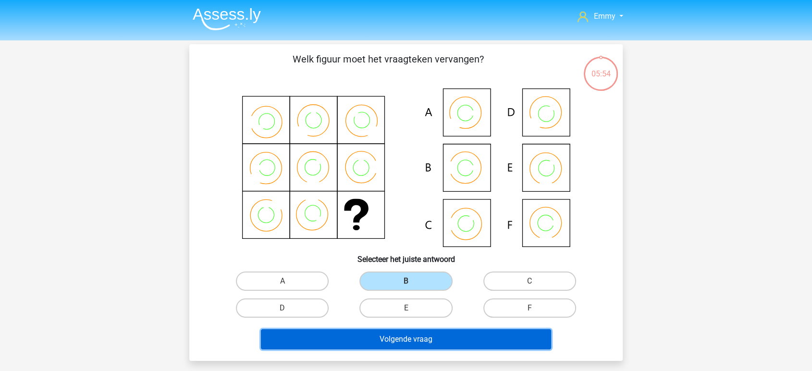
click at [396, 340] on button "Volgende vraag" at bounding box center [406, 339] width 291 height 20
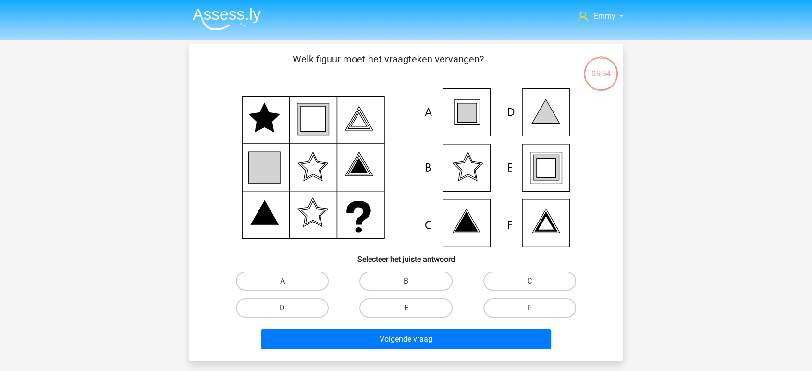
scroll to position [44, 0]
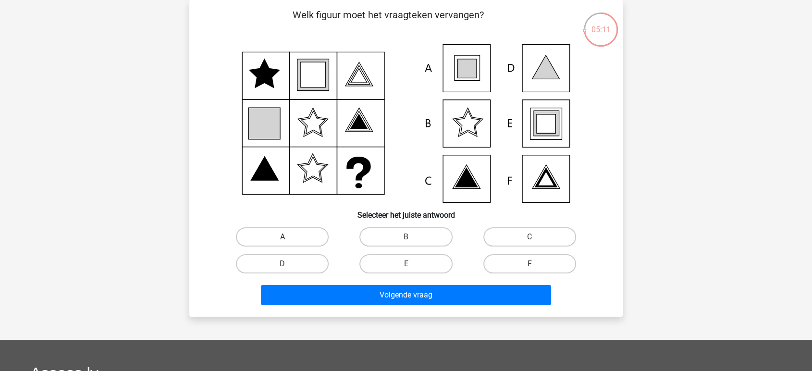
click at [267, 232] on label "A" at bounding box center [282, 236] width 93 height 19
click at [283, 237] on input "A" at bounding box center [286, 240] width 6 height 6
radio input "true"
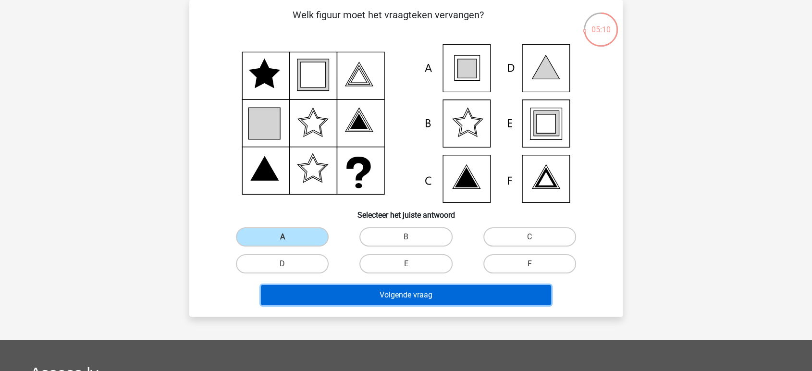
click at [365, 298] on button "Volgende vraag" at bounding box center [406, 295] width 291 height 20
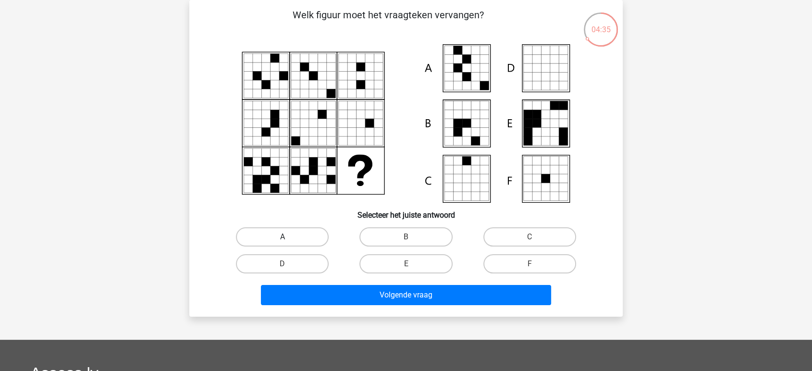
click at [289, 237] on label "A" at bounding box center [282, 236] width 93 height 19
click at [289, 237] on input "A" at bounding box center [286, 240] width 6 height 6
radio input "true"
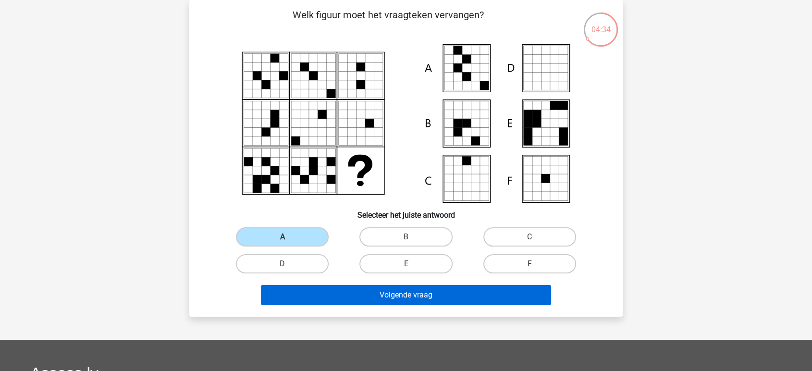
click at [322, 292] on button "Volgende vraag" at bounding box center [406, 295] width 291 height 20
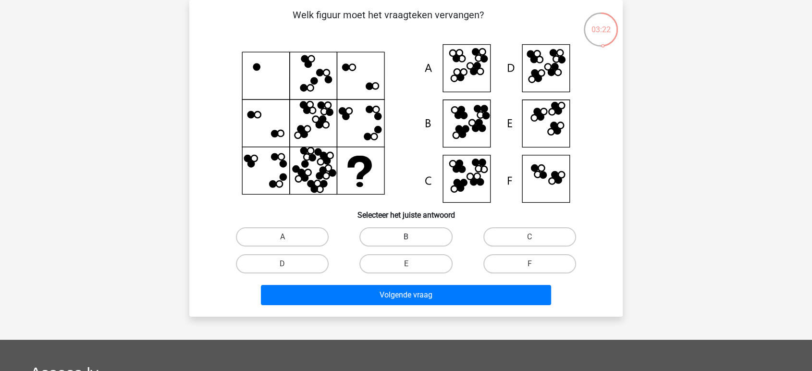
click at [403, 238] on label "B" at bounding box center [406, 236] width 93 height 19
click at [406, 238] on input "B" at bounding box center [409, 240] width 6 height 6
radio input "true"
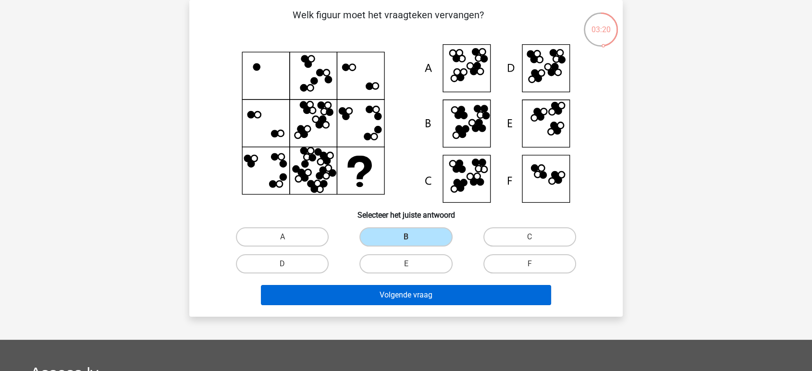
click at [407, 292] on button "Volgende vraag" at bounding box center [406, 295] width 291 height 20
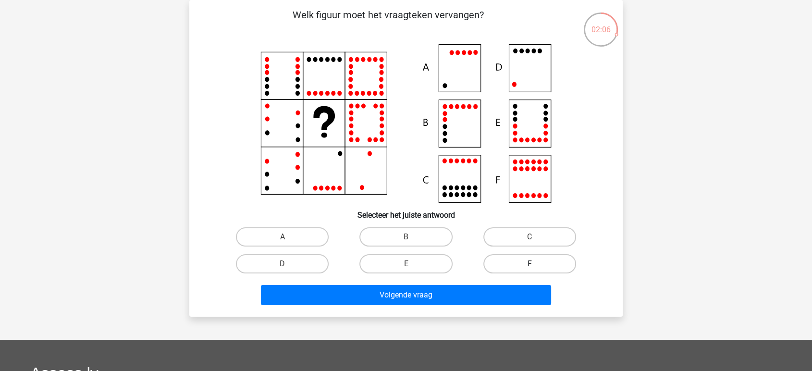
click at [526, 268] on label "F" at bounding box center [530, 263] width 93 height 19
click at [530, 268] on input "F" at bounding box center [533, 267] width 6 height 6
radio input "true"
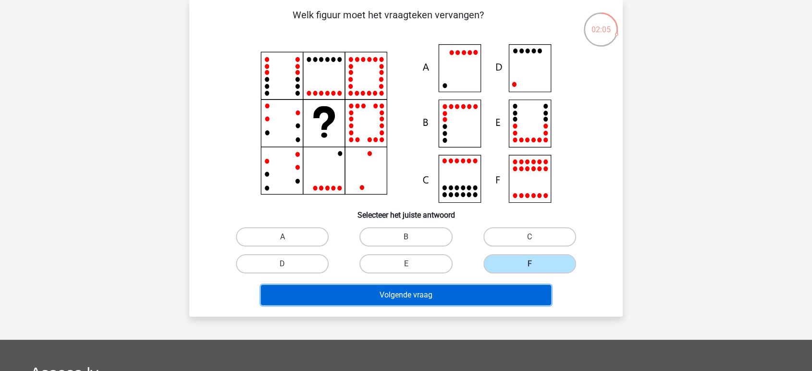
click at [477, 296] on button "Volgende vraag" at bounding box center [406, 295] width 291 height 20
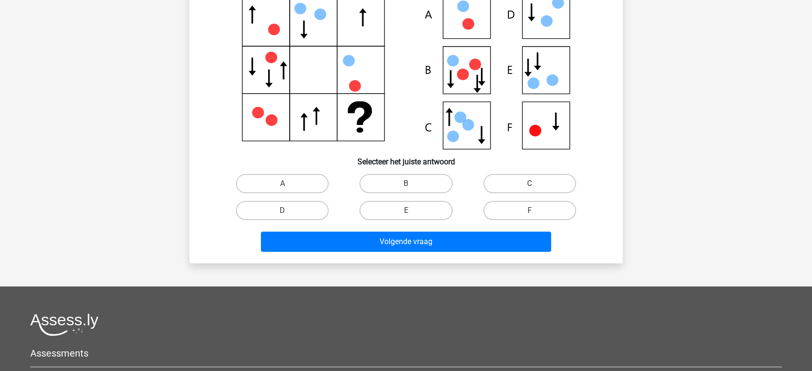
scroll to position [151, 0]
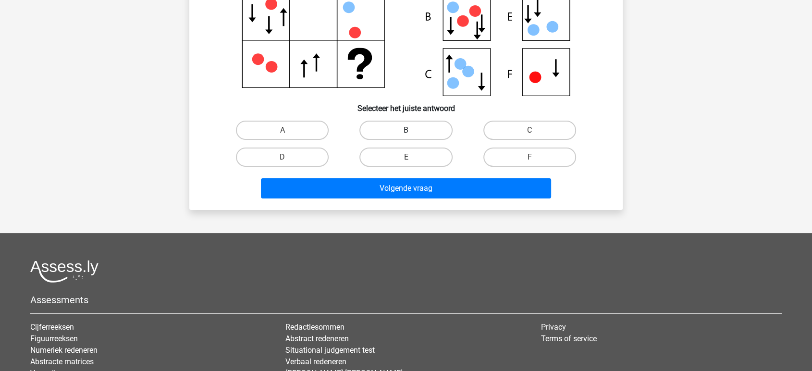
click at [372, 126] on label "B" at bounding box center [406, 130] width 93 height 19
click at [406, 130] on input "B" at bounding box center [409, 133] width 6 height 6
radio input "true"
click at [387, 136] on label "B" at bounding box center [406, 130] width 93 height 19
click at [406, 136] on input "B" at bounding box center [409, 133] width 6 height 6
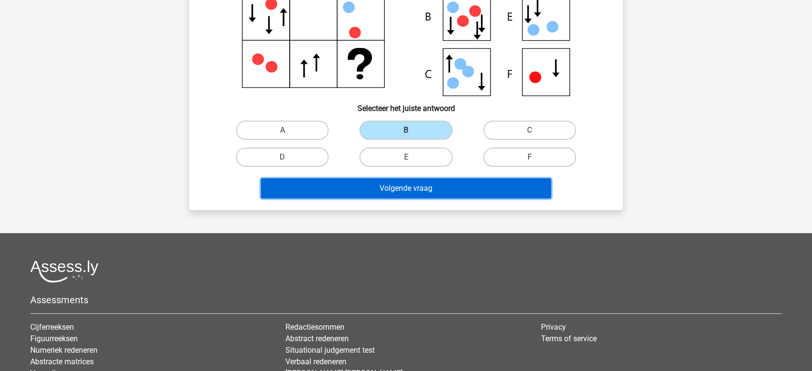
click at [367, 184] on button "Volgende vraag" at bounding box center [406, 188] width 291 height 20
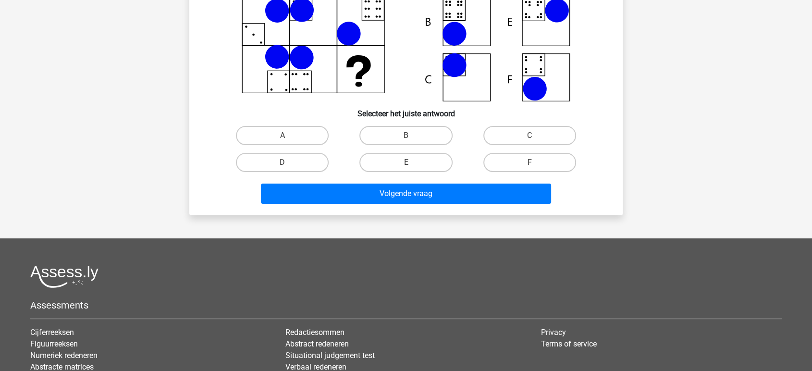
scroll to position [44, 0]
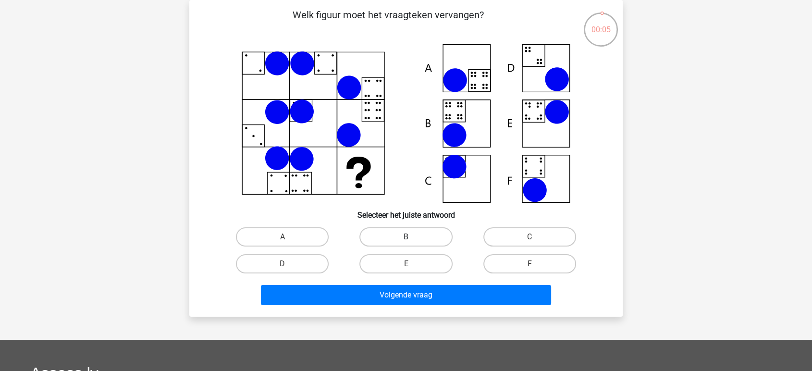
click at [391, 243] on label "B" at bounding box center [406, 236] width 93 height 19
click at [406, 243] on input "B" at bounding box center [409, 240] width 6 height 6
radio input "true"
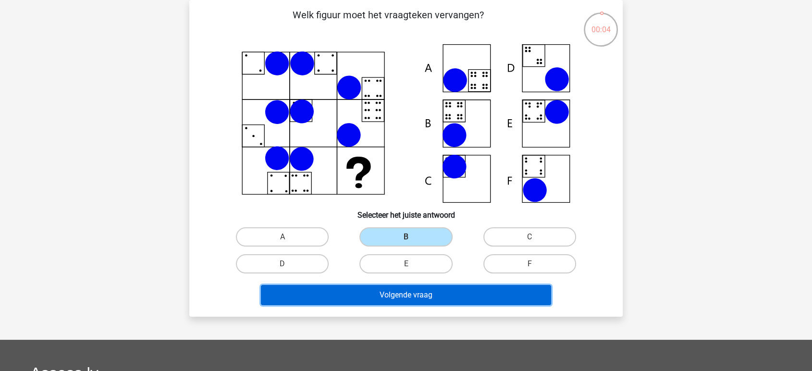
click at [388, 287] on button "Volgende vraag" at bounding box center [406, 295] width 291 height 20
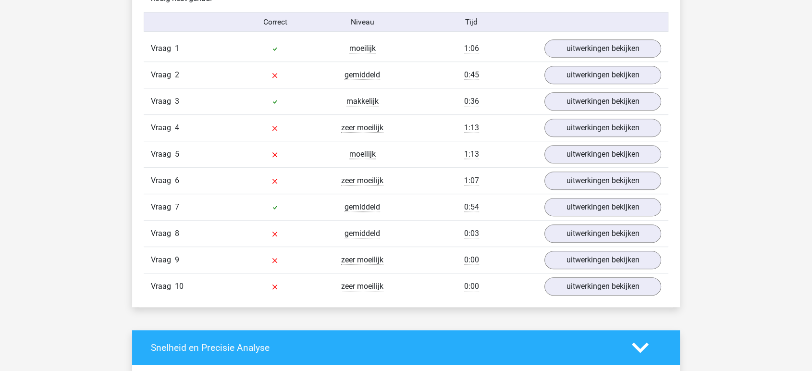
scroll to position [587, 0]
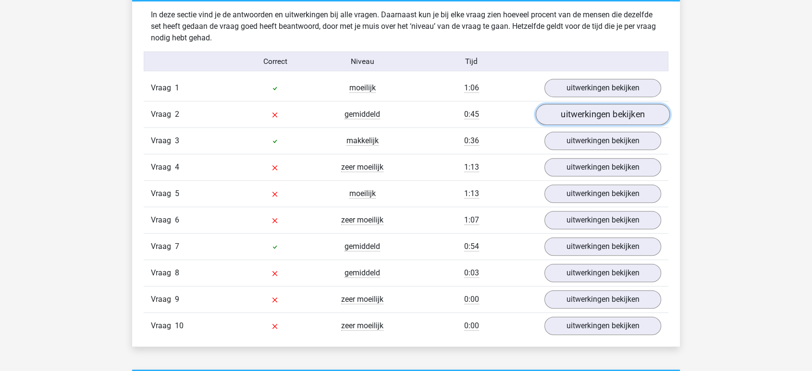
click at [588, 118] on link "uitwerkingen bekijken" at bounding box center [603, 114] width 134 height 21
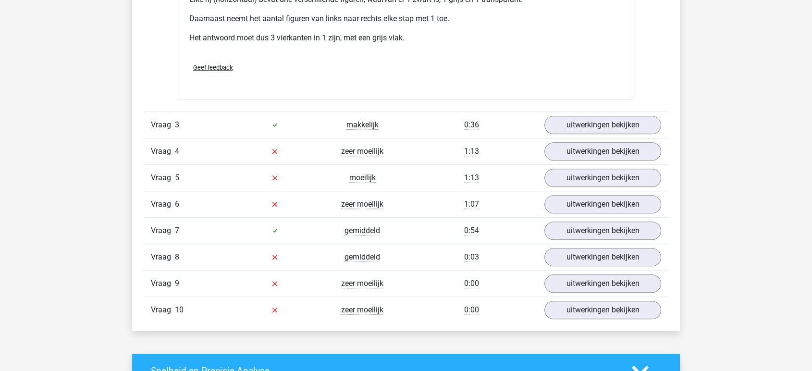
scroll to position [1068, 0]
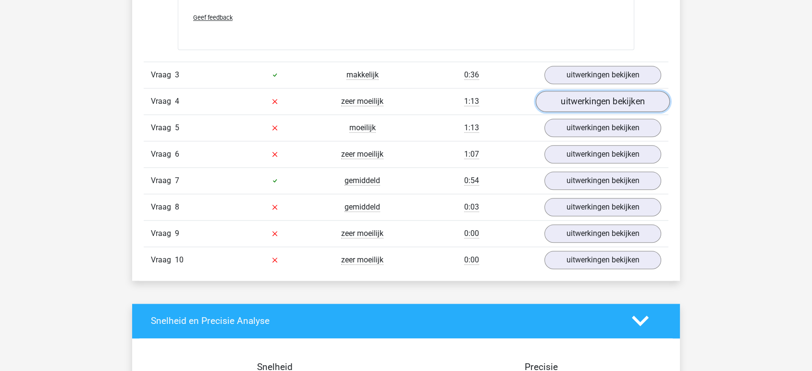
click at [594, 100] on link "uitwerkingen bekijken" at bounding box center [603, 101] width 134 height 21
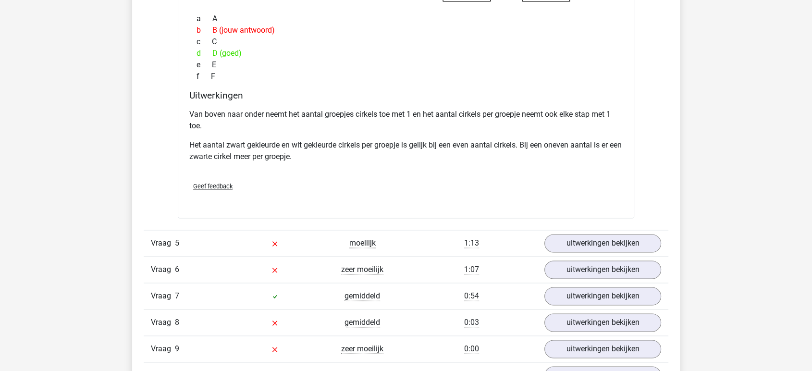
scroll to position [1388, 0]
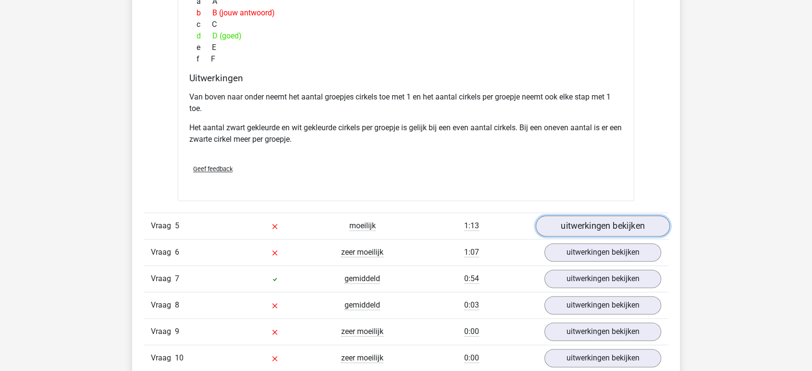
click at [574, 230] on link "uitwerkingen bekijken" at bounding box center [603, 225] width 134 height 21
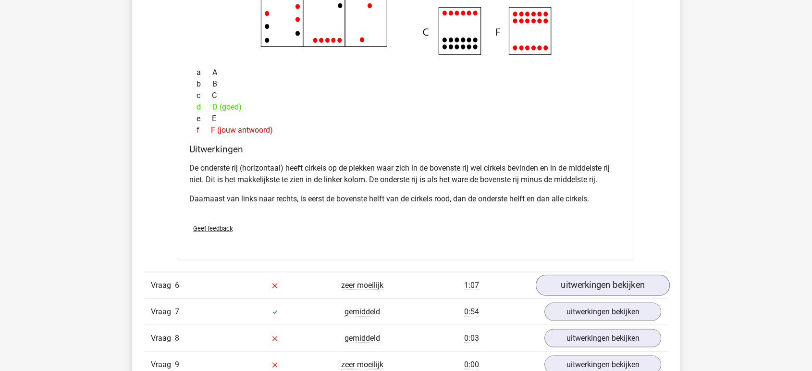
scroll to position [1869, 0]
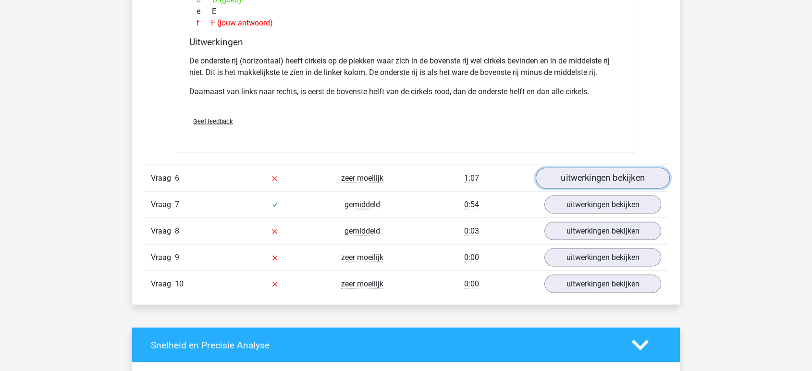
click at [575, 176] on link "uitwerkingen bekijken" at bounding box center [603, 178] width 134 height 21
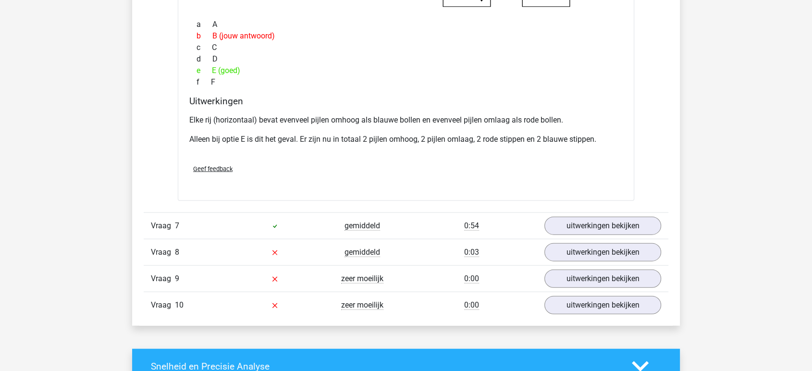
scroll to position [2296, 0]
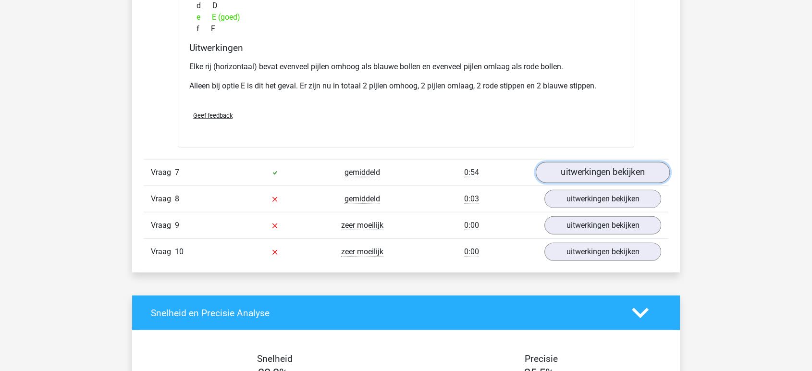
click at [577, 164] on link "uitwerkingen bekijken" at bounding box center [603, 172] width 134 height 21
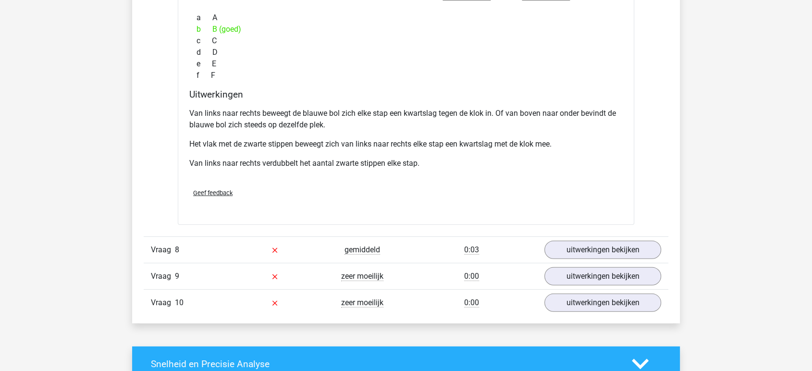
scroll to position [2724, 0]
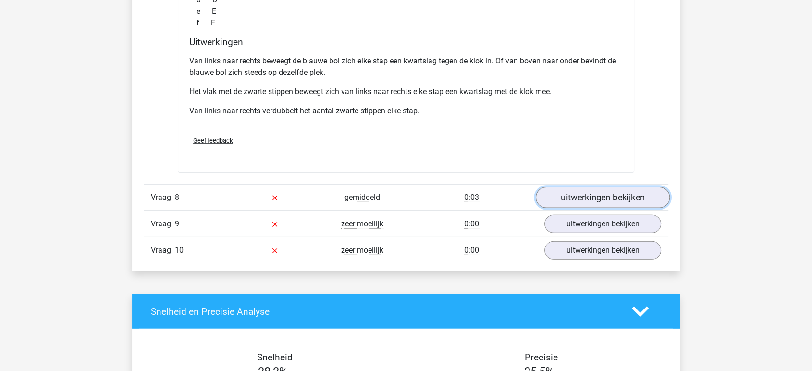
click at [587, 196] on link "uitwerkingen bekijken" at bounding box center [603, 197] width 134 height 21
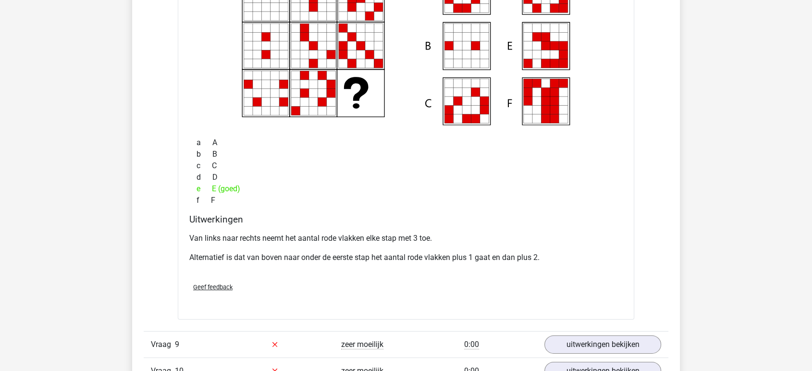
scroll to position [3098, 0]
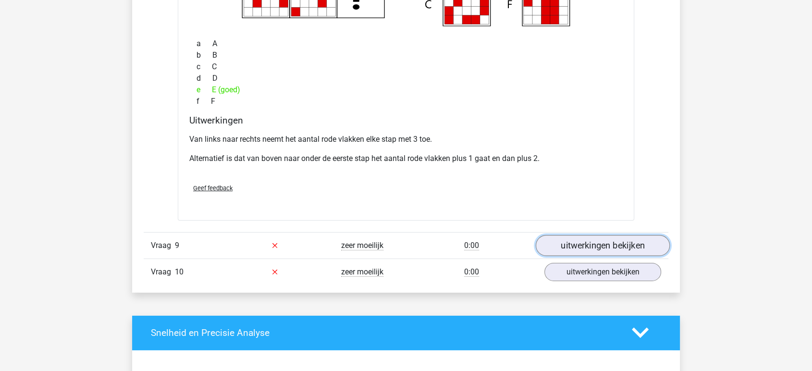
click at [621, 250] on link "uitwerkingen bekijken" at bounding box center [603, 245] width 134 height 21
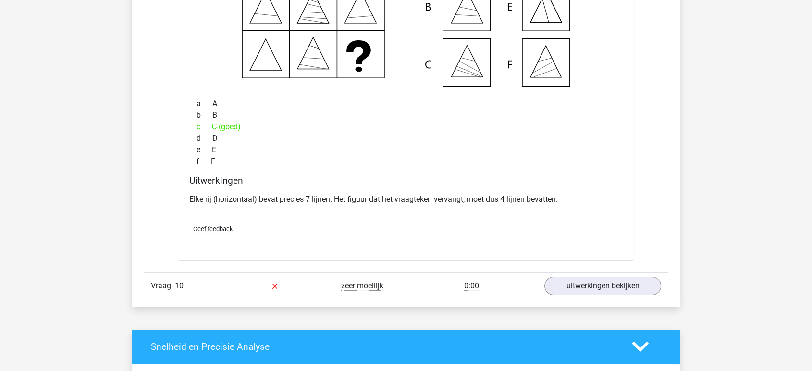
scroll to position [3472, 0]
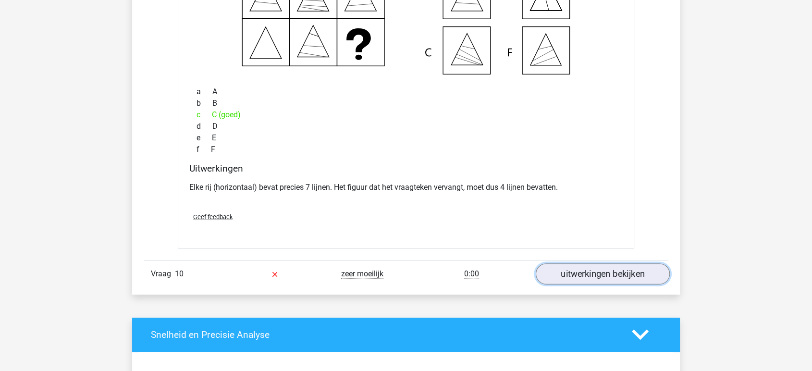
click at [605, 272] on link "uitwerkingen bekijken" at bounding box center [603, 273] width 134 height 21
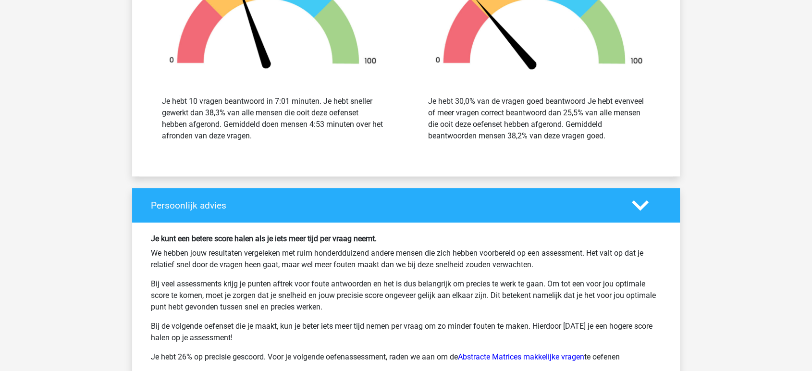
scroll to position [4433, 0]
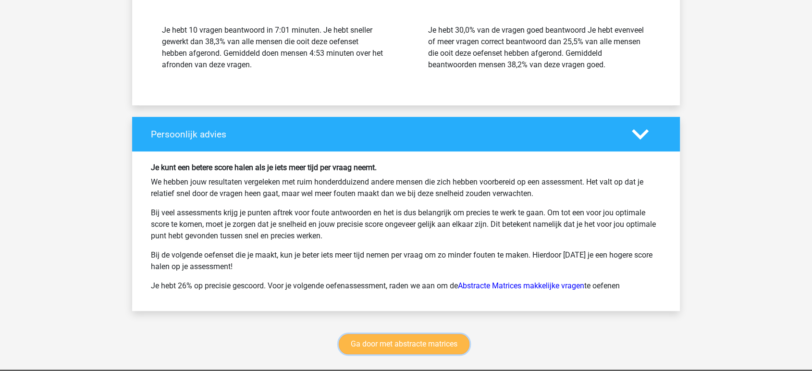
click at [415, 337] on link "Ga door met abstracte matrices" at bounding box center [404, 344] width 131 height 20
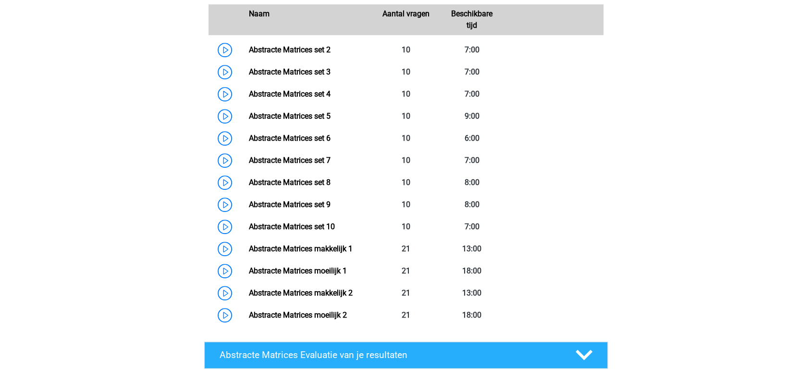
scroll to position [536, 0]
